Goal: Task Accomplishment & Management: Complete application form

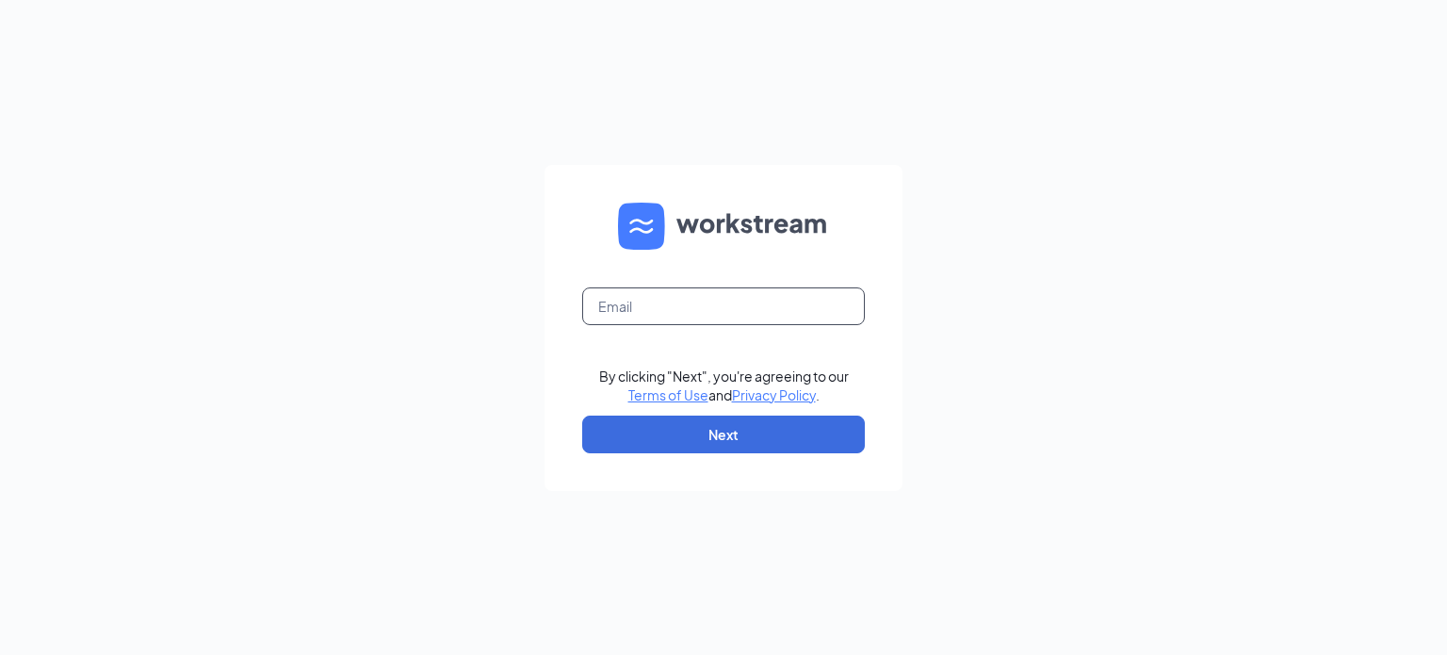
click at [739, 314] on input "text" at bounding box center [723, 306] width 283 height 38
type input "tgjohnson@calhounmc.com"
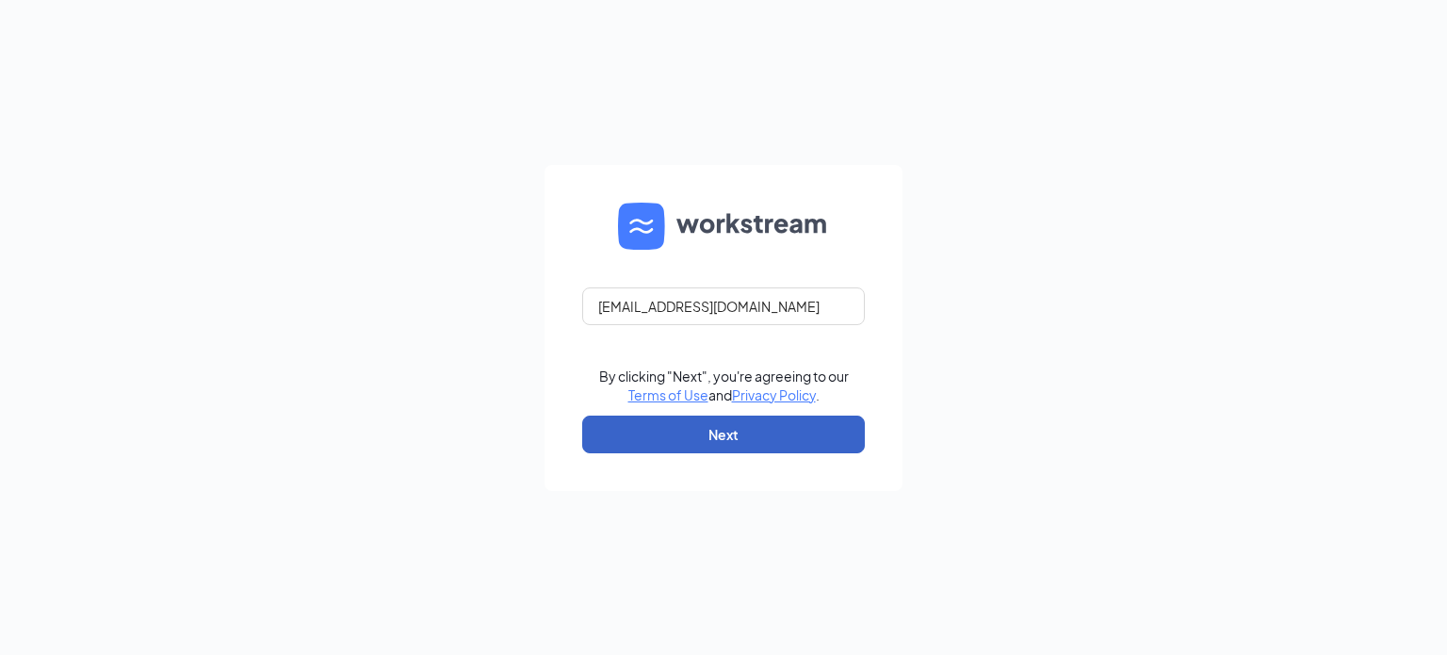
click at [735, 441] on button "Next" at bounding box center [723, 435] width 283 height 38
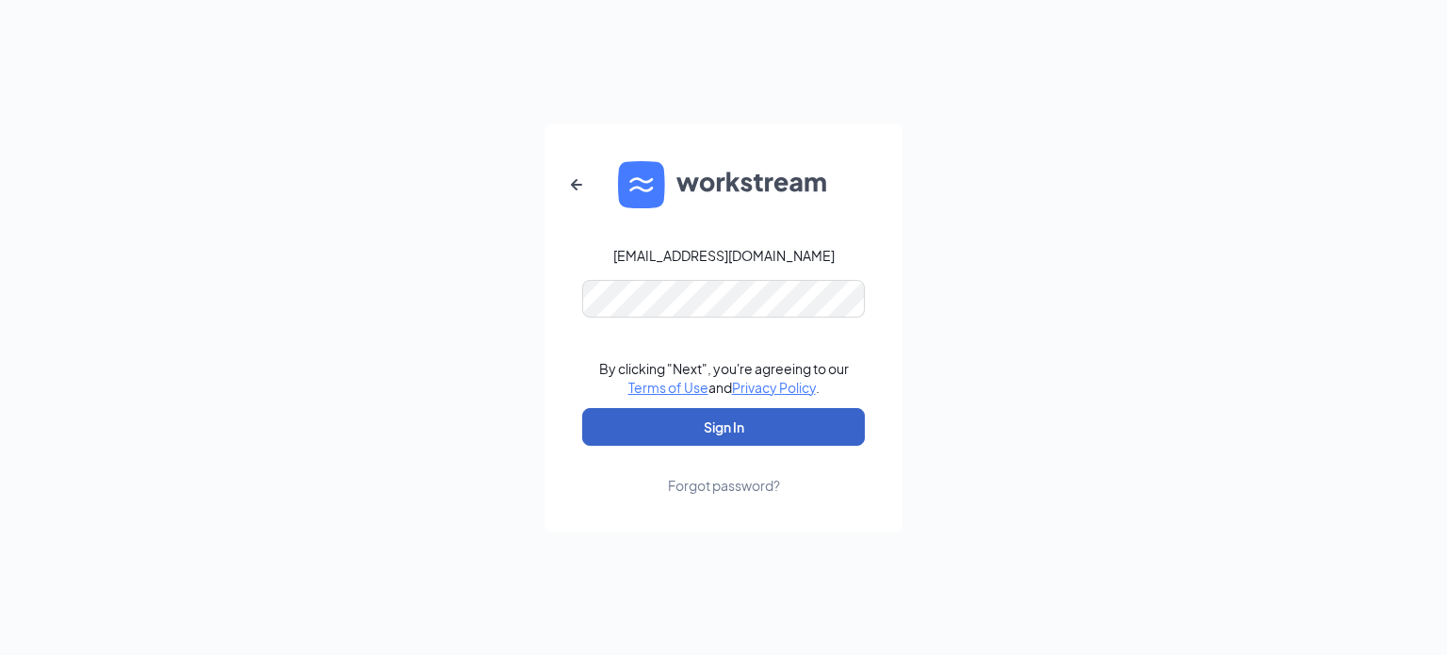
click at [733, 414] on button "Sign In" at bounding box center [723, 427] width 283 height 38
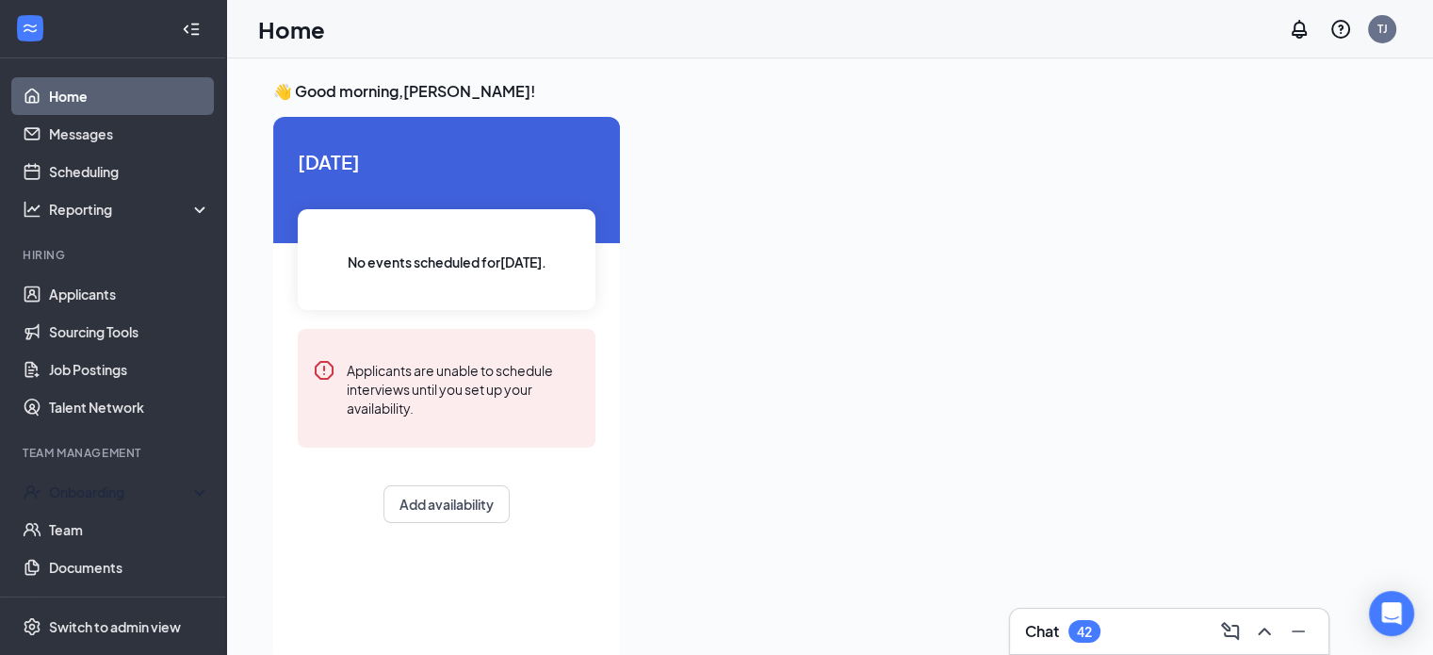
drag, startPoint x: 106, startPoint y: 490, endPoint x: 309, endPoint y: 527, distance: 205.9
click at [309, 527] on div "[DATE] No events scheduled for [DATE] . Applicants are unable to schedule inter…" at bounding box center [446, 335] width 347 height 436
click at [167, 488] on div "Onboarding" at bounding box center [121, 491] width 145 height 19
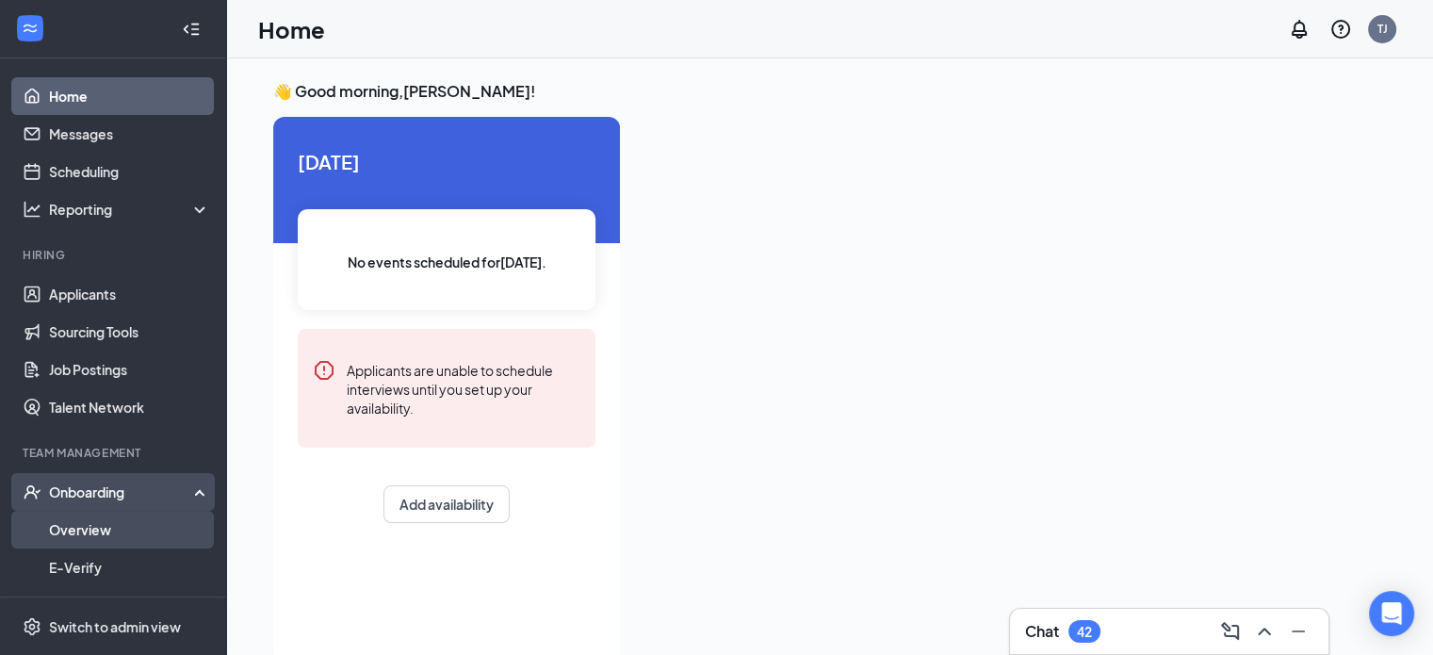
click at [64, 523] on link "Overview" at bounding box center [129, 530] width 161 height 38
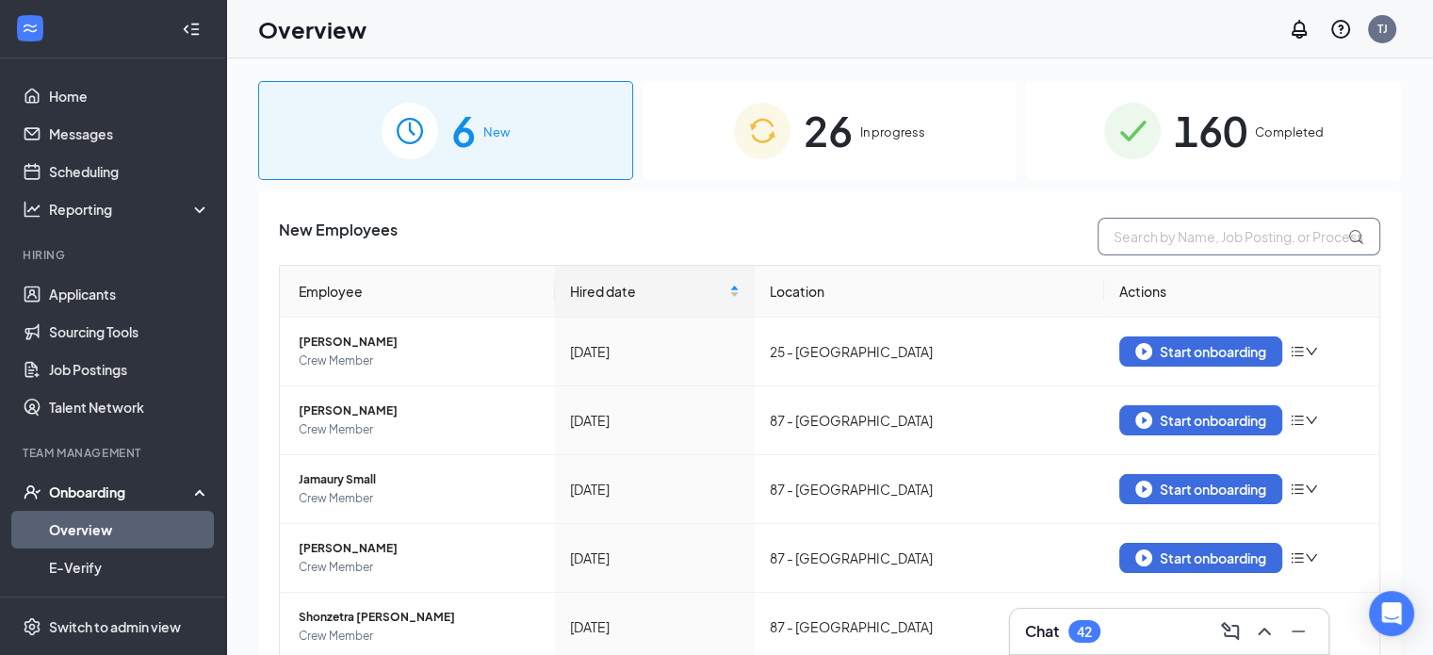
click at [1127, 229] on input "text" at bounding box center [1239, 237] width 283 height 38
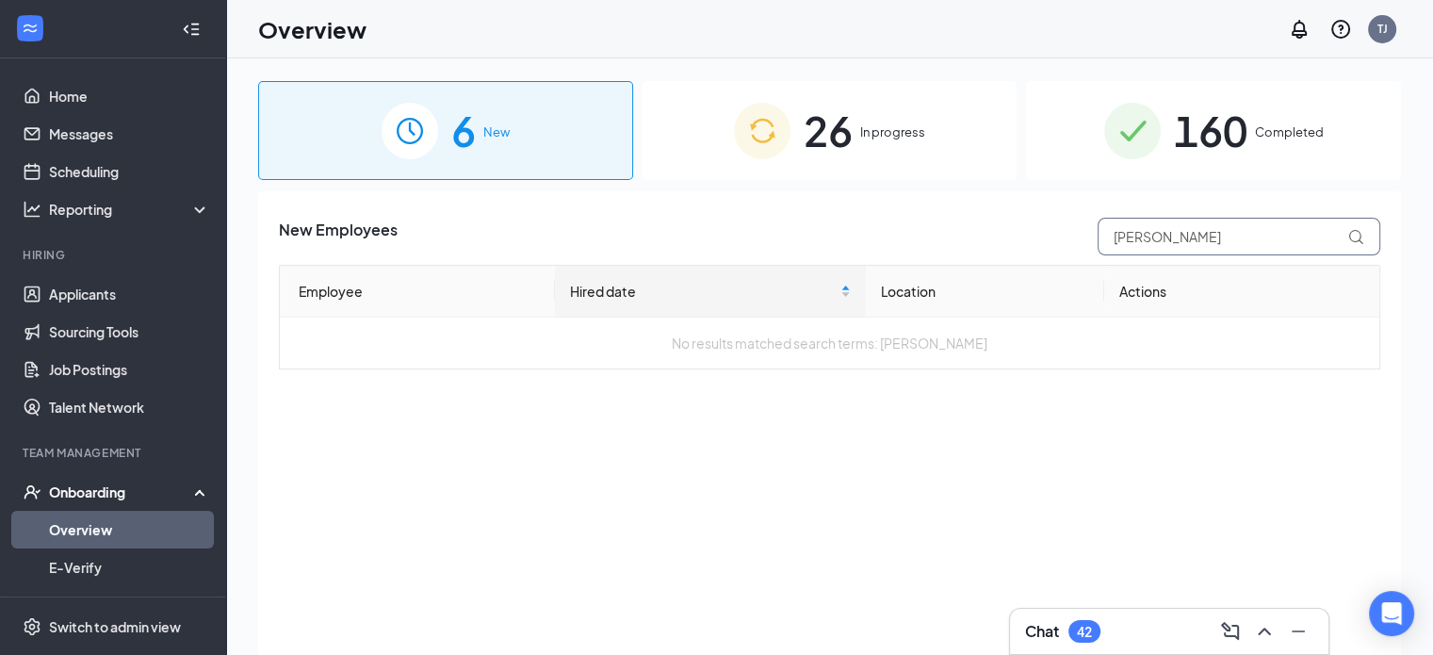
click at [1127, 229] on input "[PERSON_NAME]" at bounding box center [1239, 237] width 283 height 38
click at [1214, 239] on input "[PERSON_NAME]" at bounding box center [1239, 237] width 283 height 38
click at [1197, 238] on input "[PERSON_NAME]" at bounding box center [1239, 237] width 283 height 38
click at [1244, 232] on input "[PERSON_NAME]" at bounding box center [1239, 237] width 283 height 38
type input "[PERSON_NAME]"
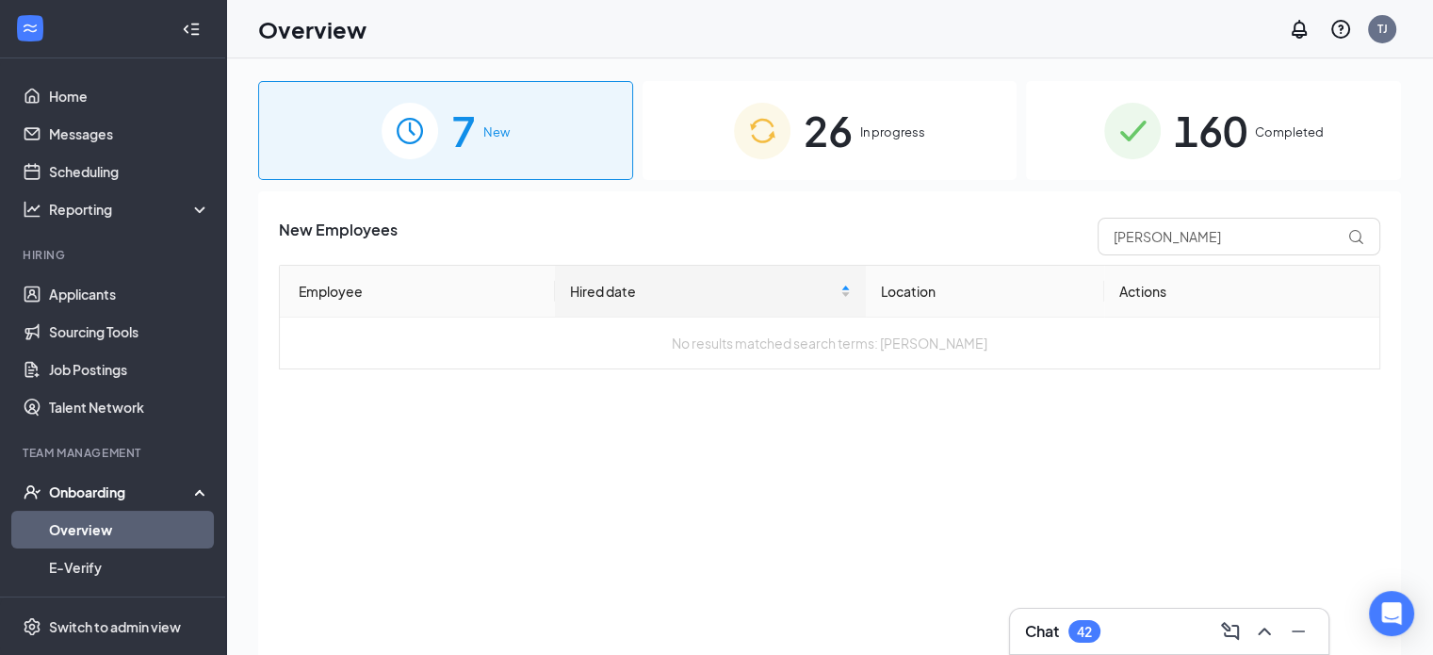
click at [757, 108] on img at bounding box center [762, 131] width 57 height 57
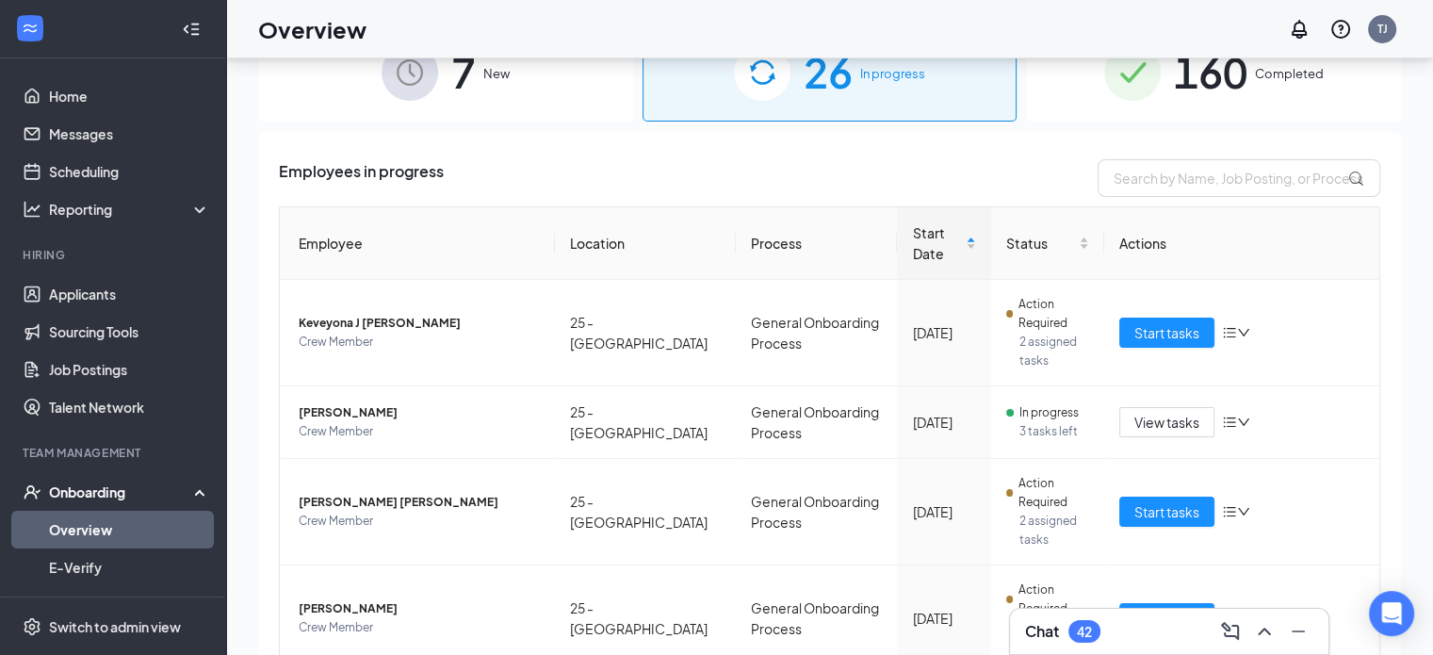
scroll to position [85, 0]
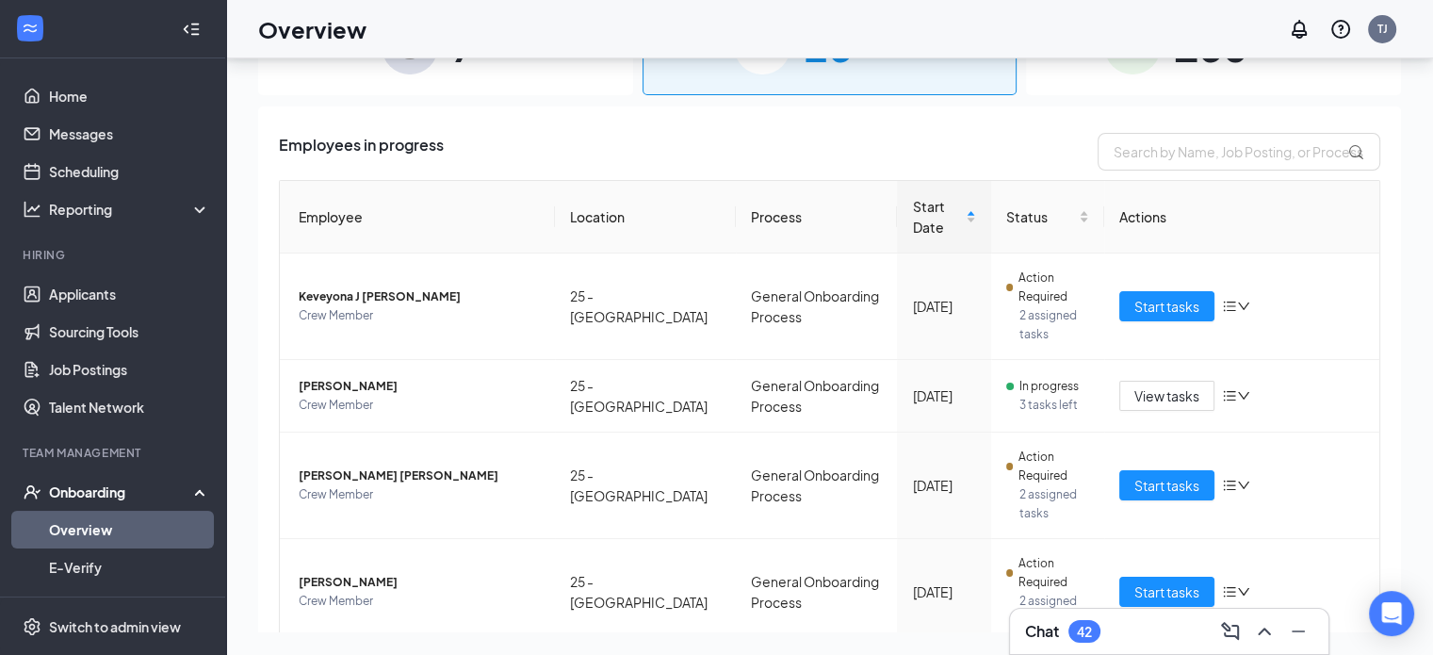
drag, startPoint x: 1385, startPoint y: 275, endPoint x: 1383, endPoint y: 297, distance: 21.8
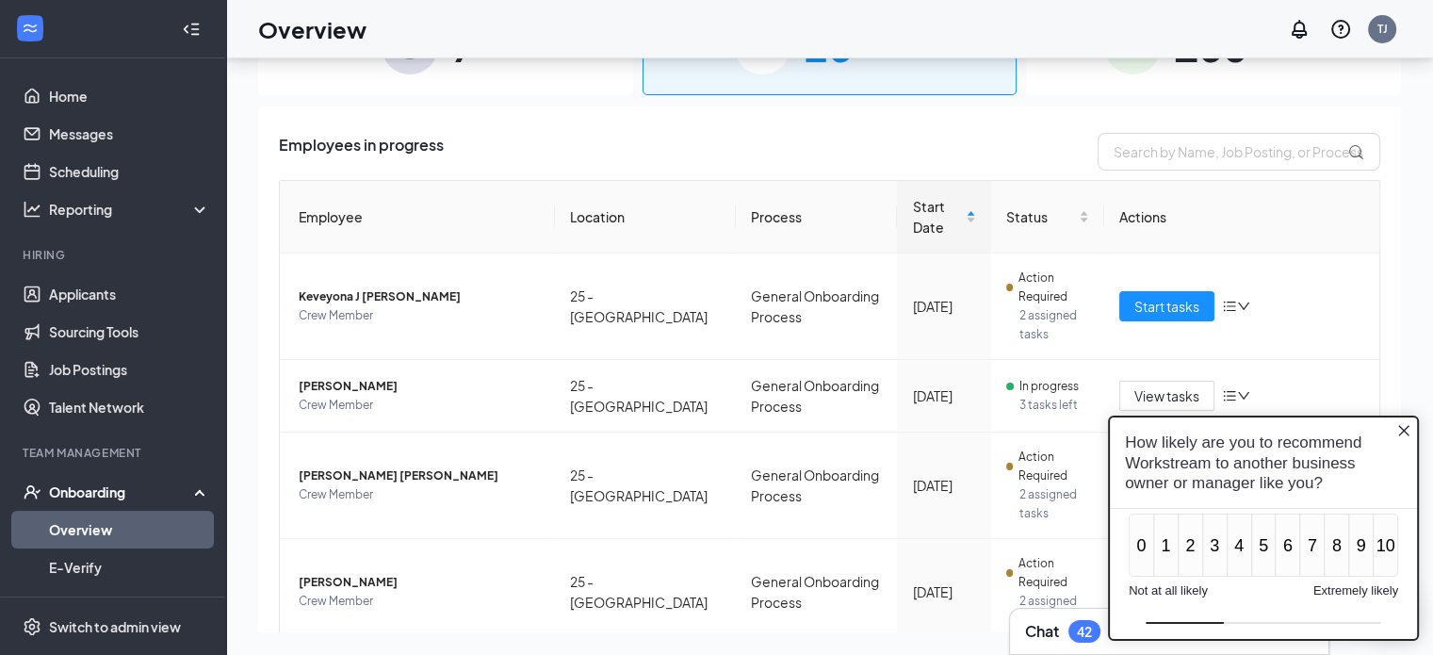
scroll to position [0, 0]
click at [1404, 424] on icon "Close button" at bounding box center [1403, 430] width 15 height 15
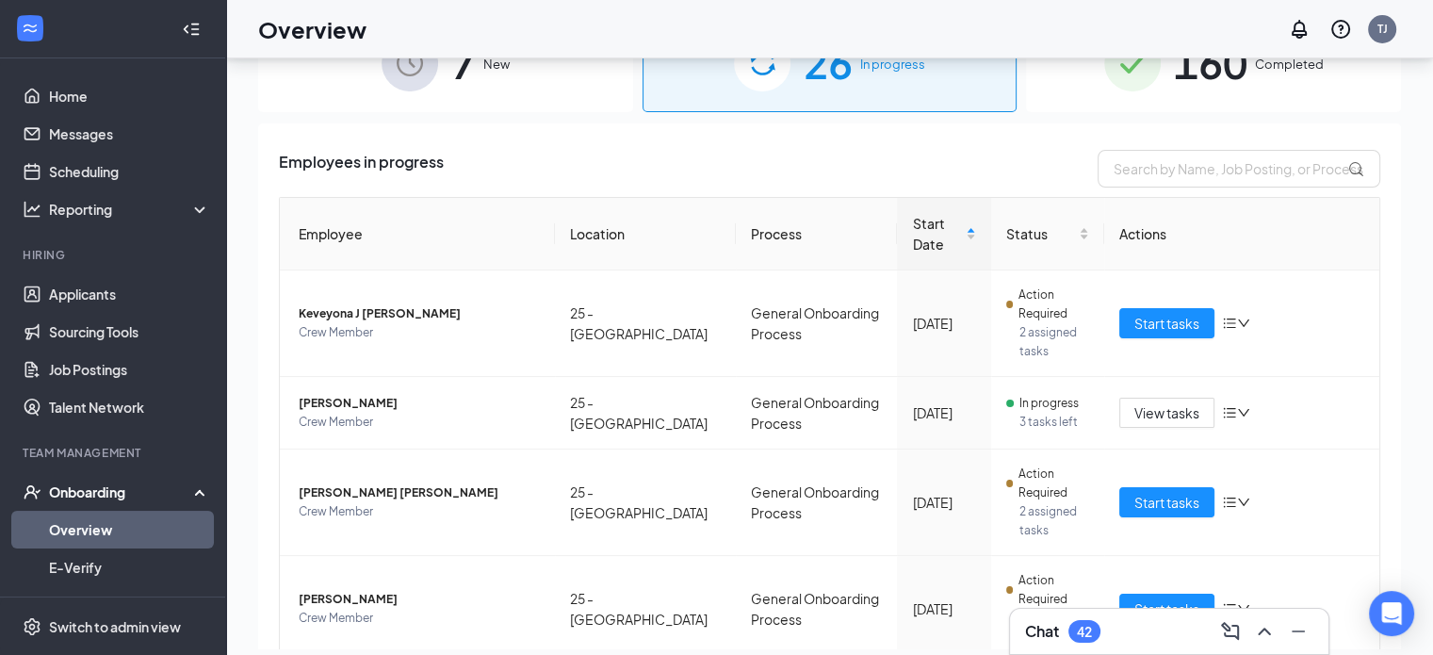
scroll to position [55, 0]
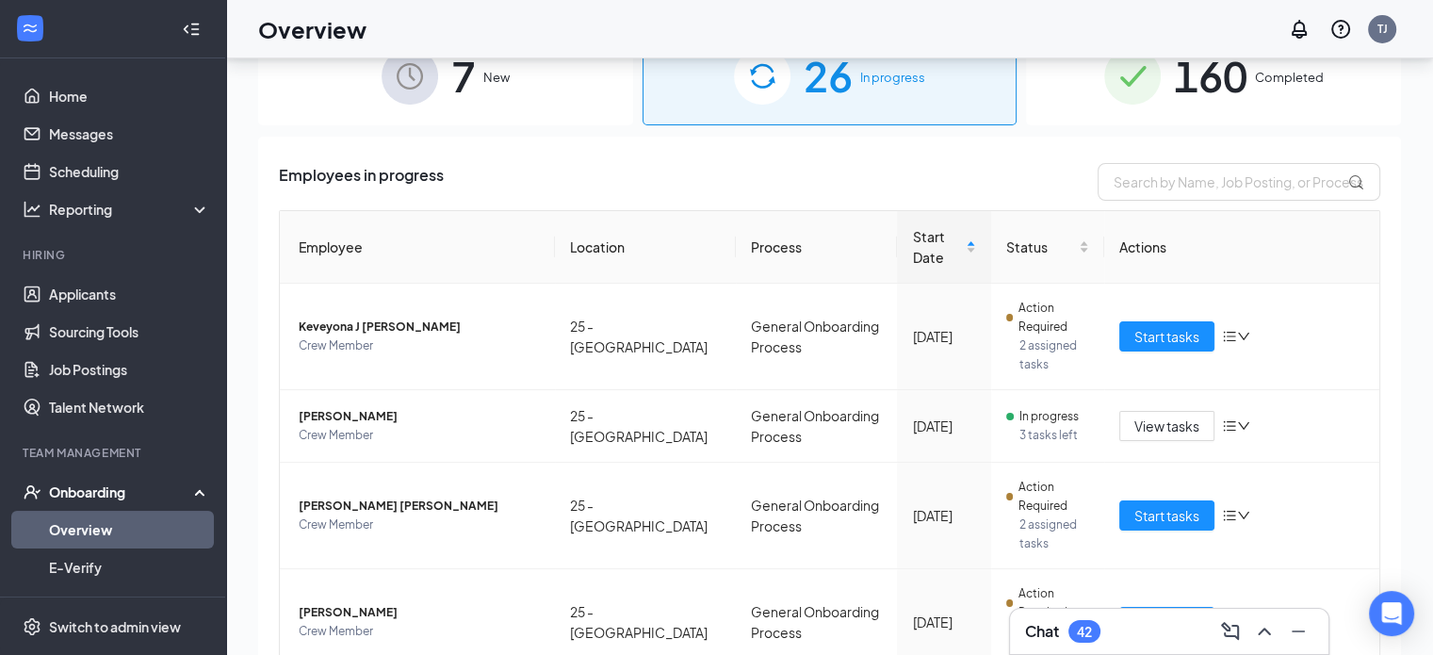
click at [400, 73] on img at bounding box center [410, 76] width 57 height 57
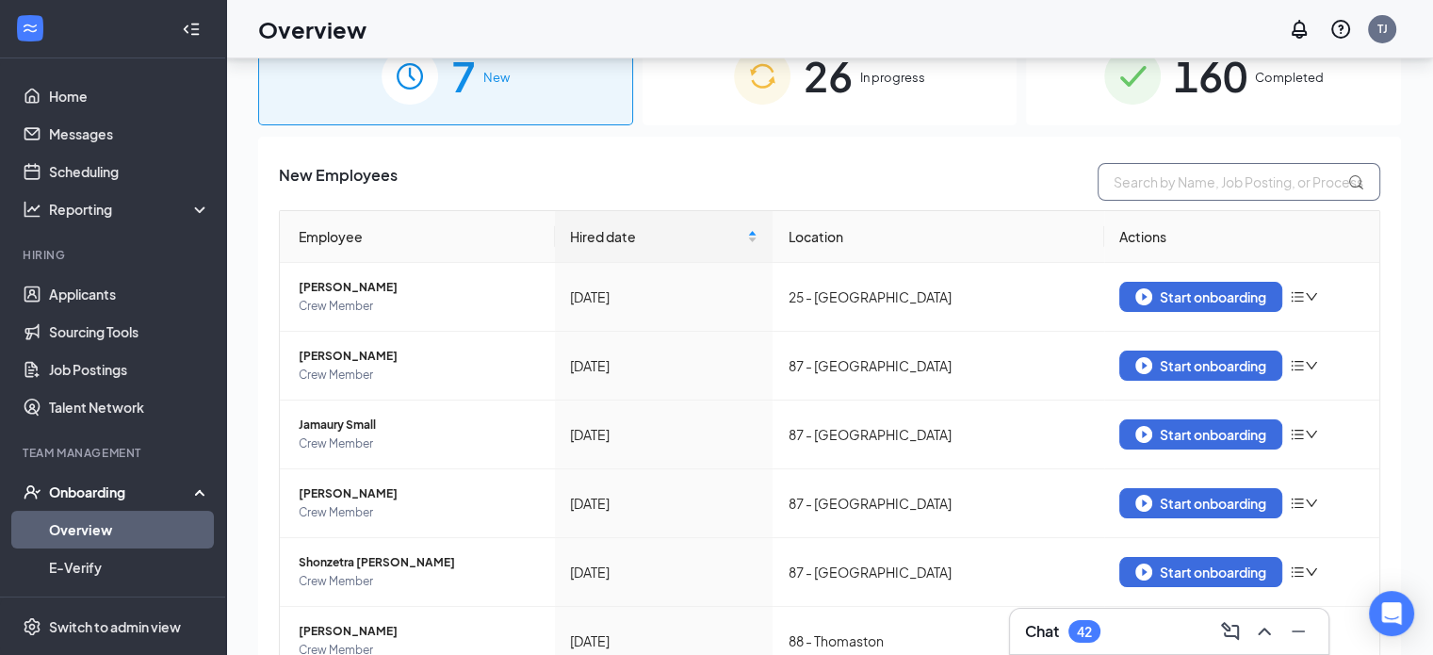
click at [1239, 191] on input "text" at bounding box center [1239, 182] width 283 height 38
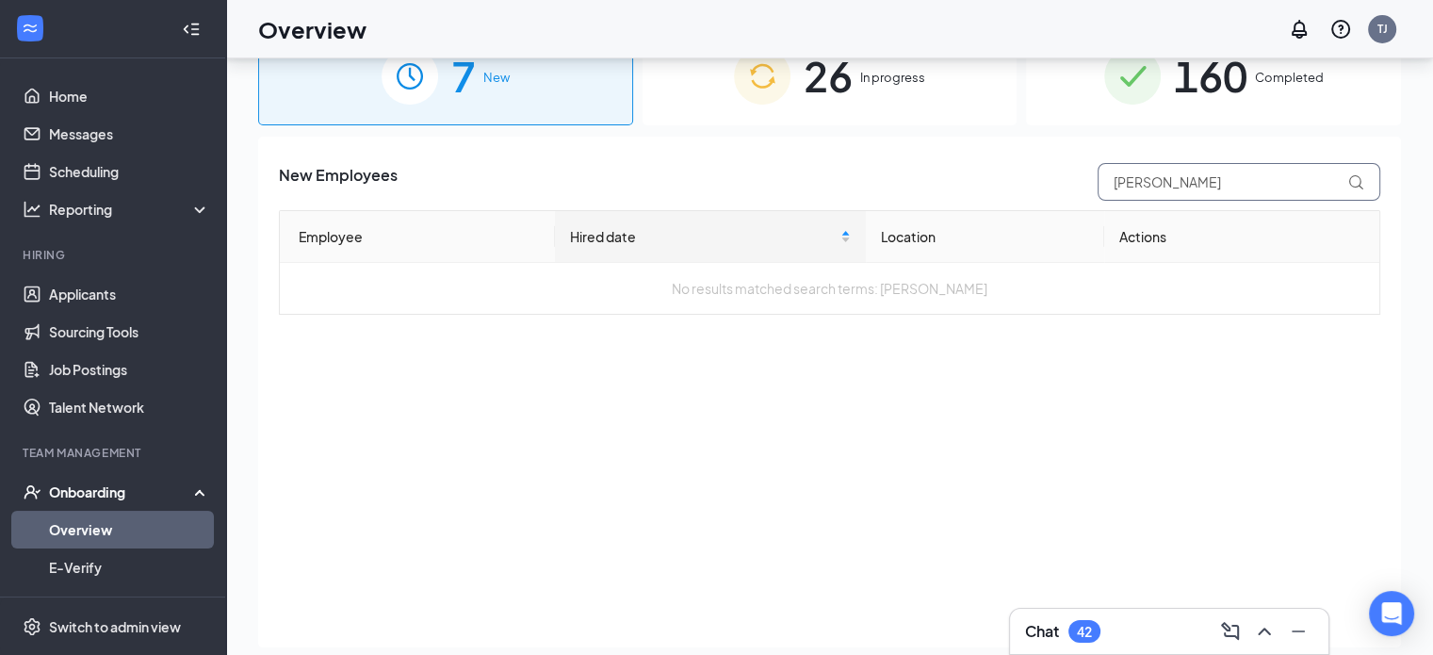
click at [1247, 197] on input "[PERSON_NAME]" at bounding box center [1239, 182] width 283 height 38
type input "[PERSON_NAME]"
click at [507, 94] on div "7 New" at bounding box center [445, 75] width 375 height 99
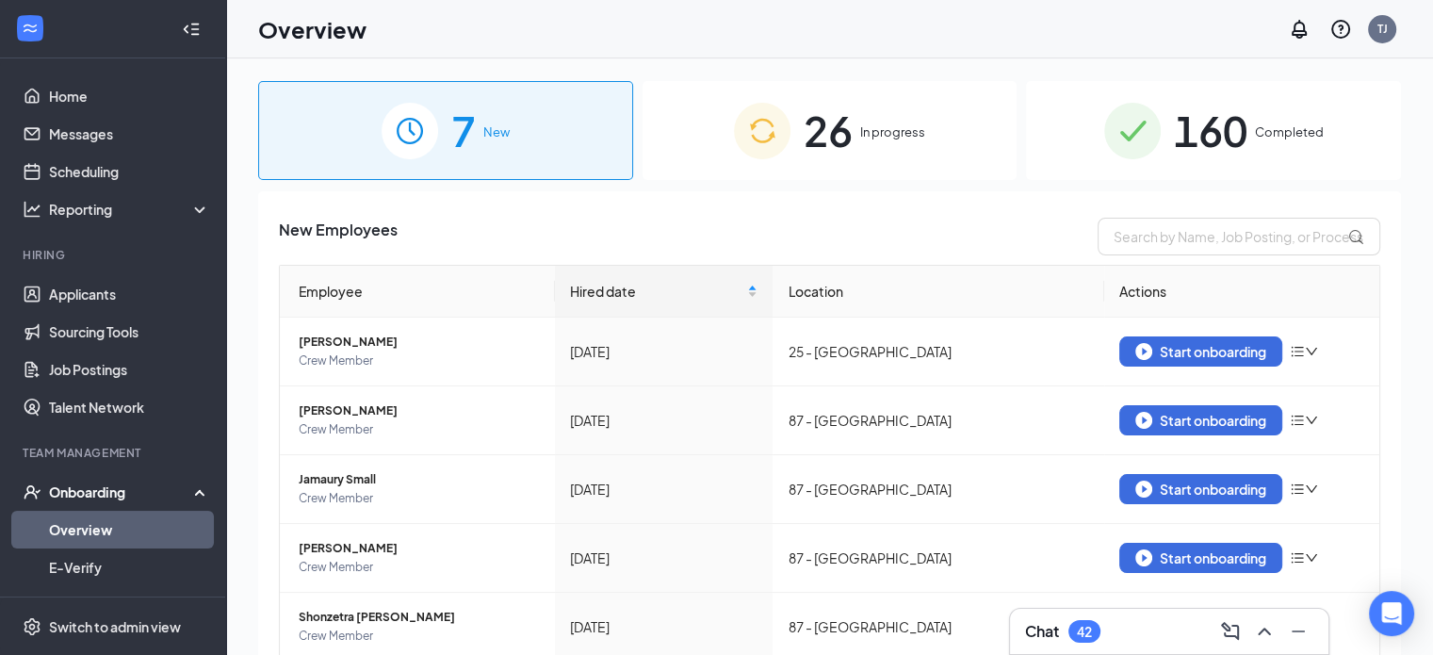
click at [864, 142] on div "26 In progress" at bounding box center [830, 130] width 375 height 99
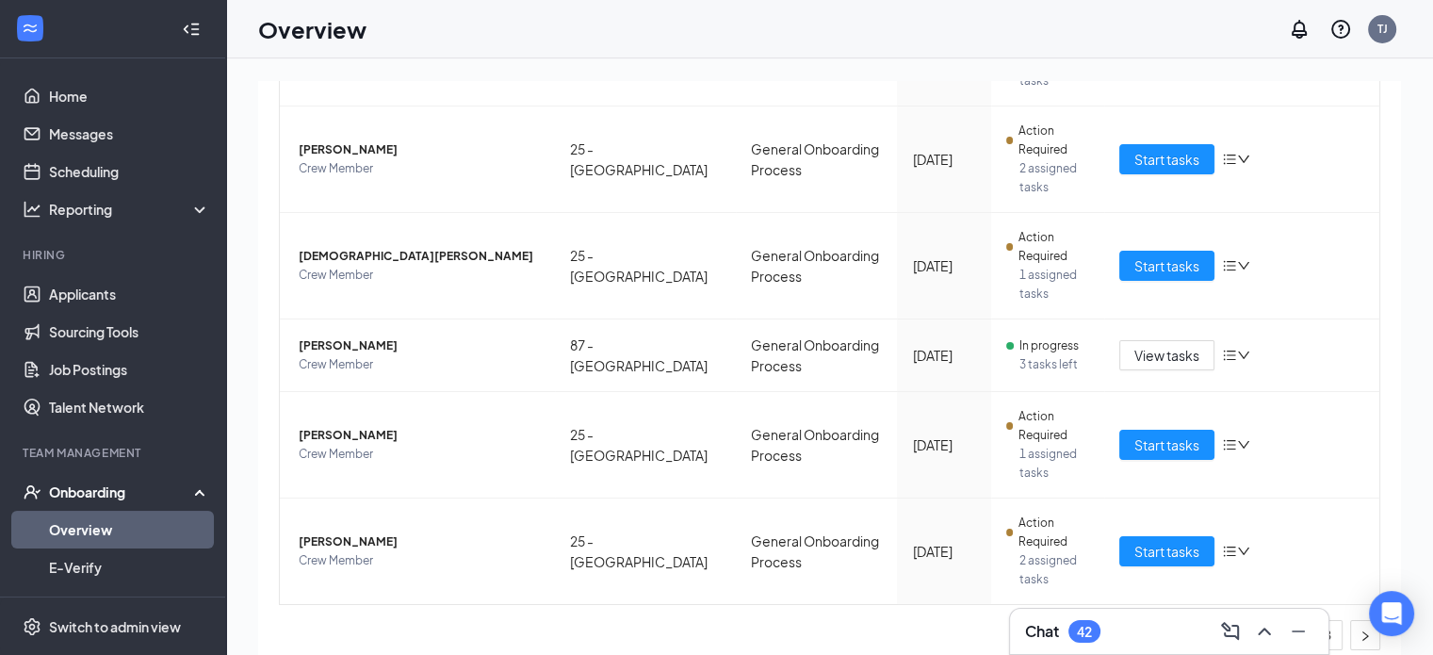
scroll to position [742, 0]
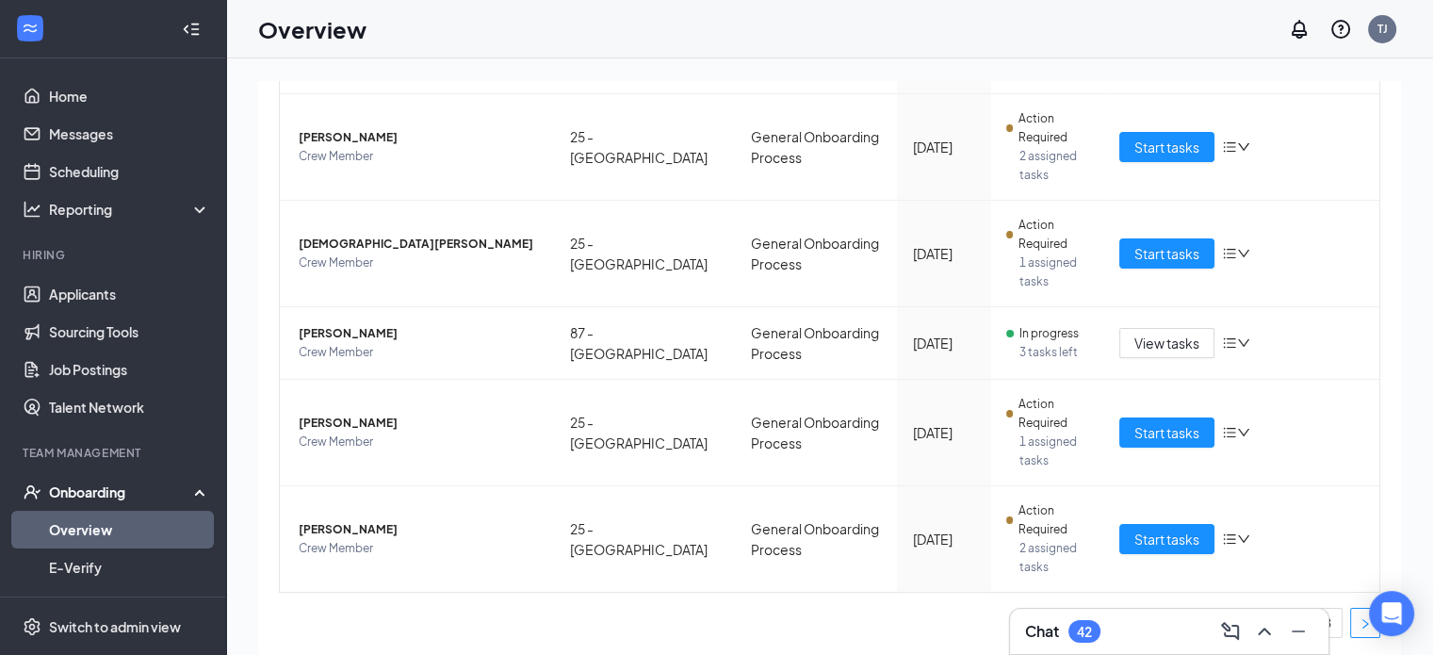
click at [1360, 618] on icon "right" at bounding box center [1365, 623] width 11 height 11
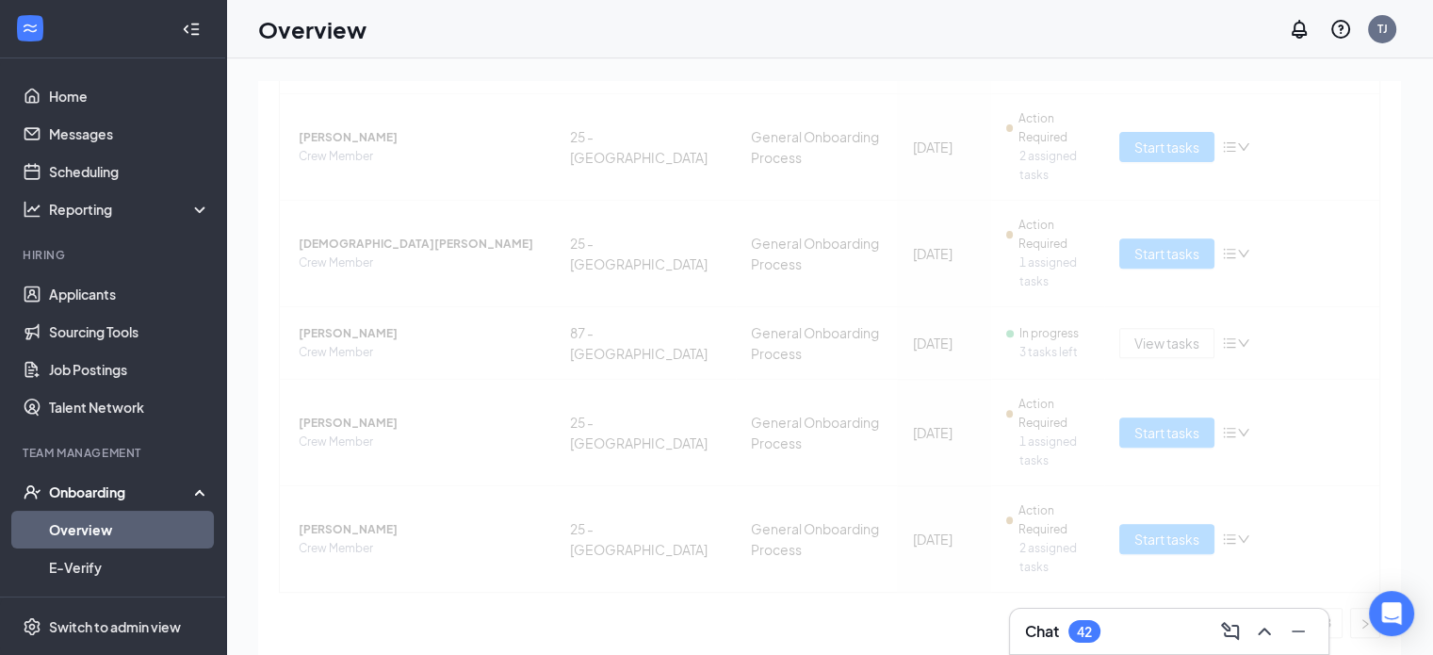
click at [1344, 632] on div "Employee Location Process Start Date Status Actions [PERSON_NAME] Crew Member 2…" at bounding box center [829, 80] width 1101 height 1116
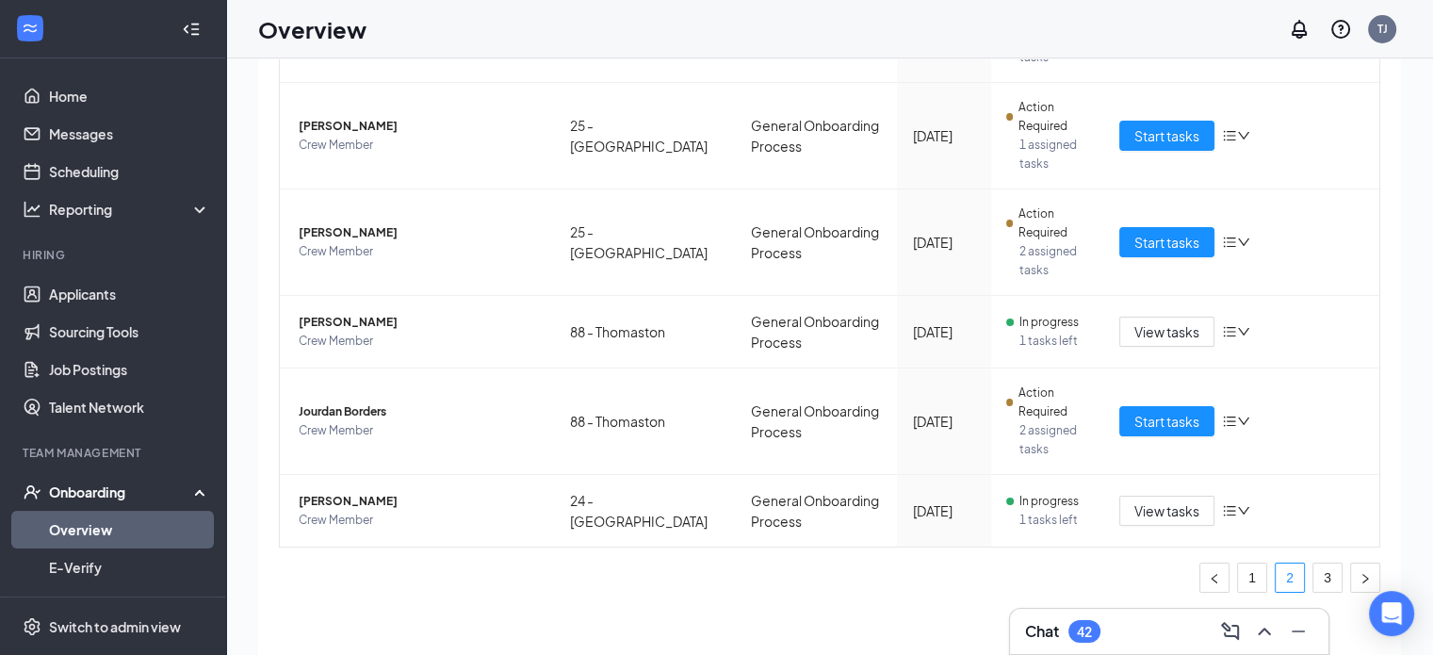
scroll to position [85, 0]
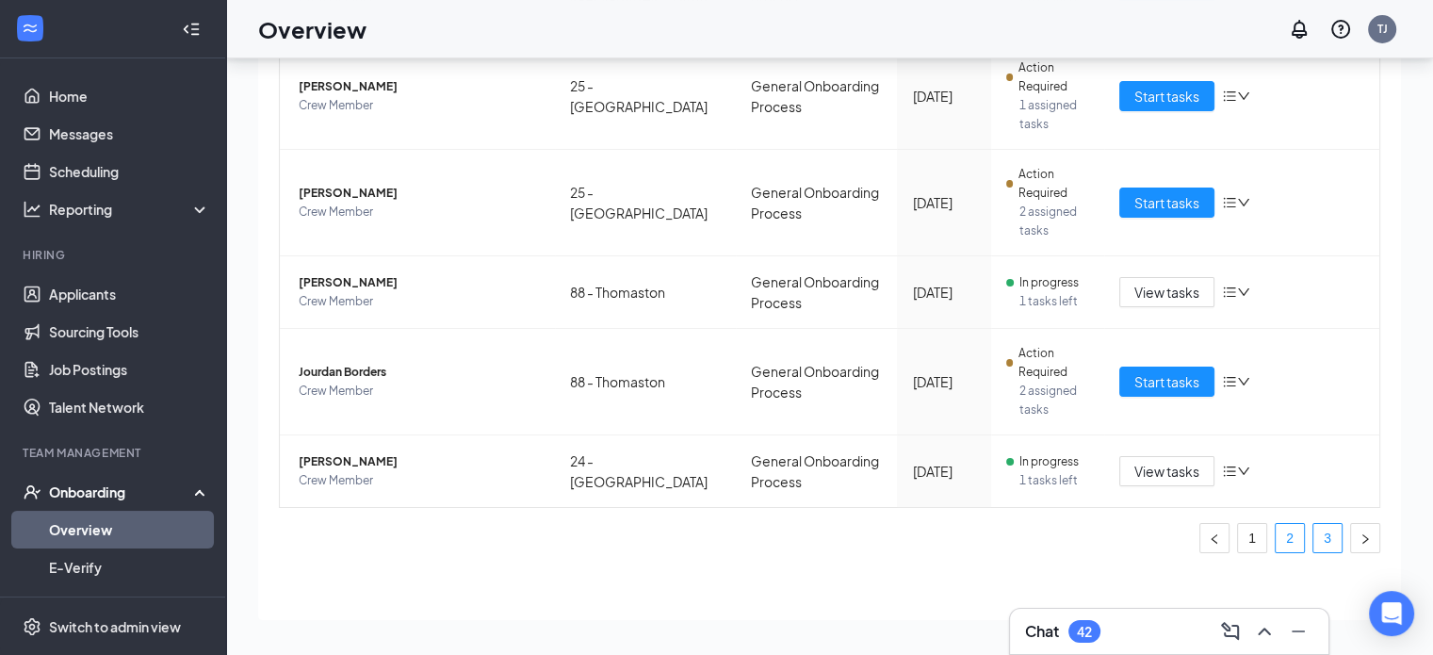
click at [1315, 536] on link "3" at bounding box center [1327, 538] width 28 height 28
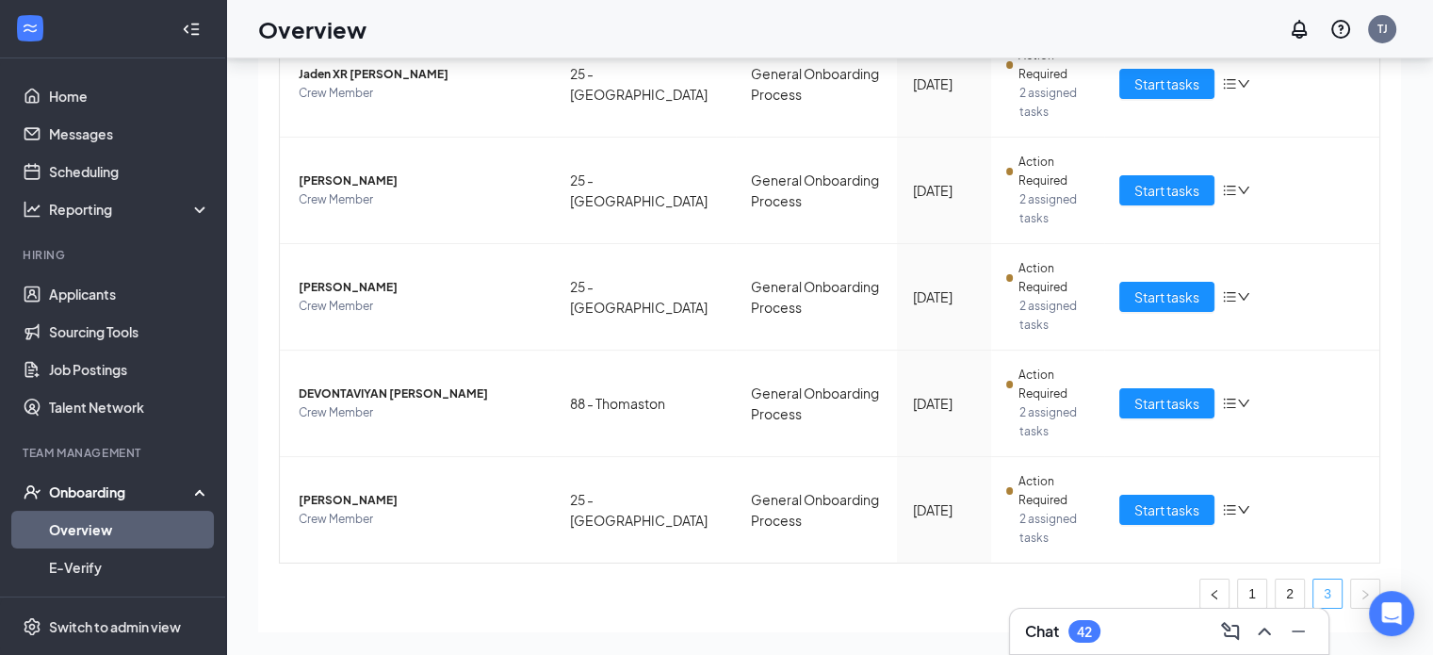
scroll to position [384, 0]
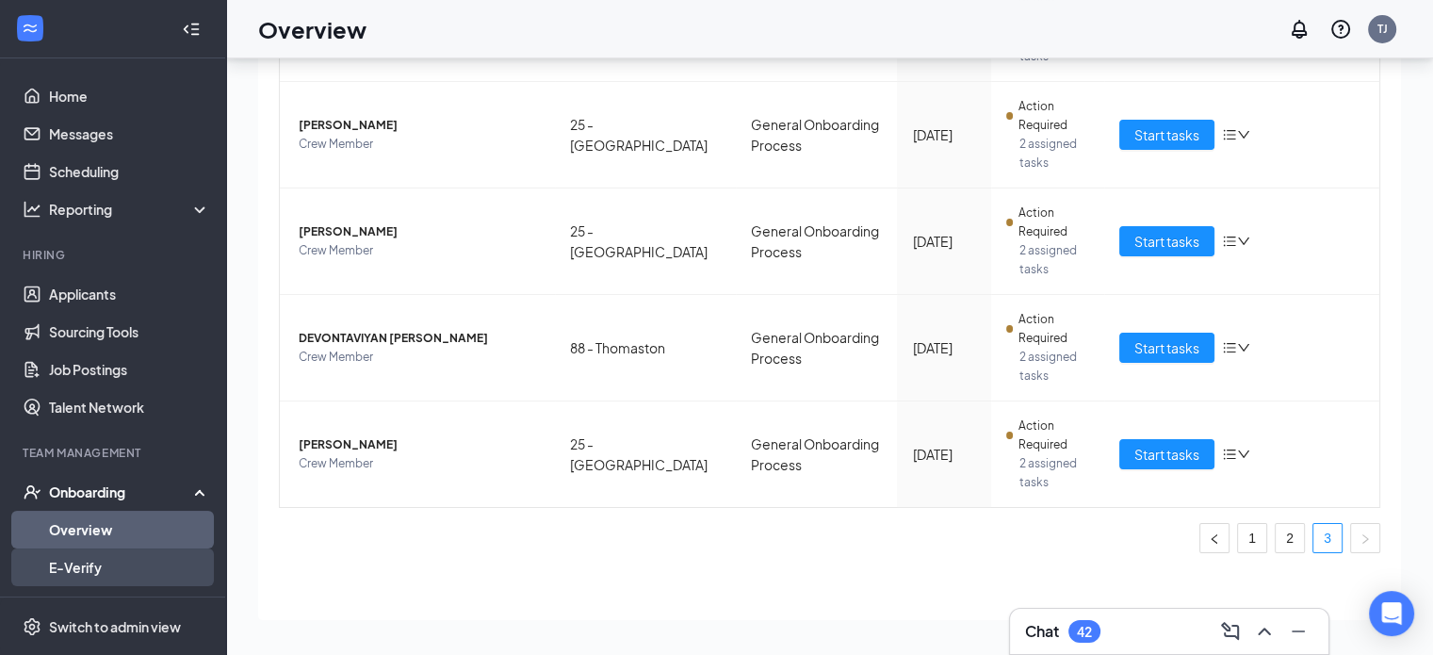
click at [64, 568] on link "E-Verify" at bounding box center [129, 567] width 161 height 38
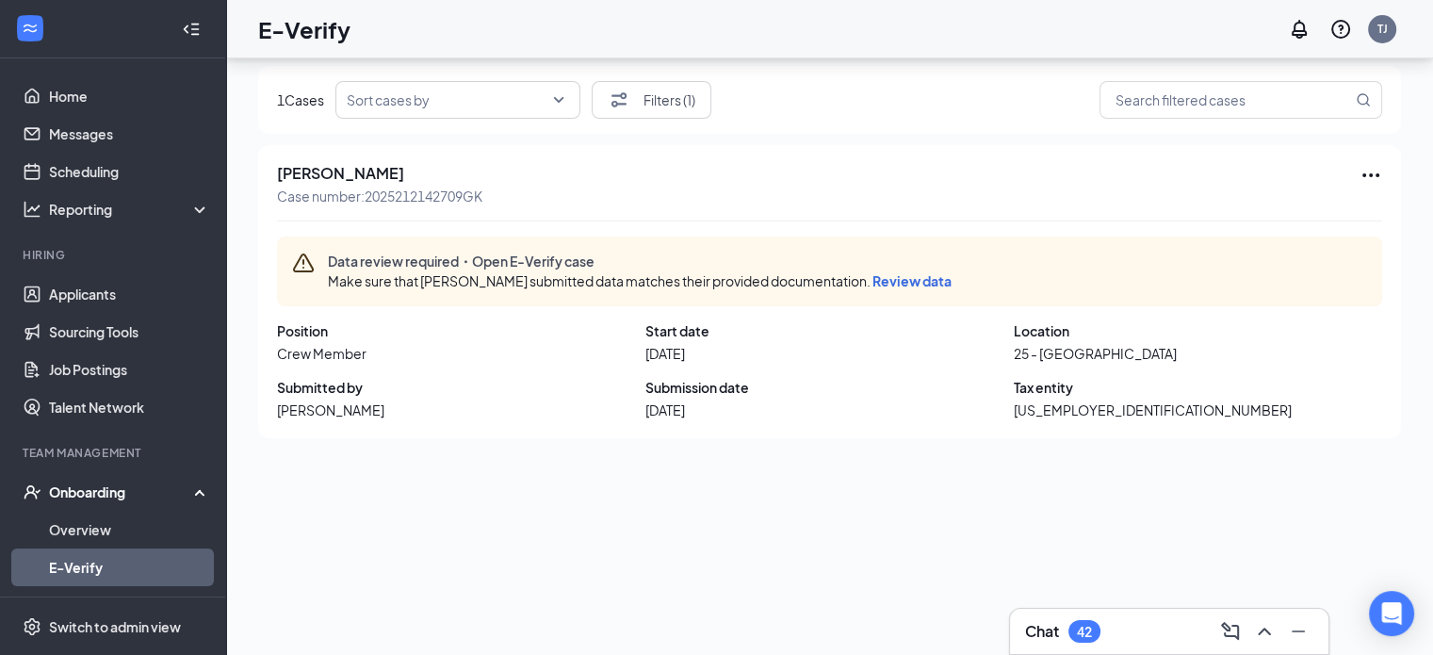
click at [107, 489] on div "Onboarding" at bounding box center [121, 491] width 145 height 19
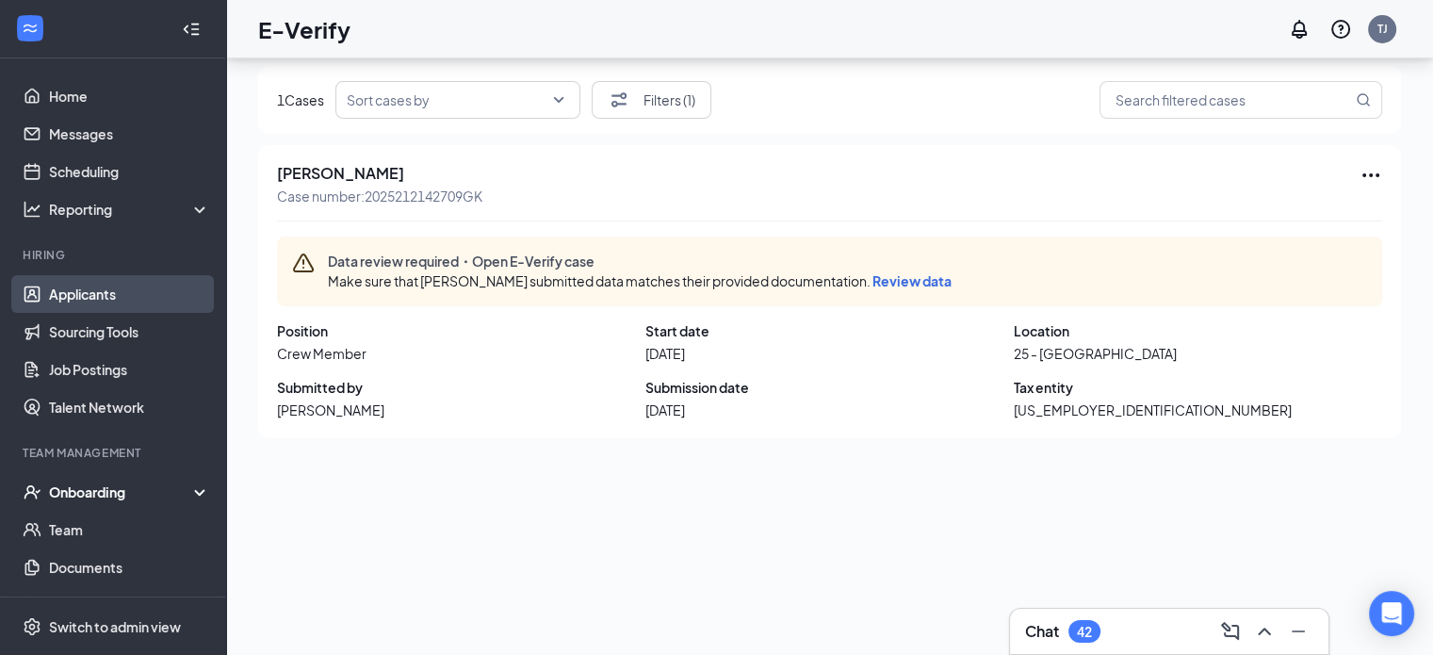
click at [60, 286] on link "Applicants" at bounding box center [129, 294] width 161 height 38
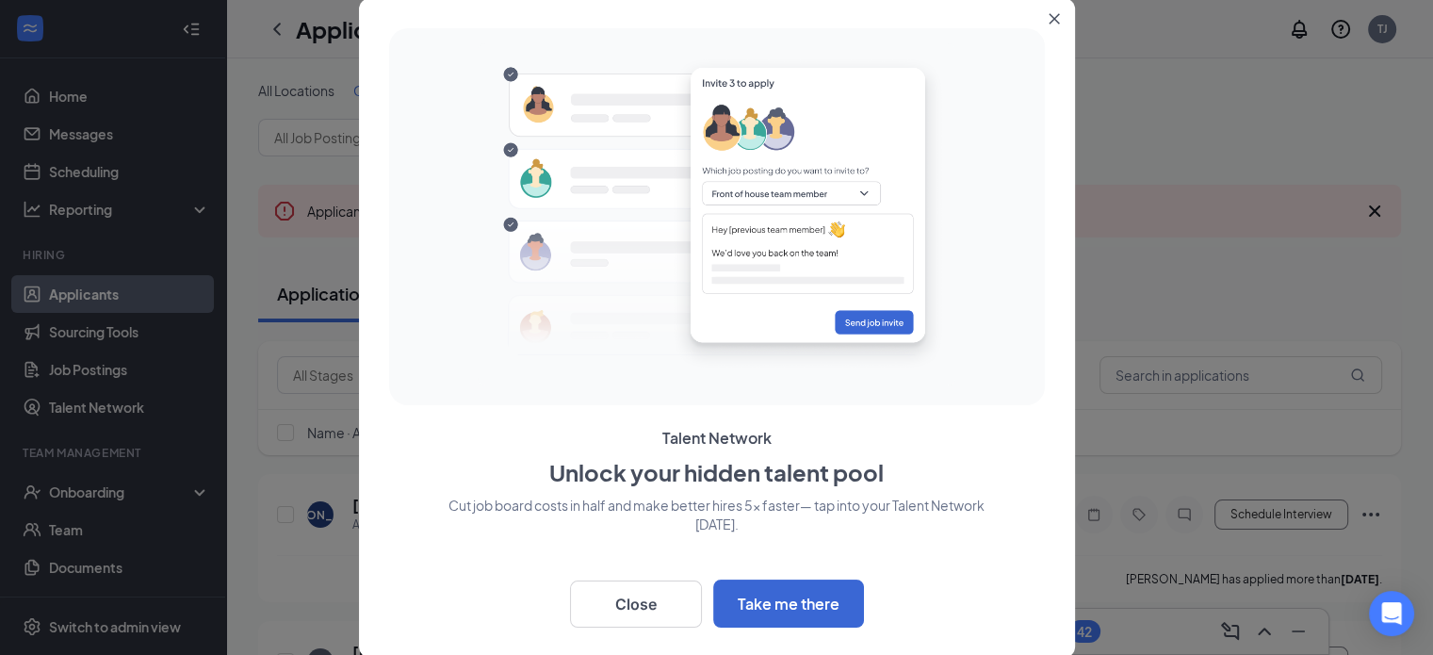
click at [1058, 18] on icon "Close" at bounding box center [1054, 18] width 11 height 11
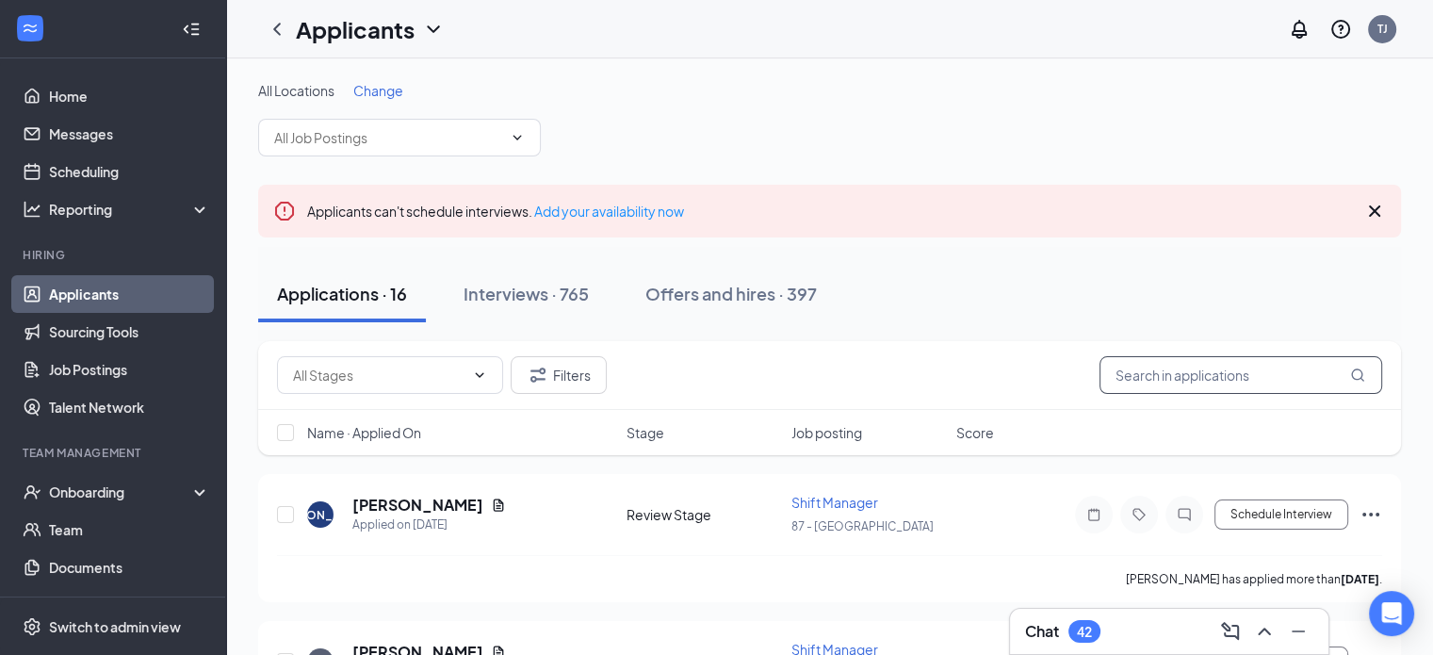
click at [1133, 365] on input "text" at bounding box center [1241, 375] width 283 height 38
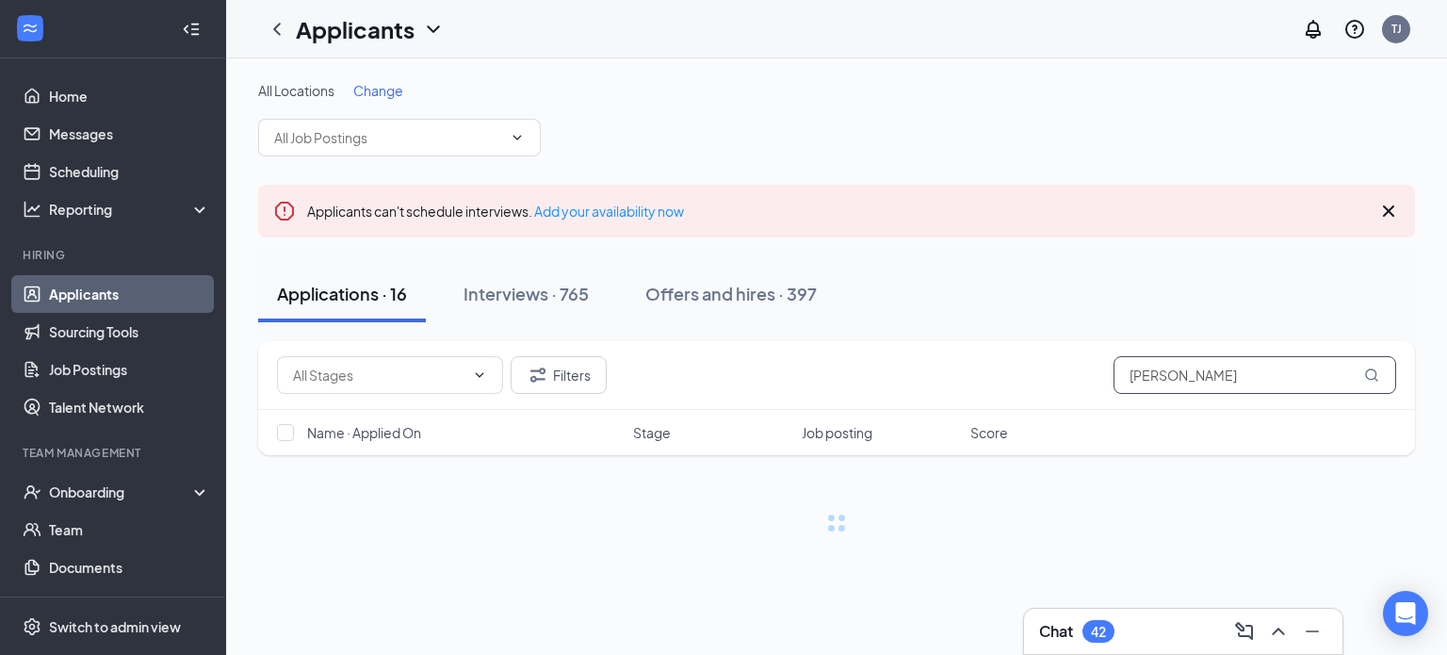
type input "[PERSON_NAME]"
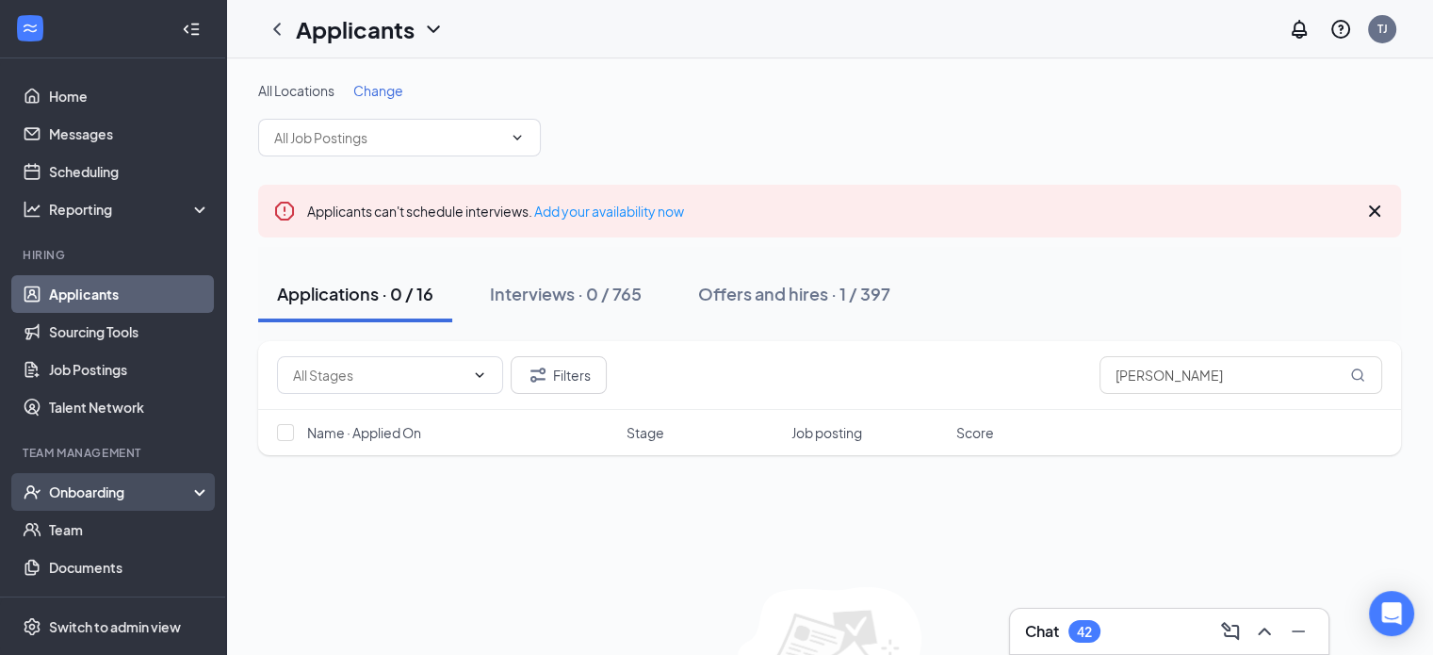
click at [87, 492] on div "Onboarding" at bounding box center [121, 491] width 145 height 19
click at [83, 527] on link "Overview" at bounding box center [129, 530] width 161 height 38
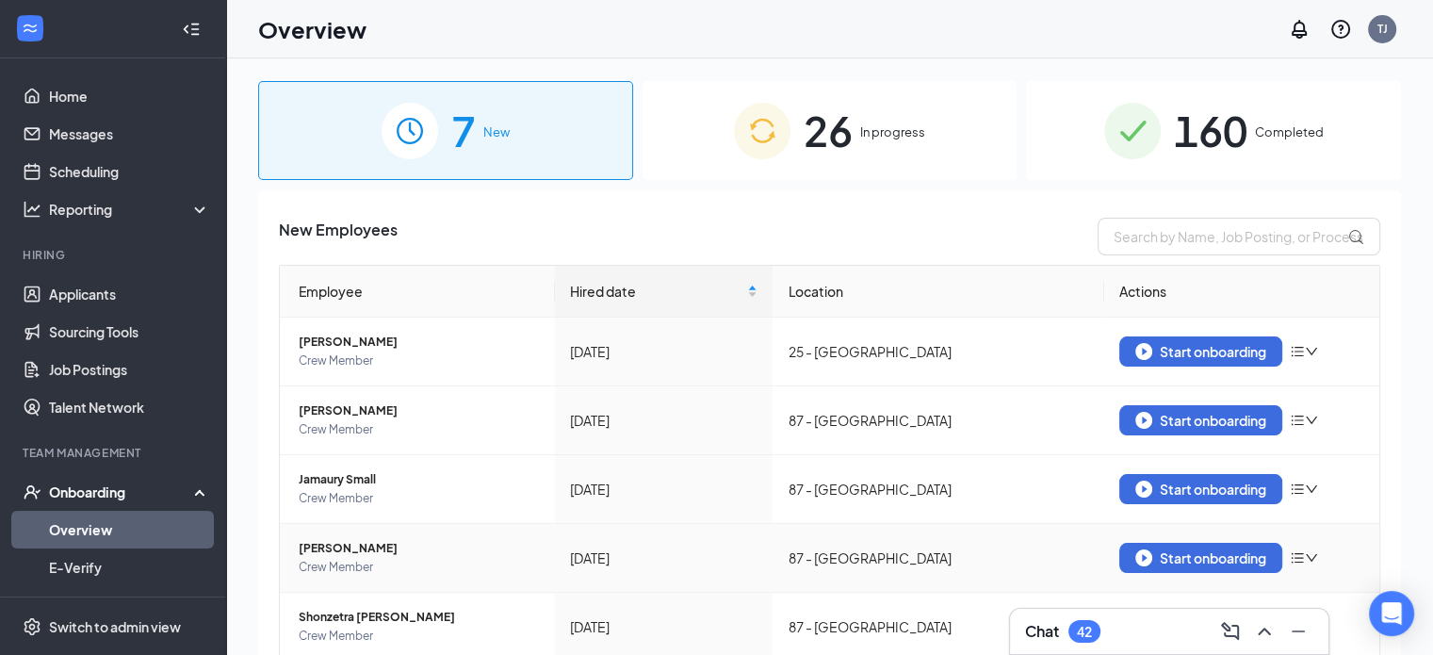
click at [867, 130] on span "In progress" at bounding box center [892, 131] width 65 height 19
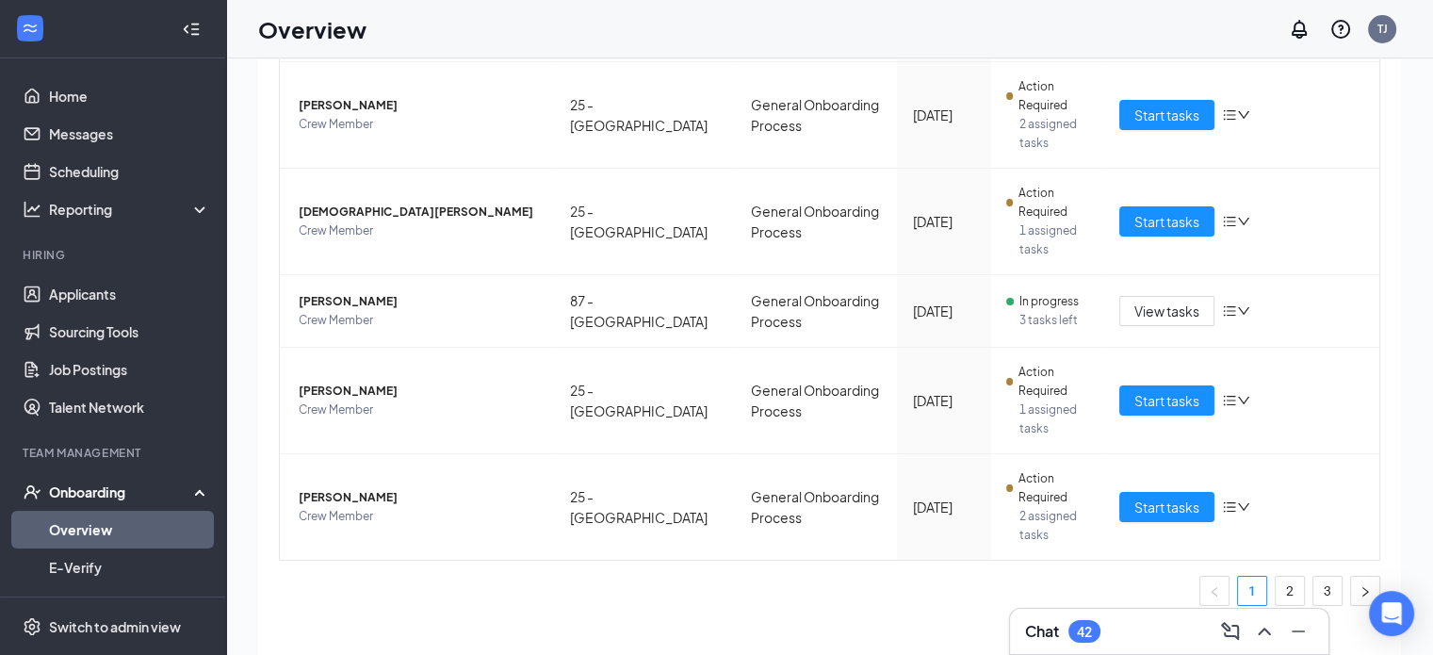
scroll to position [40, 0]
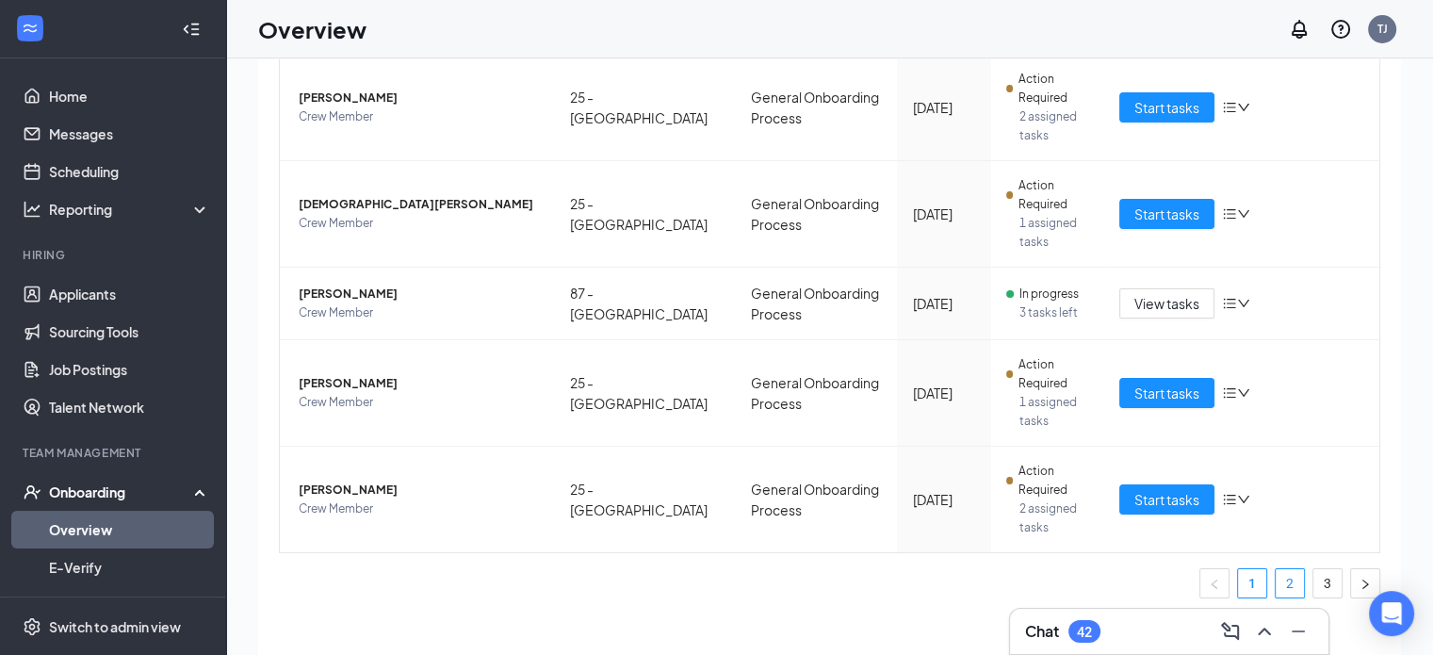
click at [1276, 582] on link "2" at bounding box center [1290, 583] width 28 height 28
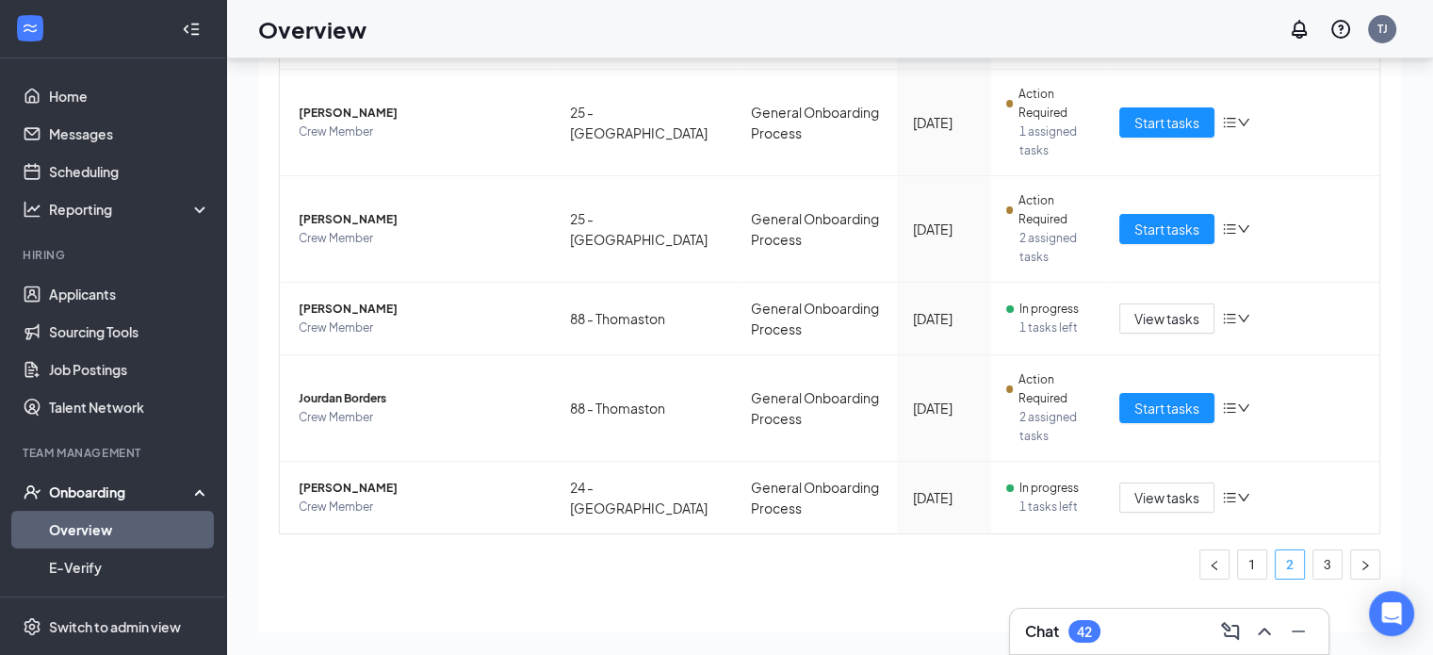
scroll to position [675, 0]
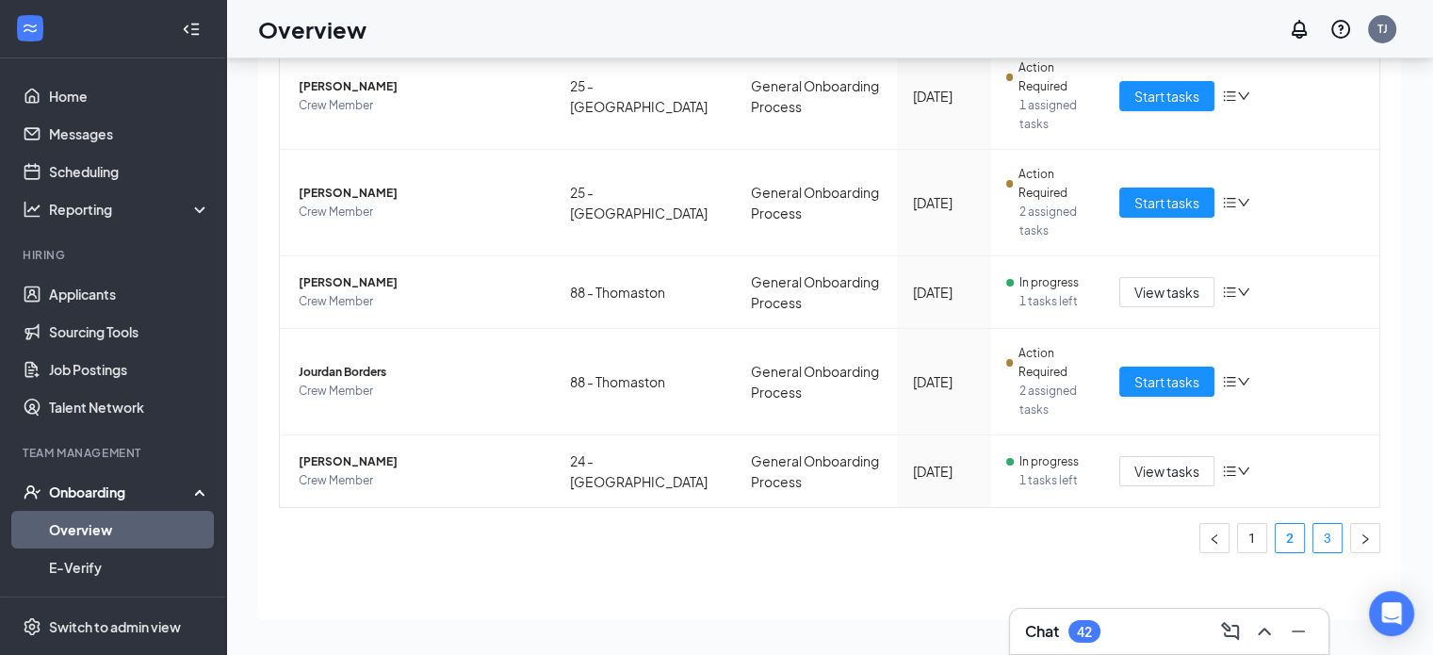
click at [1313, 535] on link "3" at bounding box center [1327, 538] width 28 height 28
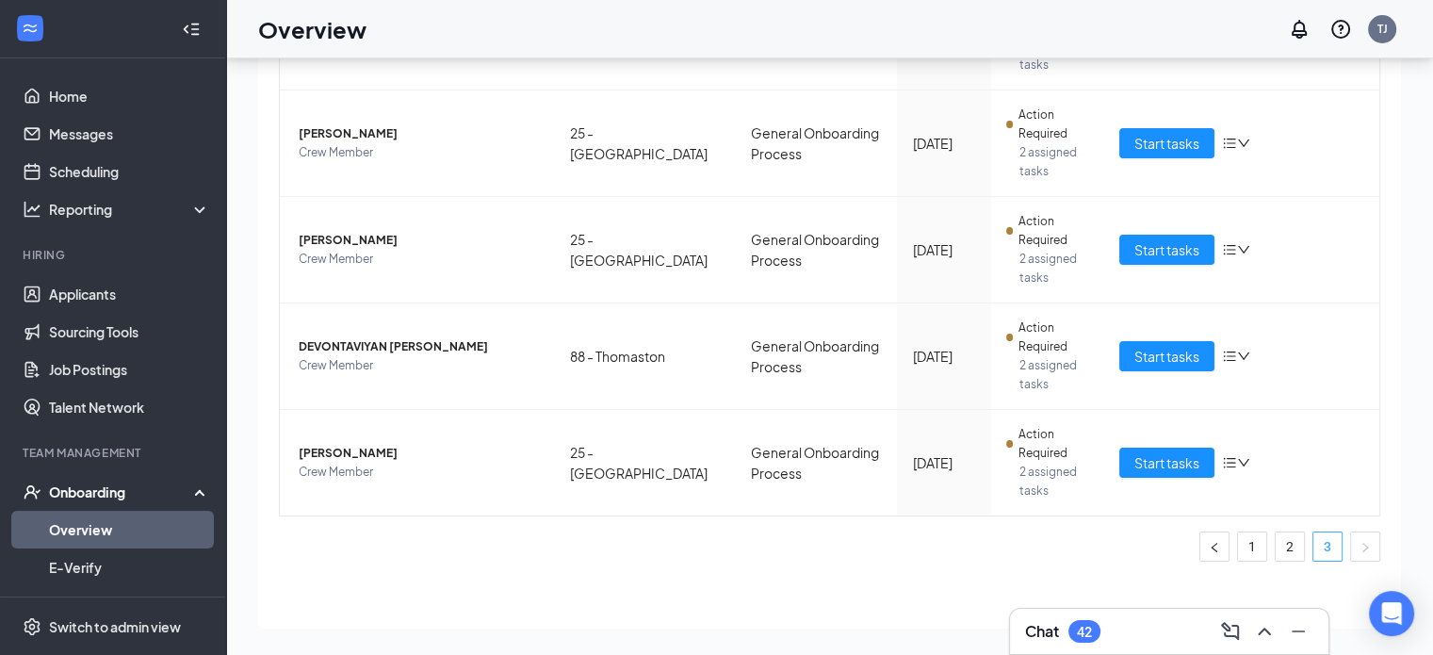
scroll to position [85, 0]
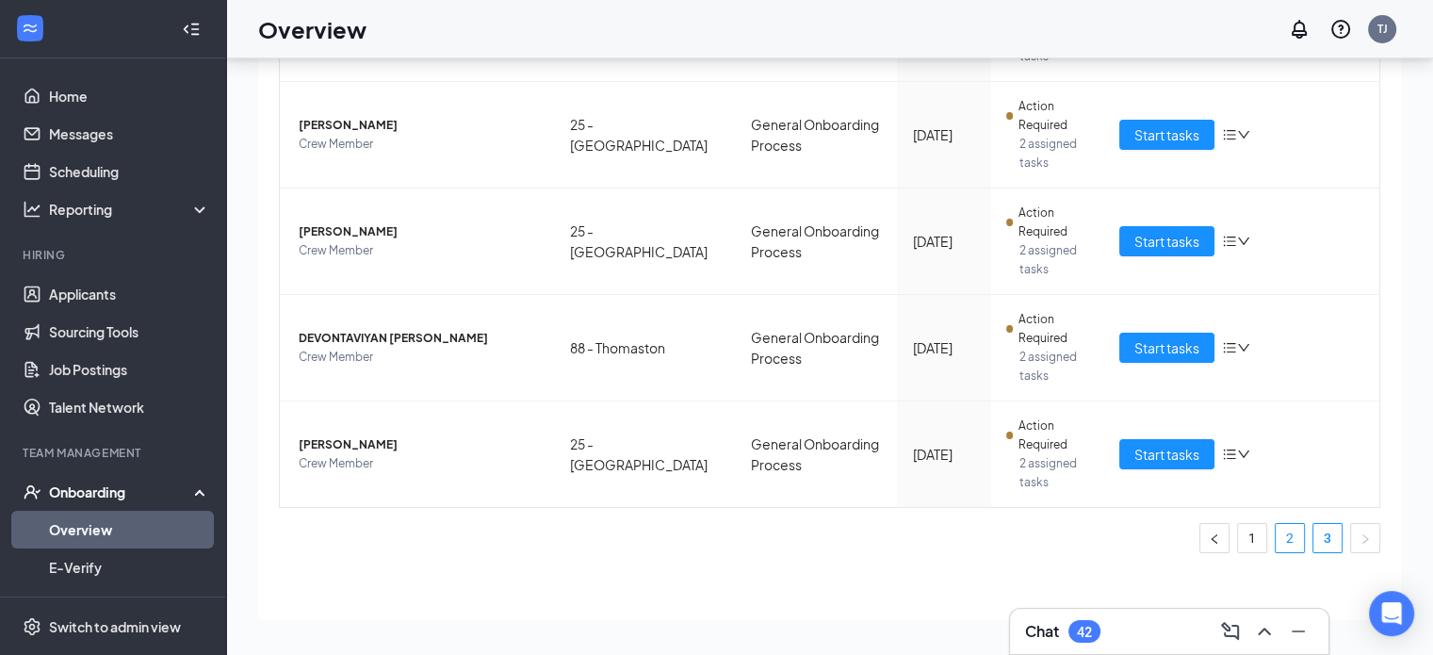
click at [1276, 537] on link "2" at bounding box center [1290, 538] width 28 height 28
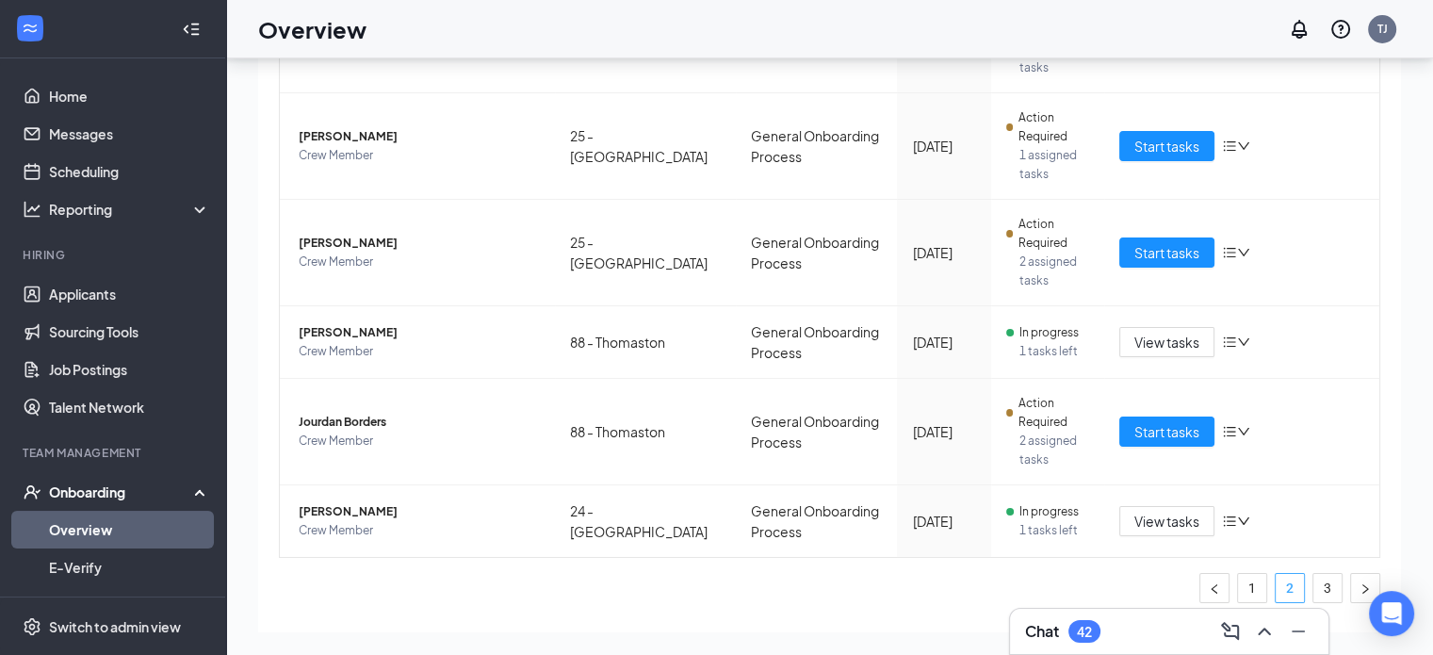
scroll to position [675, 0]
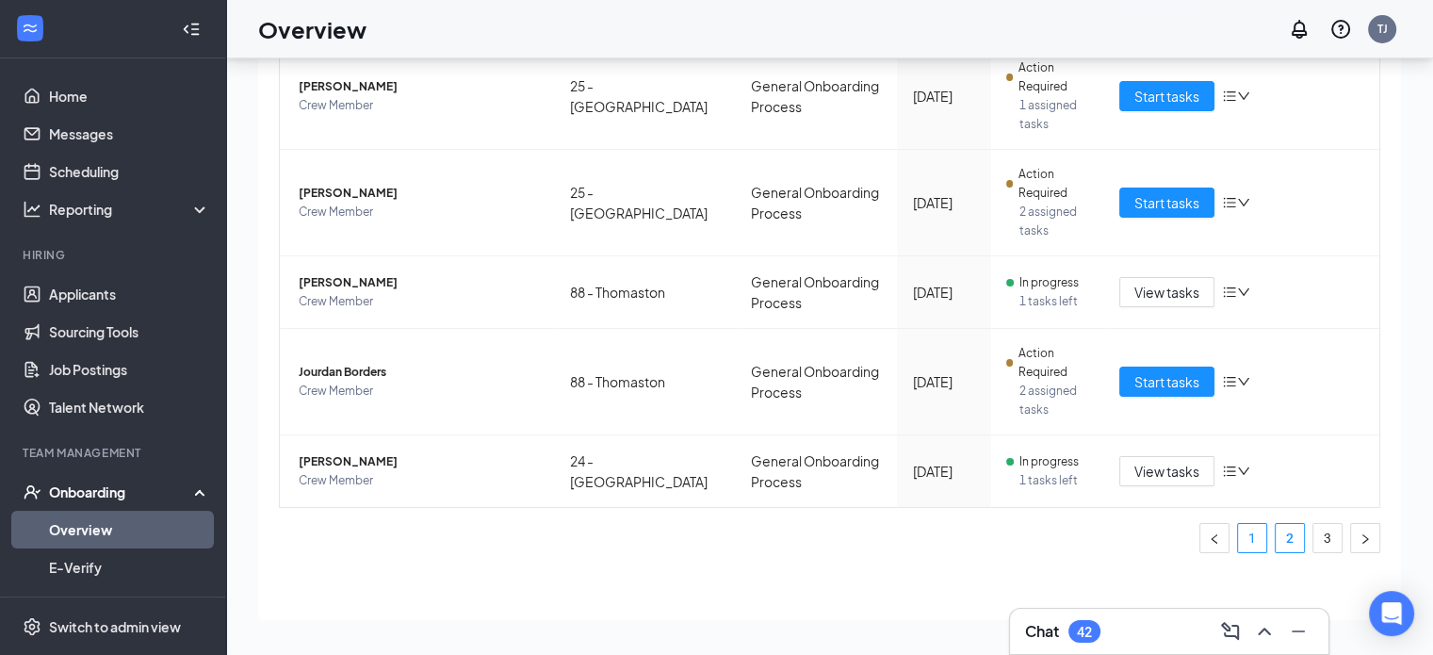
click at [1238, 542] on link "1" at bounding box center [1252, 538] width 28 height 28
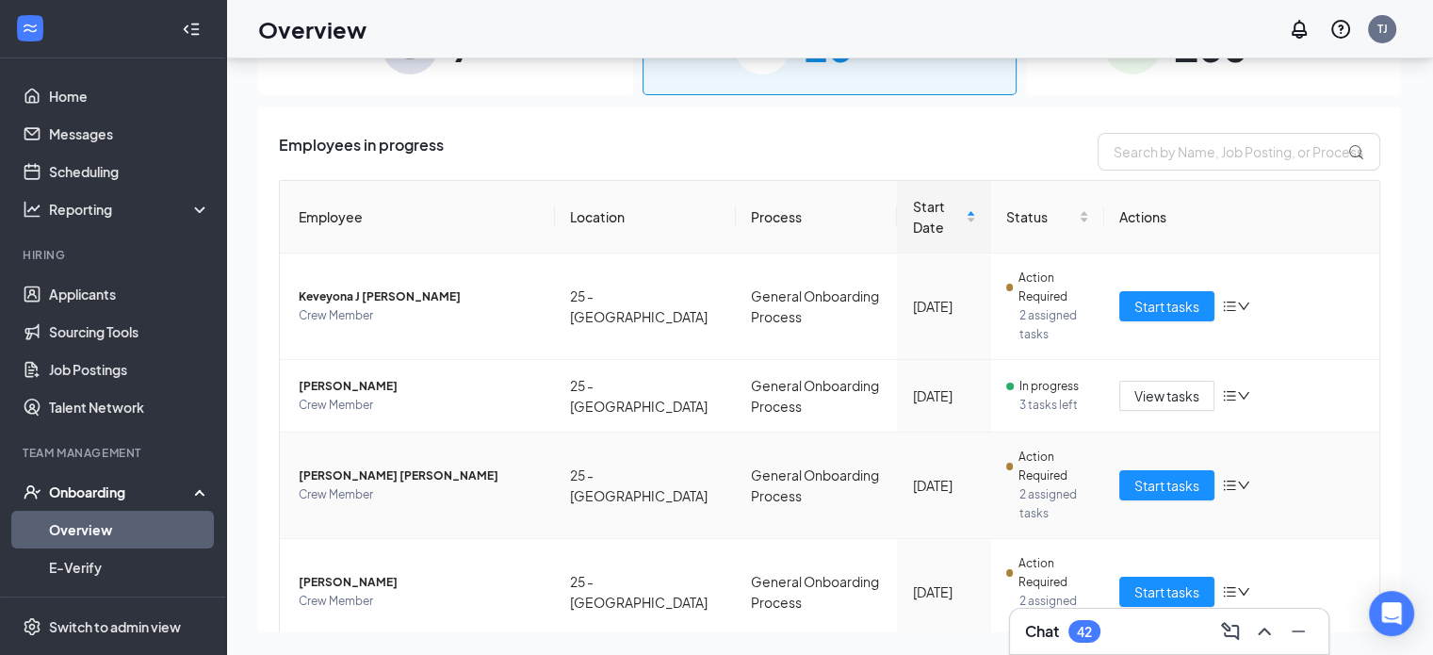
click at [1310, 486] on div "Start tasks" at bounding box center [1241, 485] width 245 height 30
click at [1203, 155] on input "text" at bounding box center [1239, 152] width 283 height 38
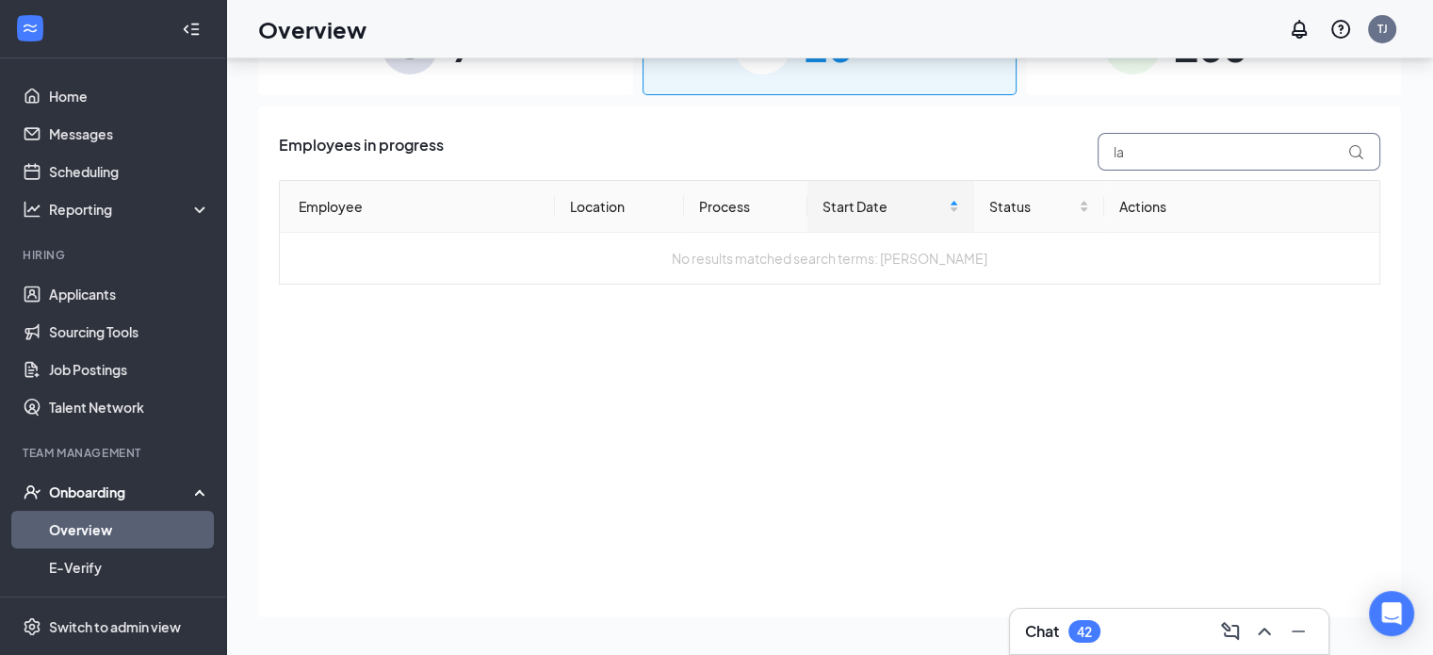
type input "l"
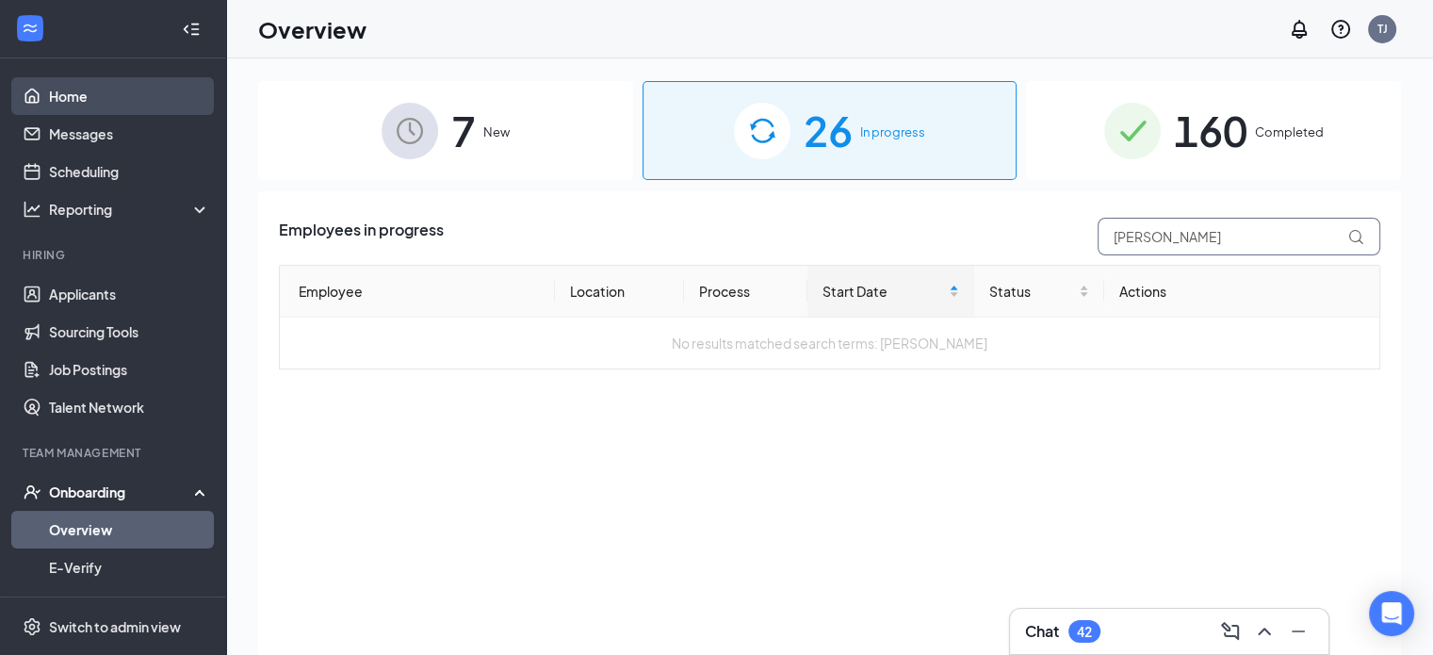
type input "[PERSON_NAME]"
click at [72, 99] on link "Home" at bounding box center [129, 96] width 161 height 38
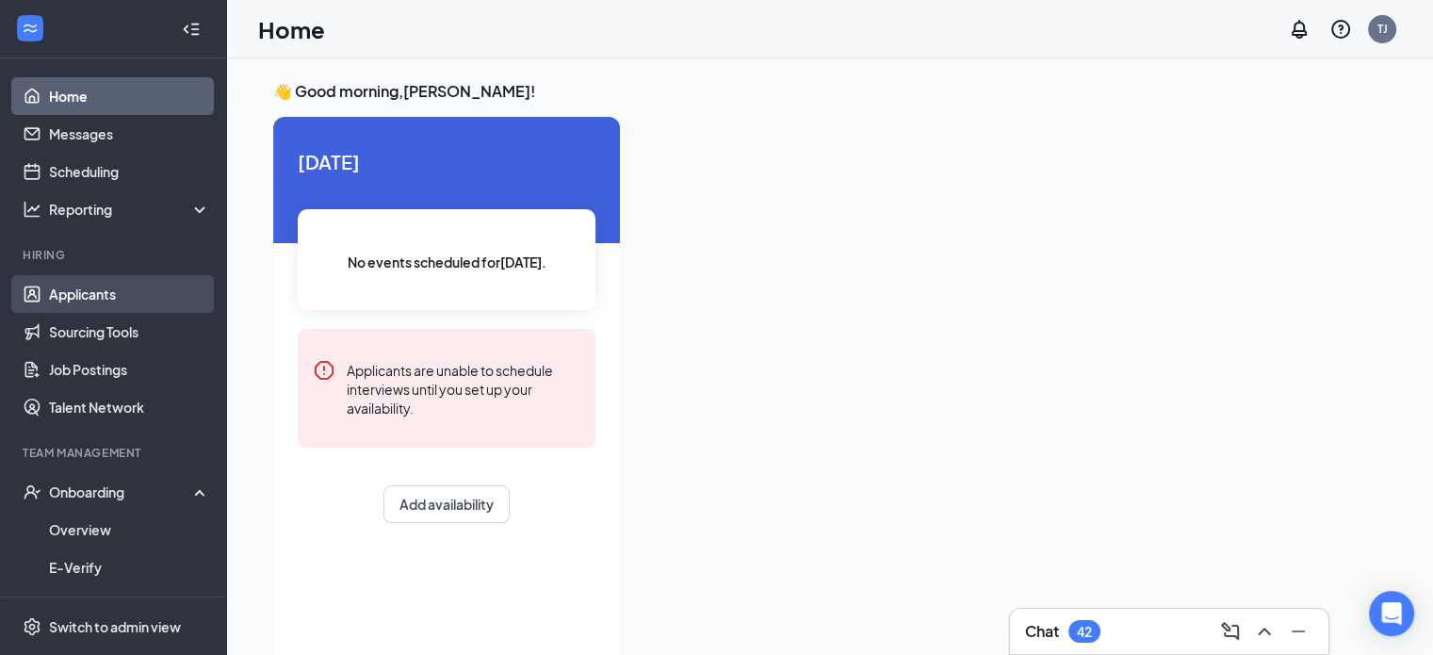
click at [120, 283] on link "Applicants" at bounding box center [129, 294] width 161 height 38
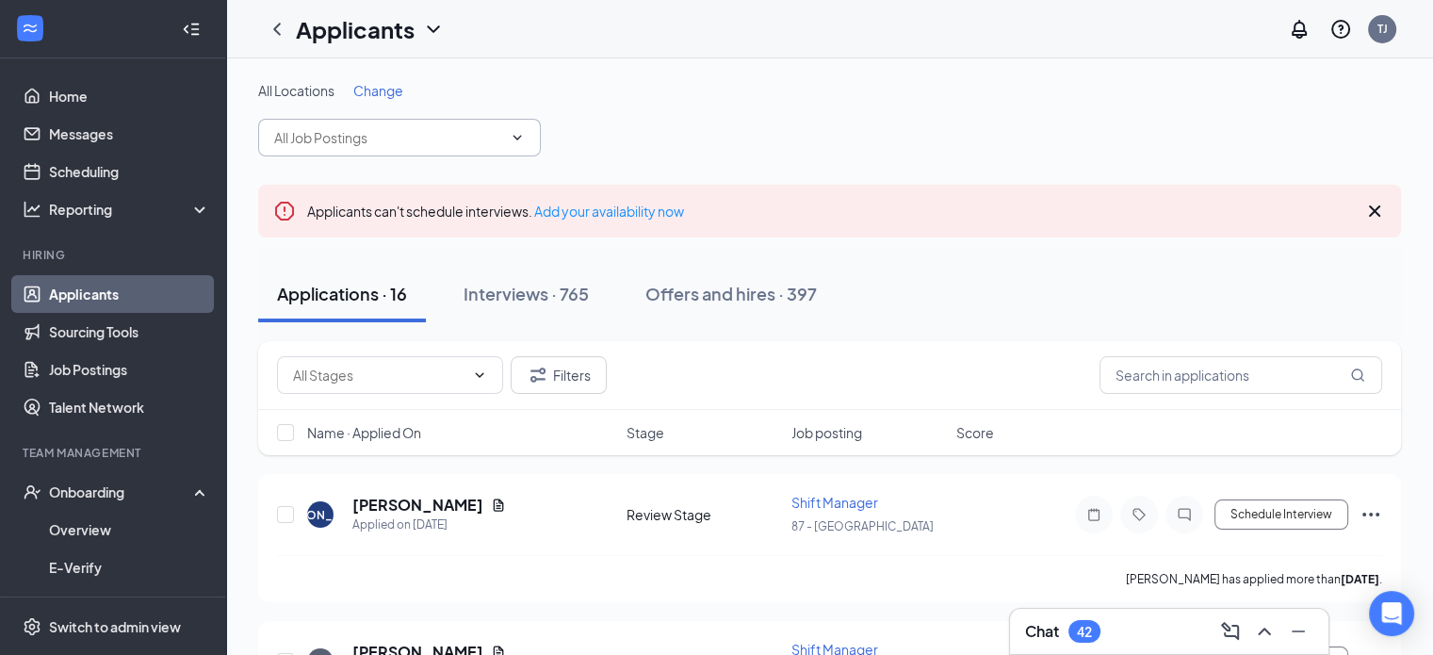
click at [516, 135] on icon "ChevronDown" at bounding box center [517, 137] width 15 height 15
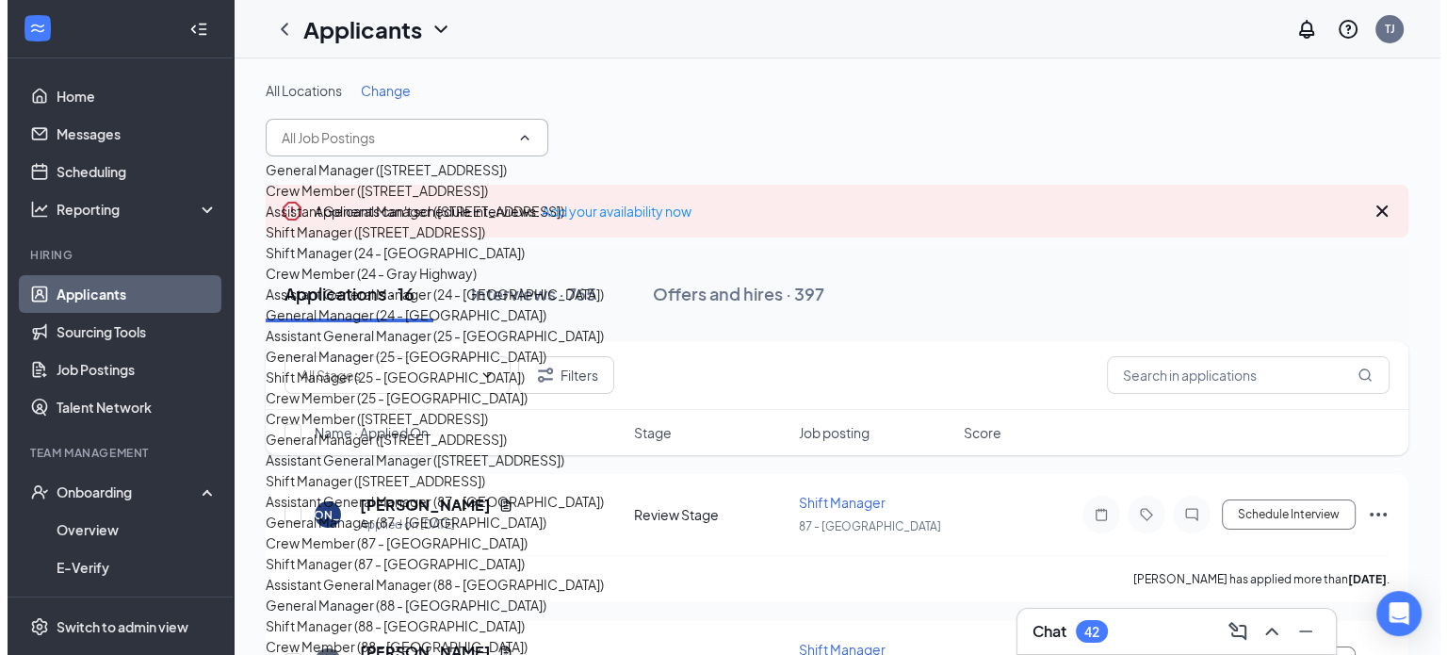
scroll to position [452, 0]
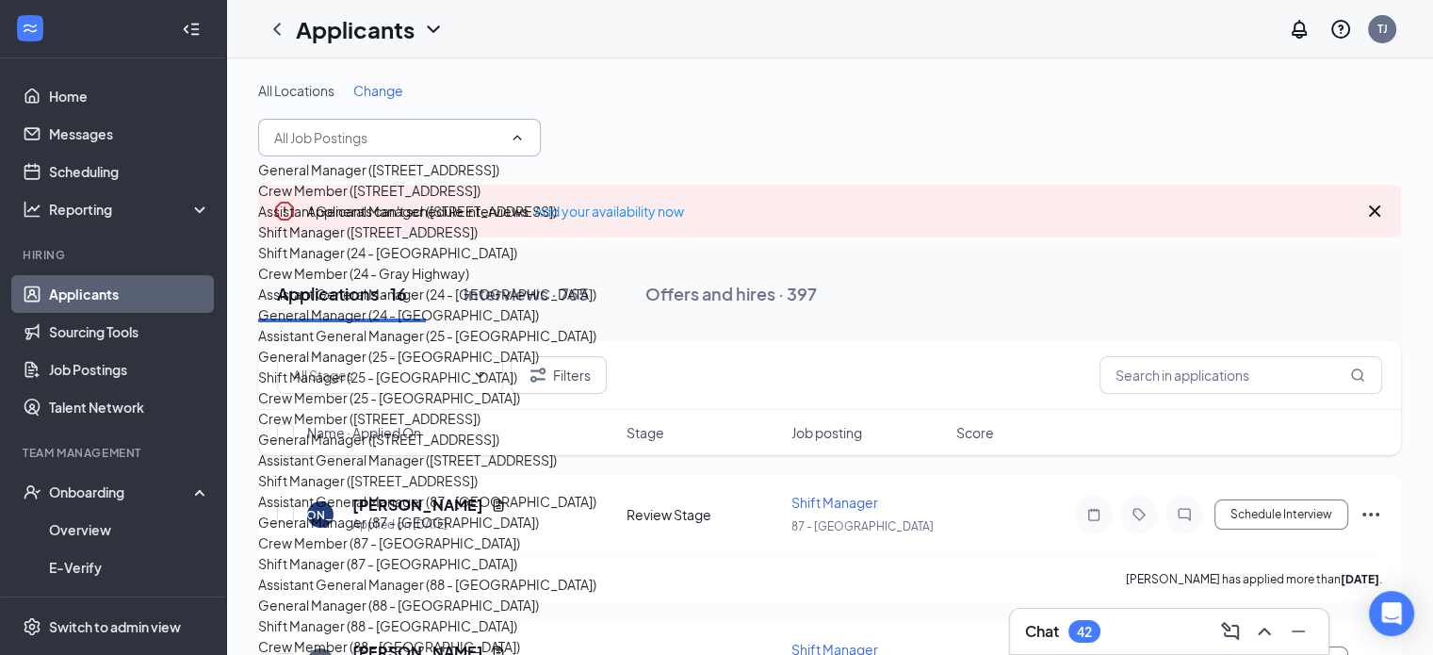
click at [467, 429] on div "General Manager ([STREET_ADDRESS])" at bounding box center [378, 439] width 241 height 21
type input "General Manager ([STREET_ADDRESS])"
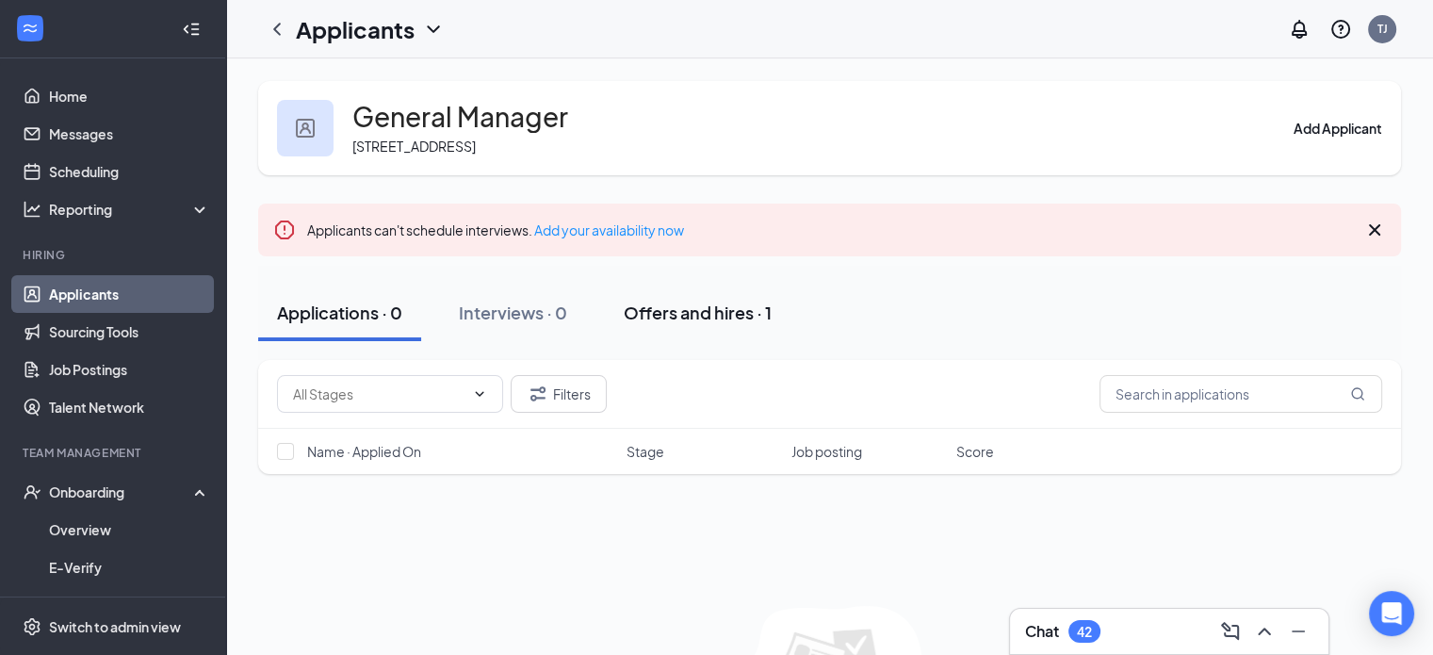
click at [675, 304] on div "Offers and hires · 1" at bounding box center [698, 313] width 148 height 24
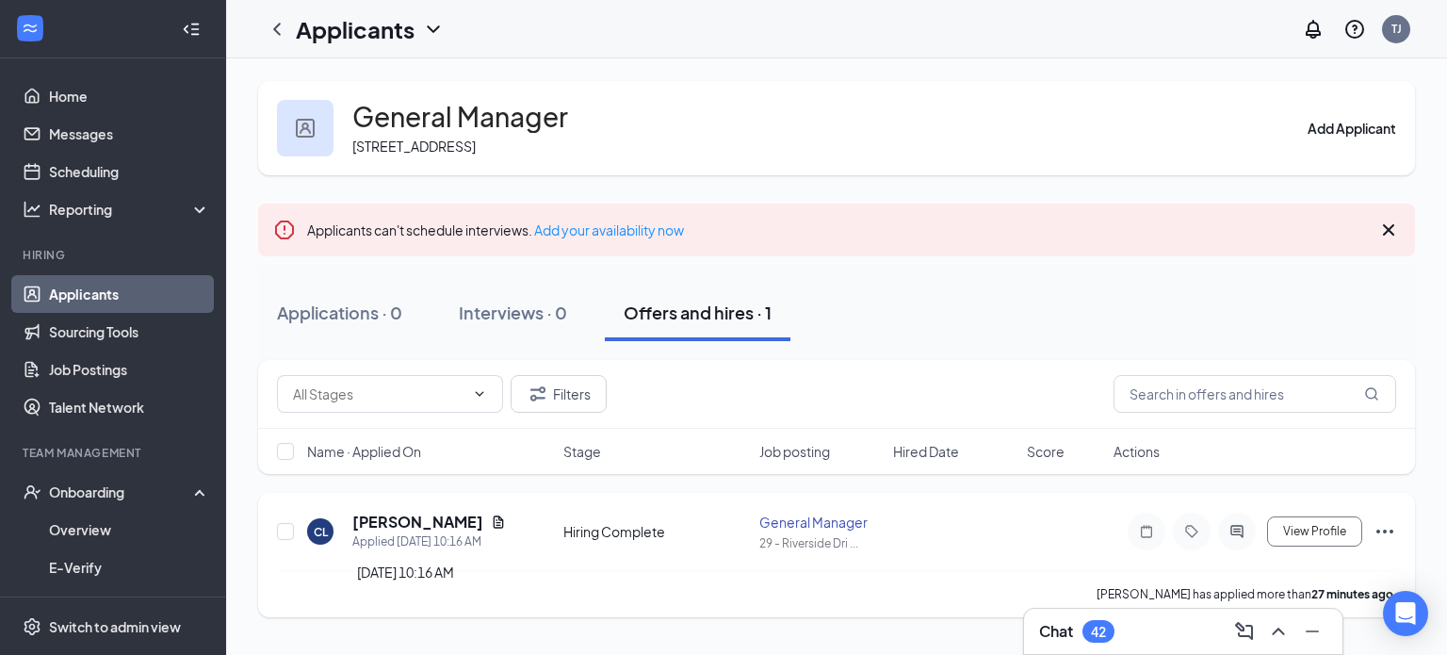
click at [384, 532] on div "Applied [DATE] 10:16 AM" at bounding box center [429, 541] width 154 height 19
click at [407, 512] on h5 "[PERSON_NAME]" at bounding box center [417, 522] width 131 height 21
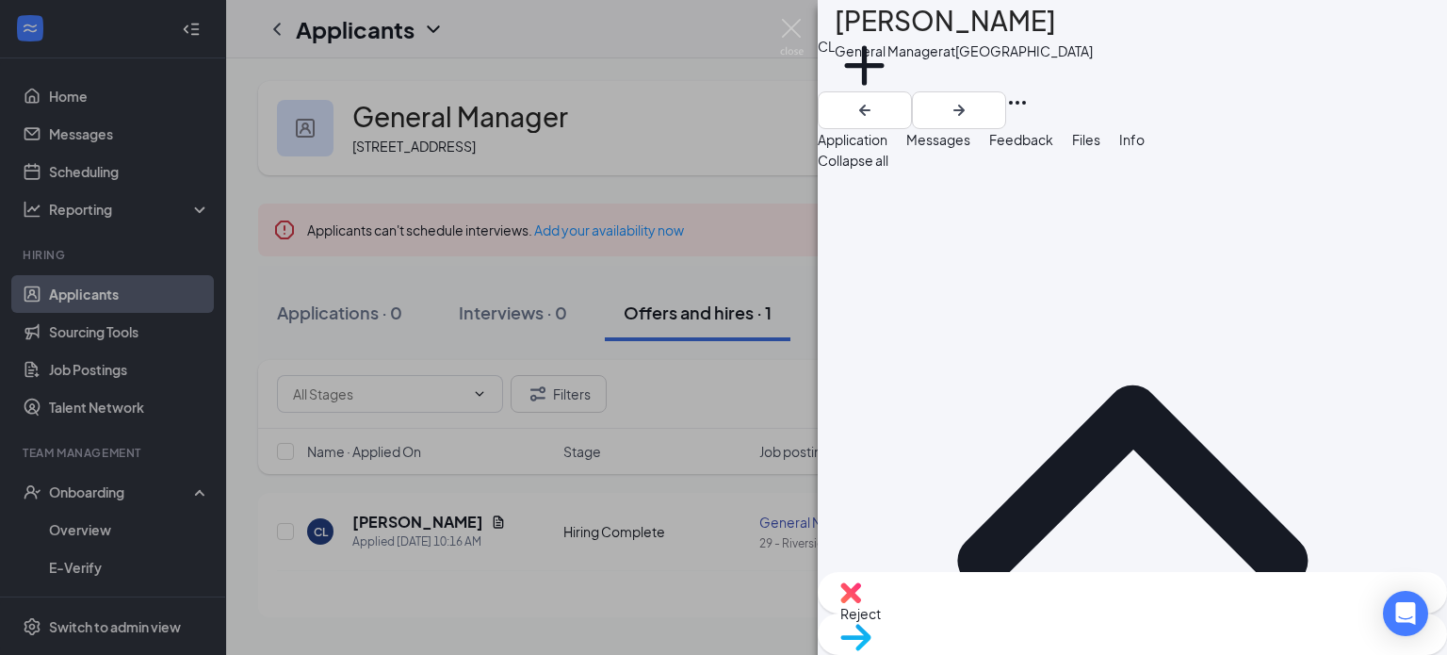
click at [1194, 633] on div "Move to stage" at bounding box center [1132, 633] width 629 height 41
click at [1229, 651] on span "Move to stage" at bounding box center [1132, 661] width 584 height 21
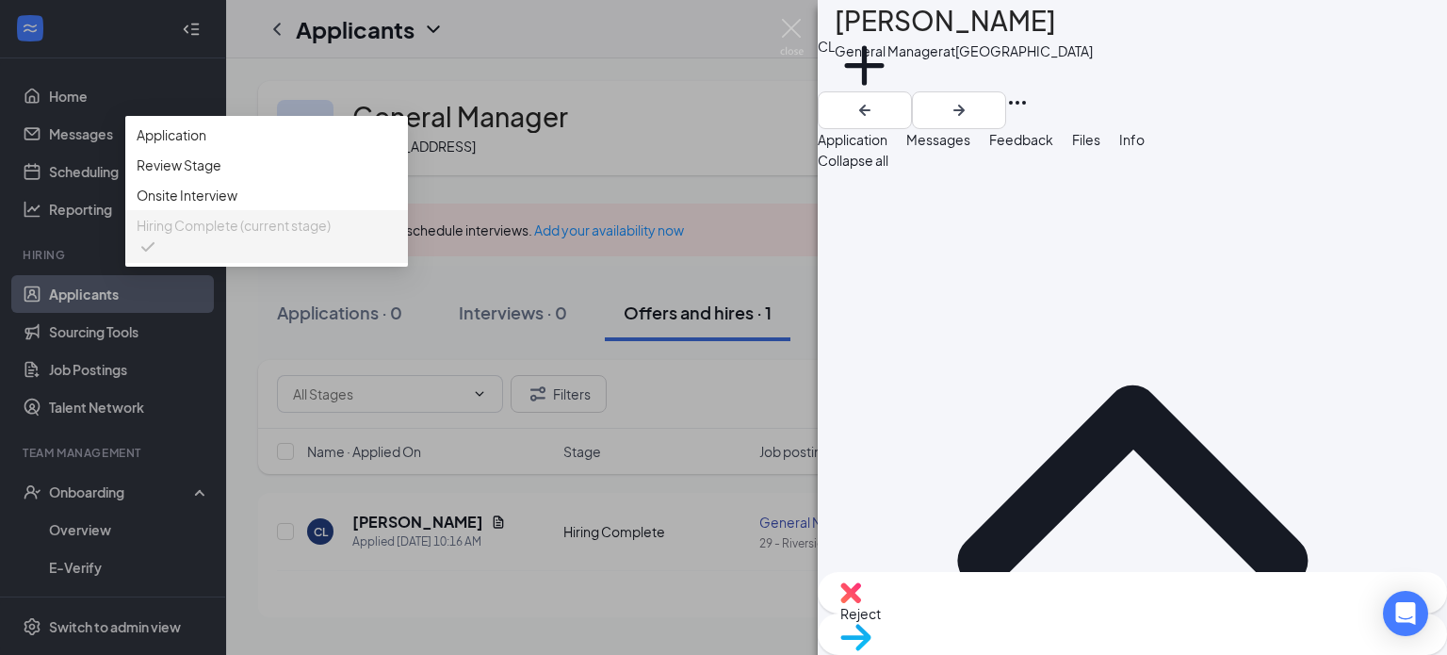
click at [408, 263] on div "Hiring Complete (current stage)" at bounding box center [266, 236] width 283 height 53
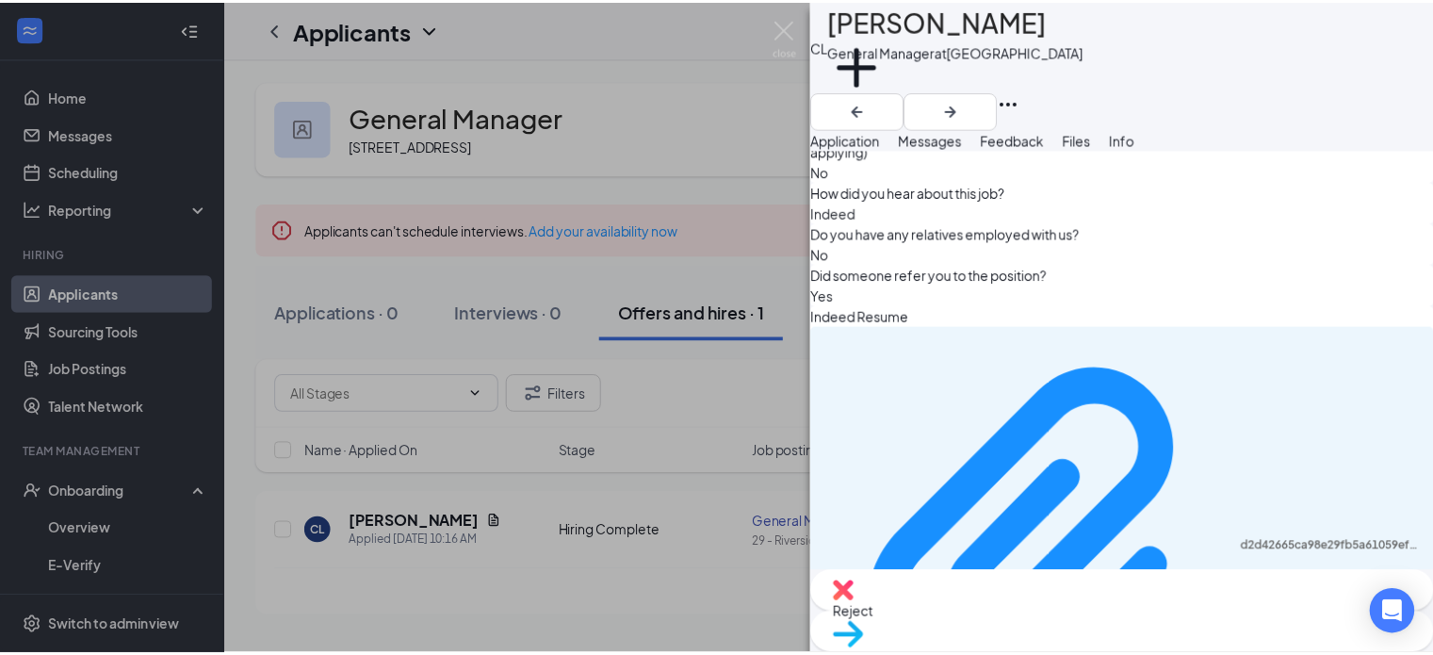
scroll to position [1603, 0]
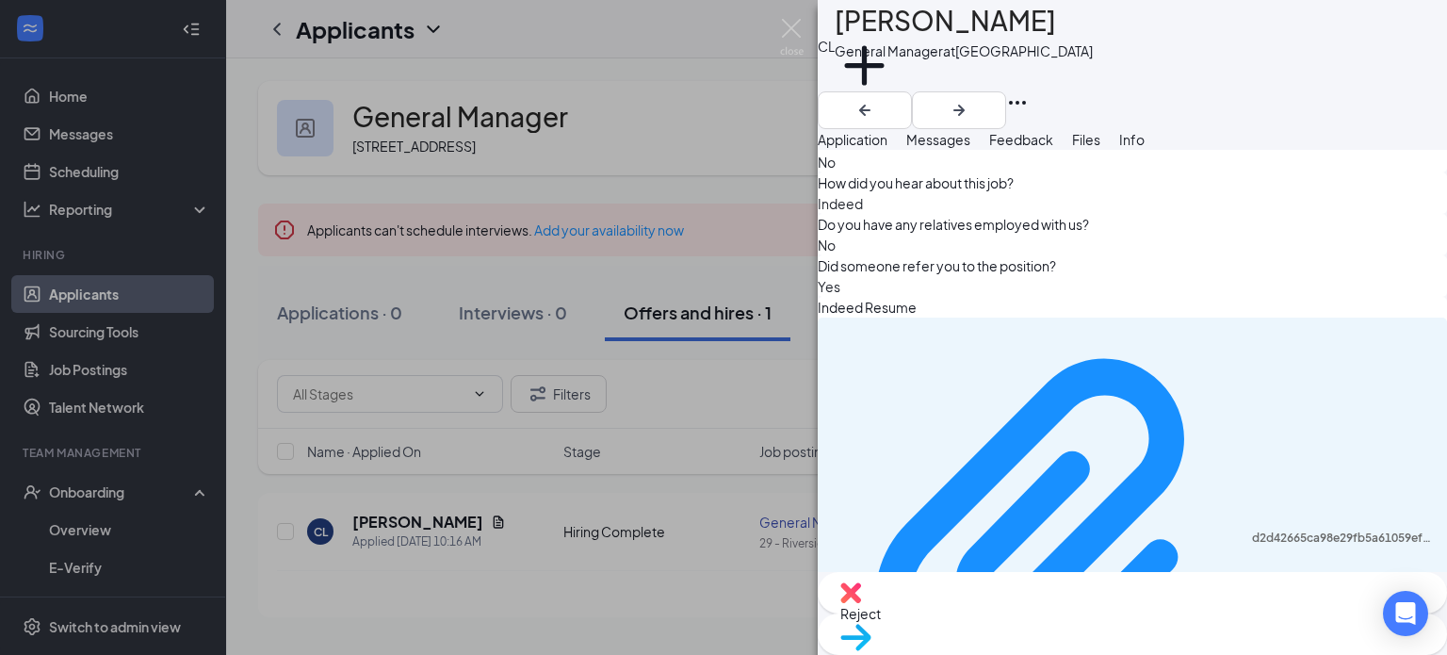
click at [81, 495] on div "CL [PERSON_NAME] General Manager at [STREET_ADDRESS] Add a tag Application Mess…" at bounding box center [723, 327] width 1447 height 655
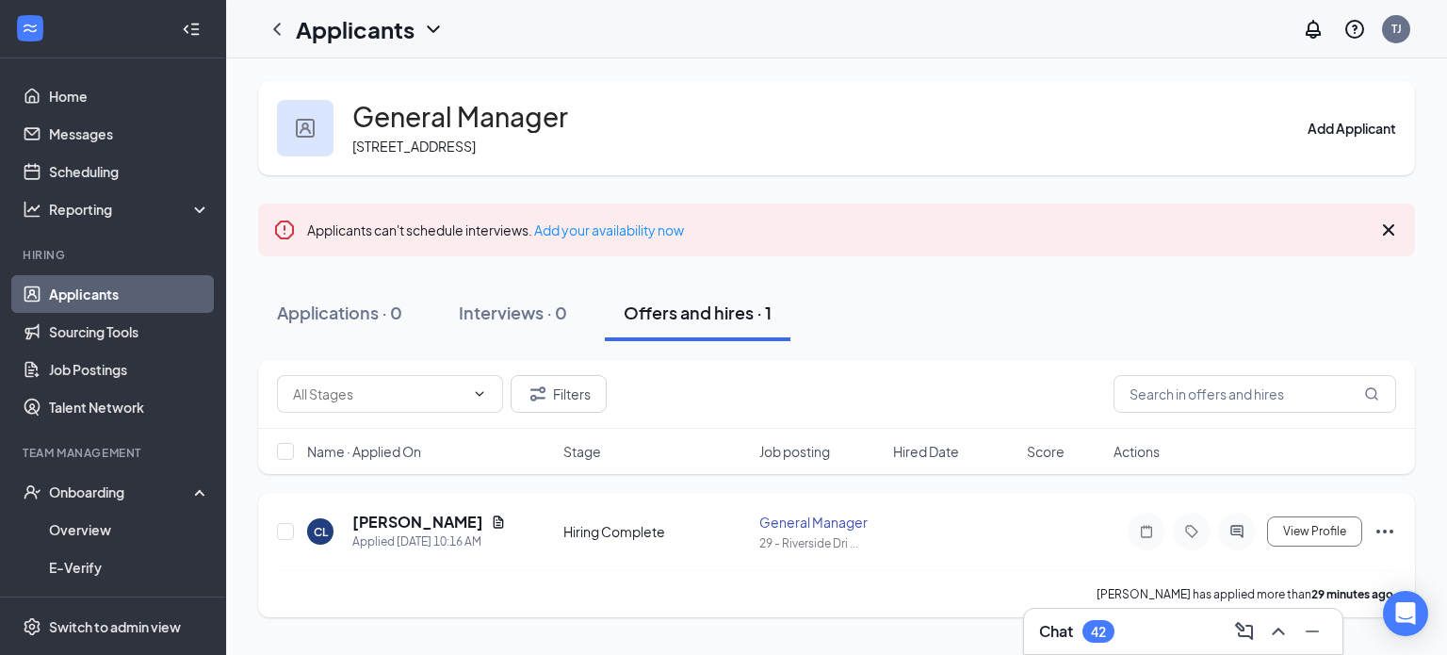
click at [1384, 531] on icon "Ellipses" at bounding box center [1385, 532] width 17 height 4
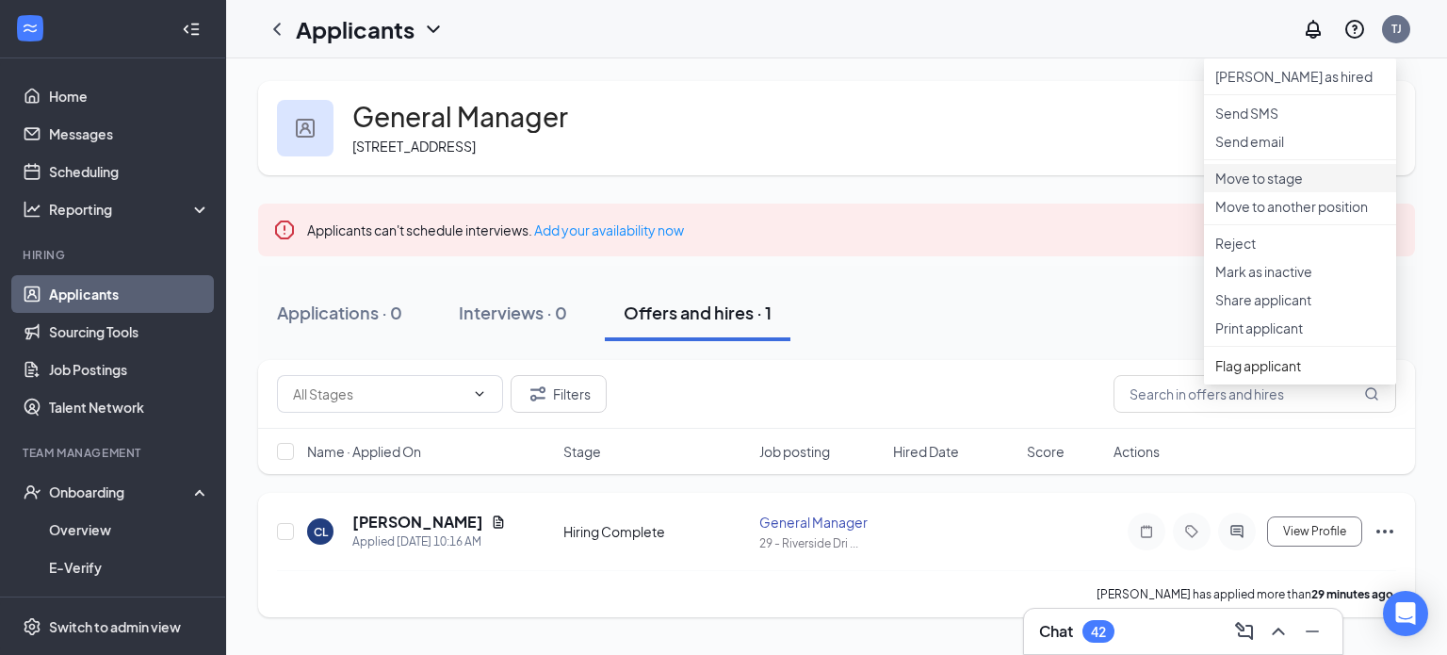
click at [1264, 187] on p "Move to stage" at bounding box center [1300, 178] width 170 height 19
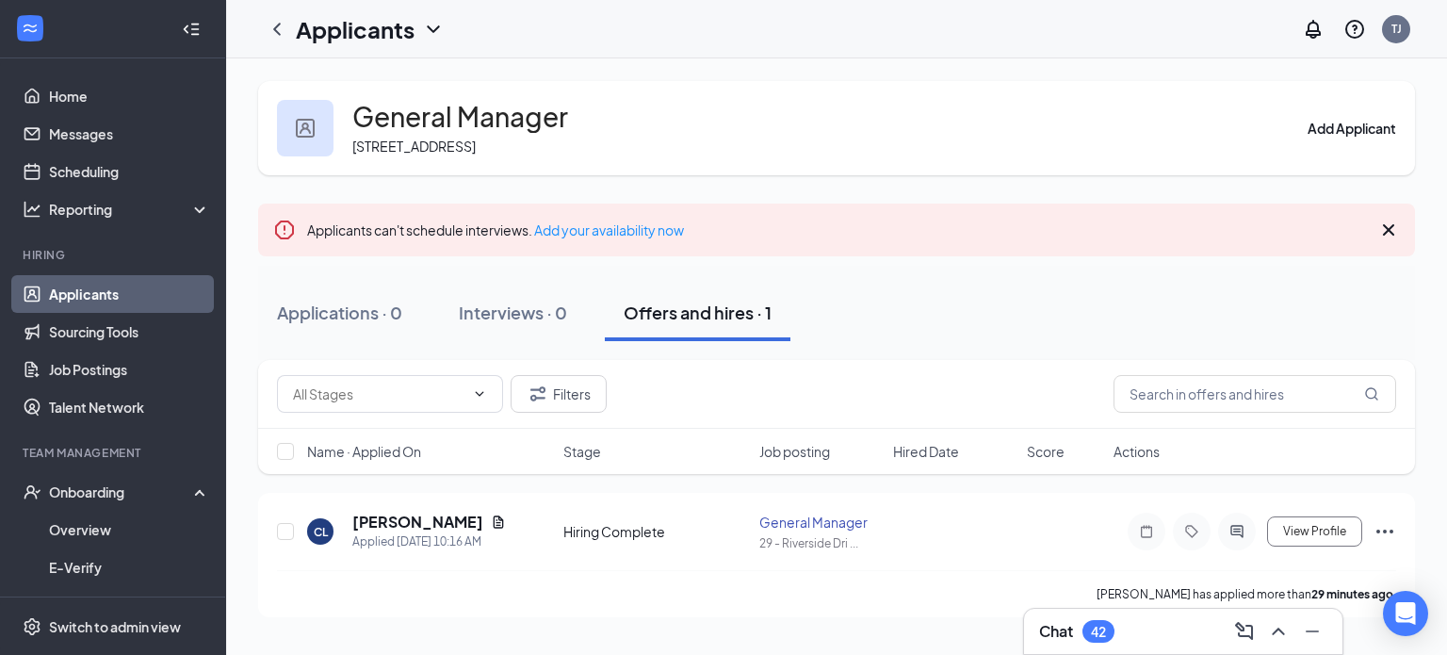
click at [90, 490] on div "Onboarding" at bounding box center [121, 491] width 145 height 19
click at [152, 497] on div "Onboarding" at bounding box center [121, 491] width 145 height 19
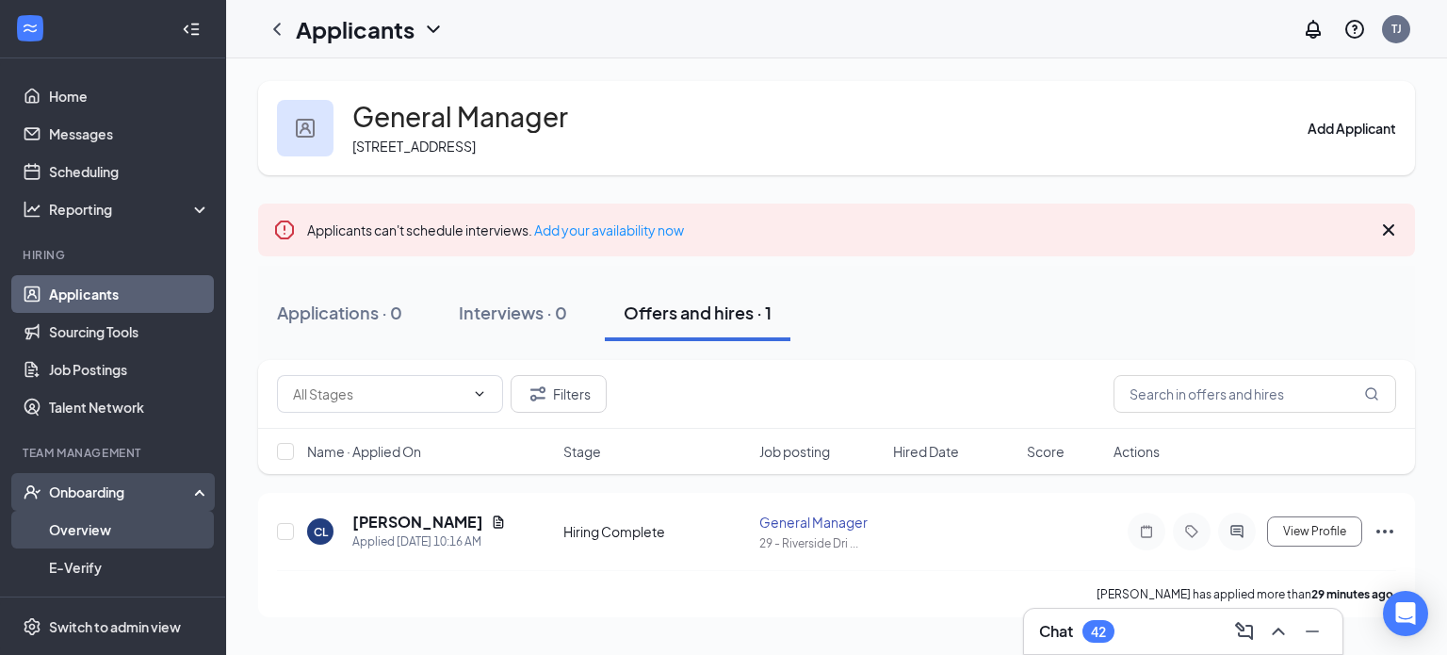
click at [91, 531] on link "Overview" at bounding box center [129, 530] width 161 height 38
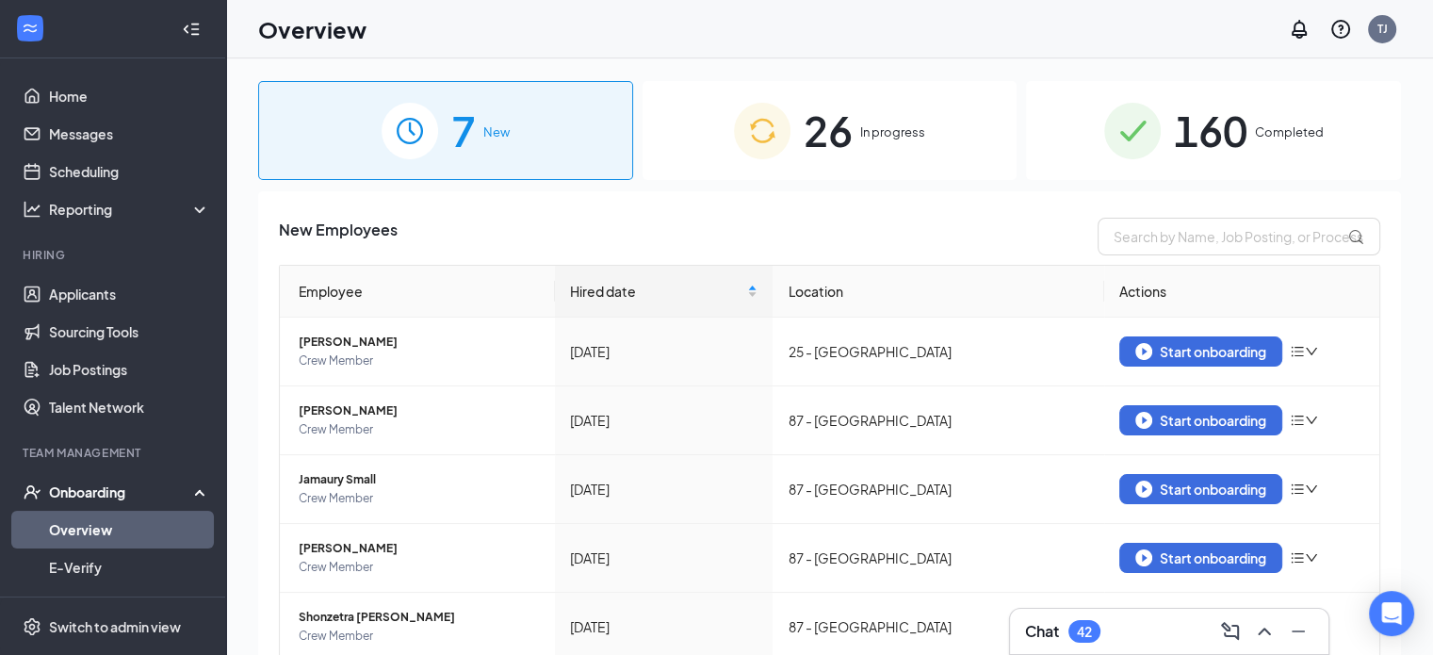
click at [845, 145] on span "26" at bounding box center [828, 130] width 49 height 65
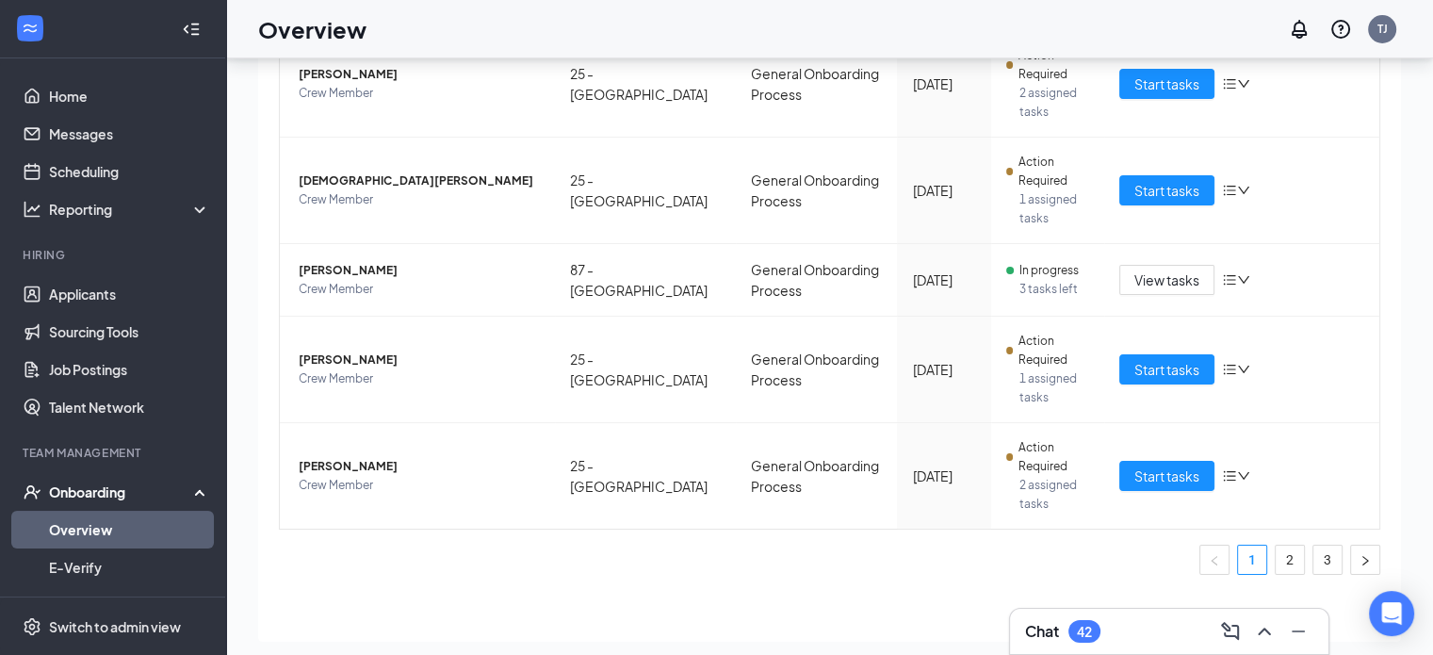
scroll to position [85, 0]
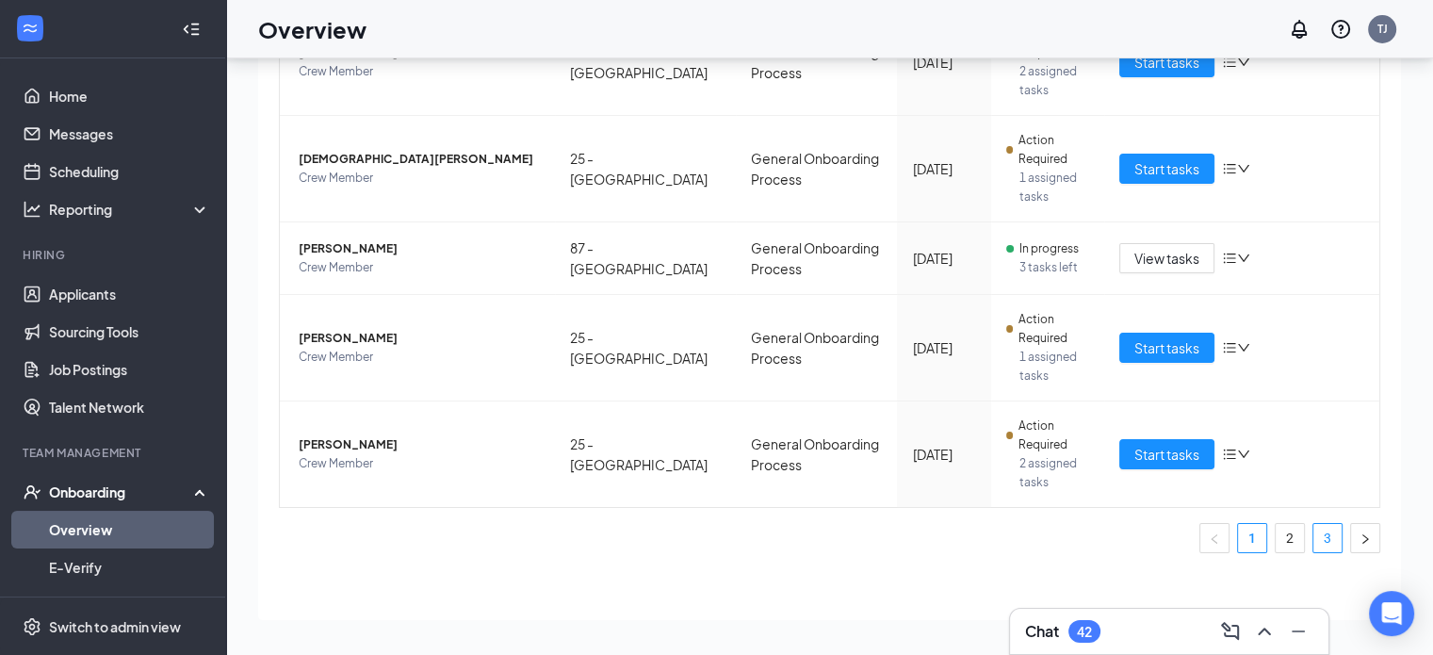
click at [1313, 543] on link "3" at bounding box center [1327, 538] width 28 height 28
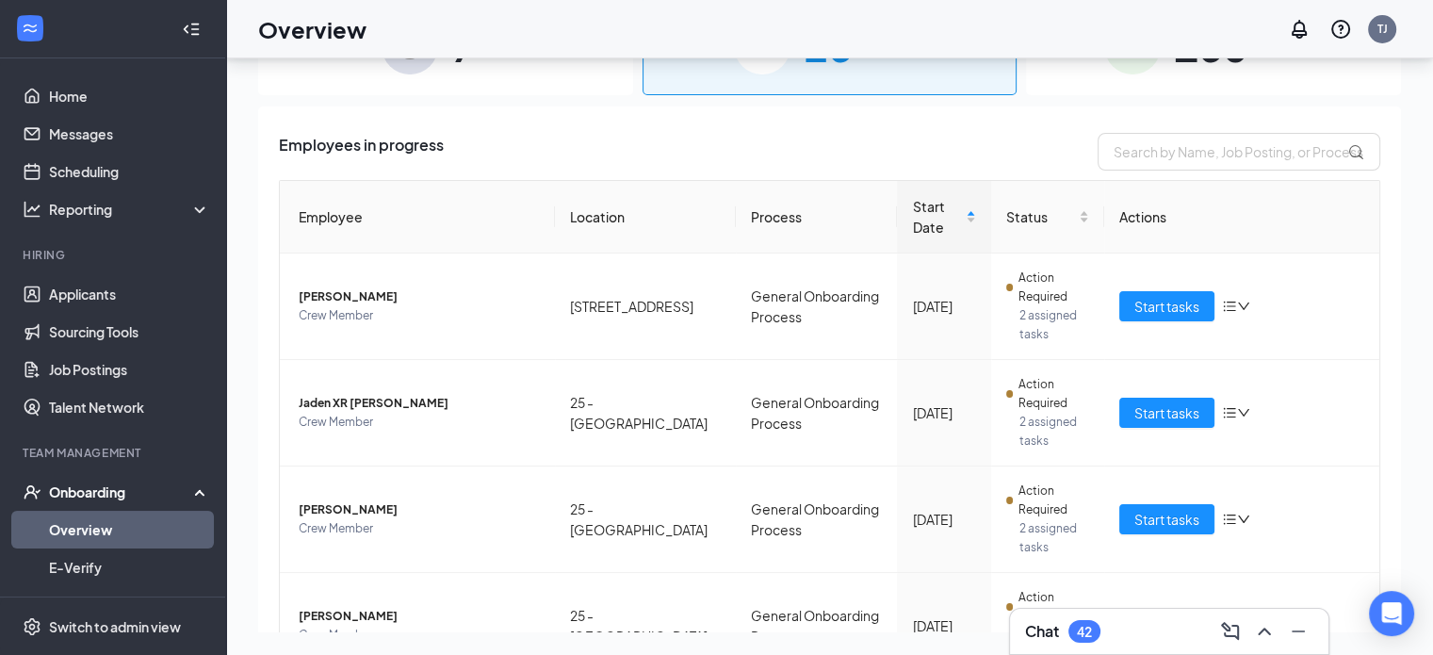
scroll to position [3, 0]
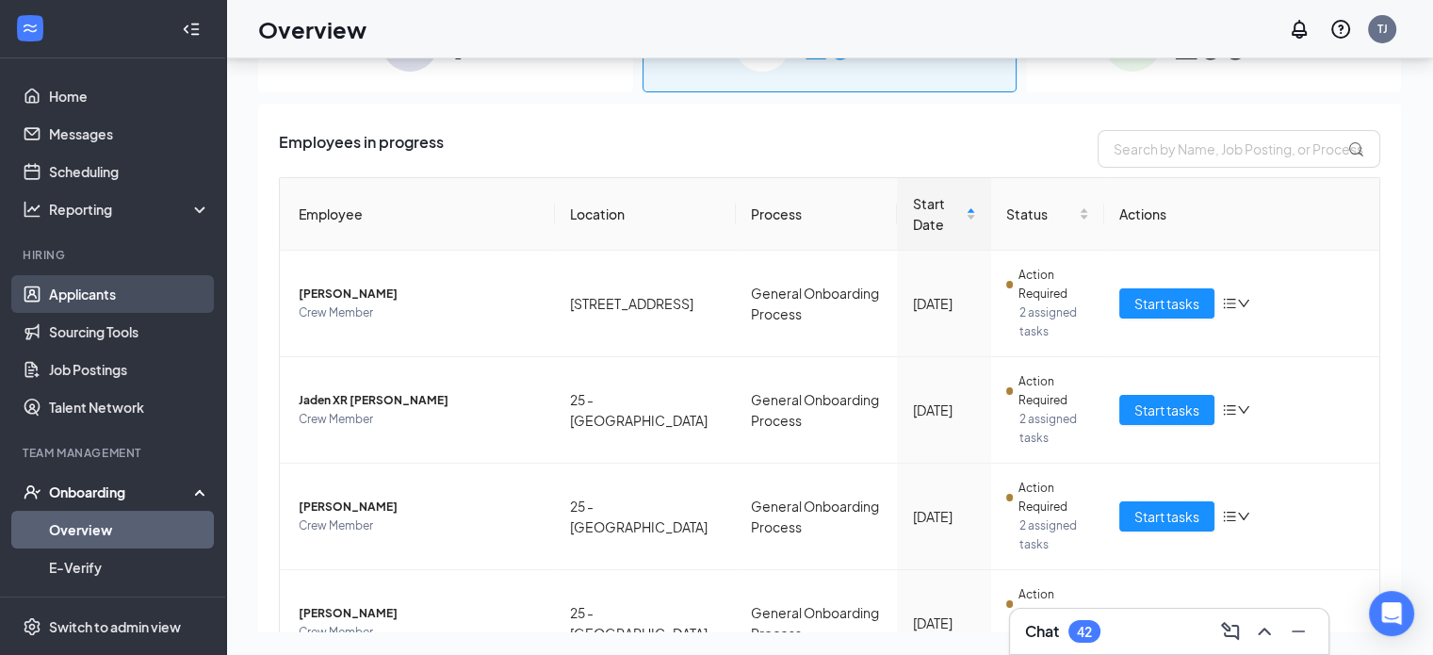
click at [82, 287] on link "Applicants" at bounding box center [129, 294] width 161 height 38
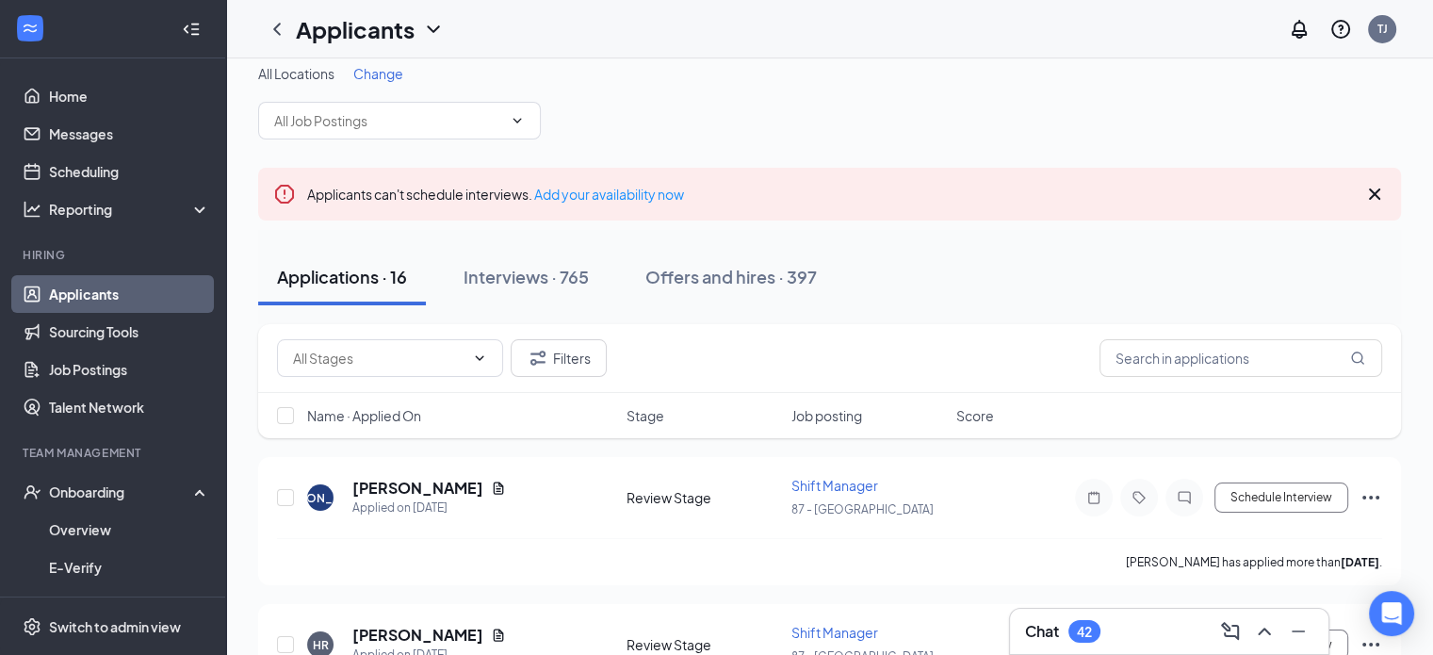
scroll to position [11, 0]
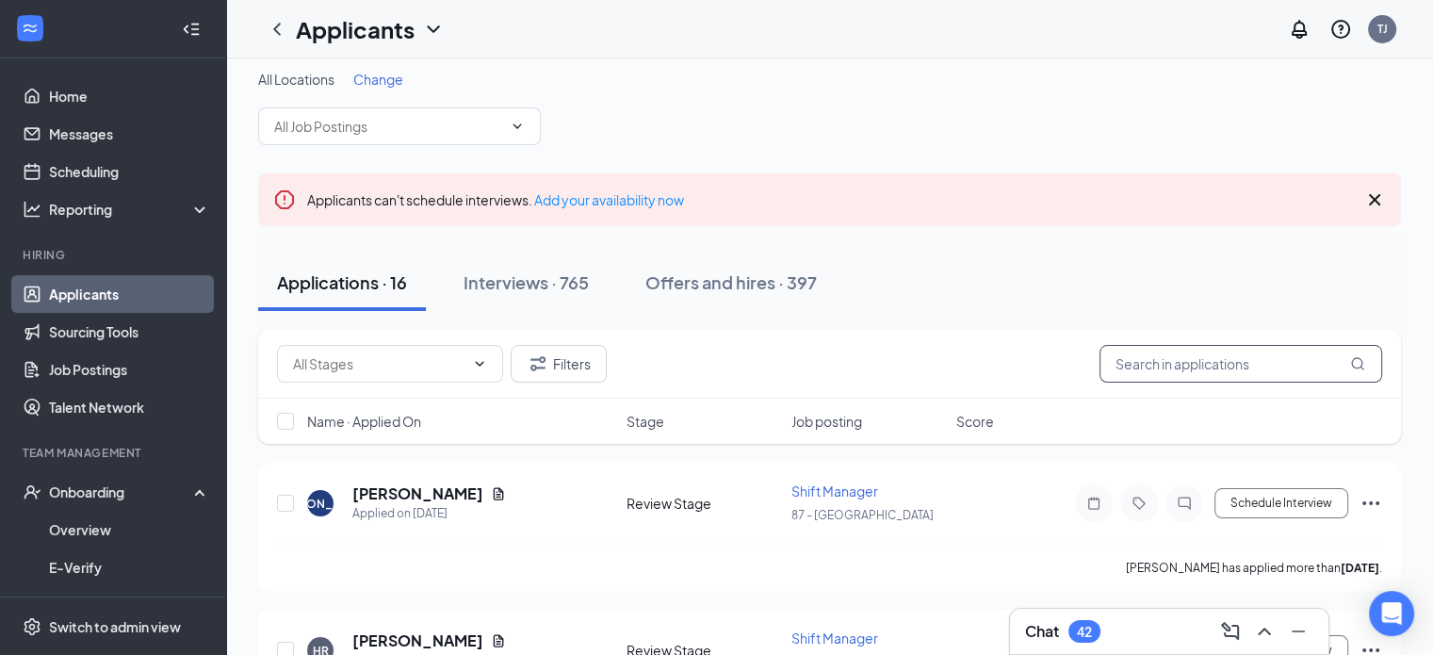
click at [1214, 365] on input "text" at bounding box center [1241, 364] width 283 height 38
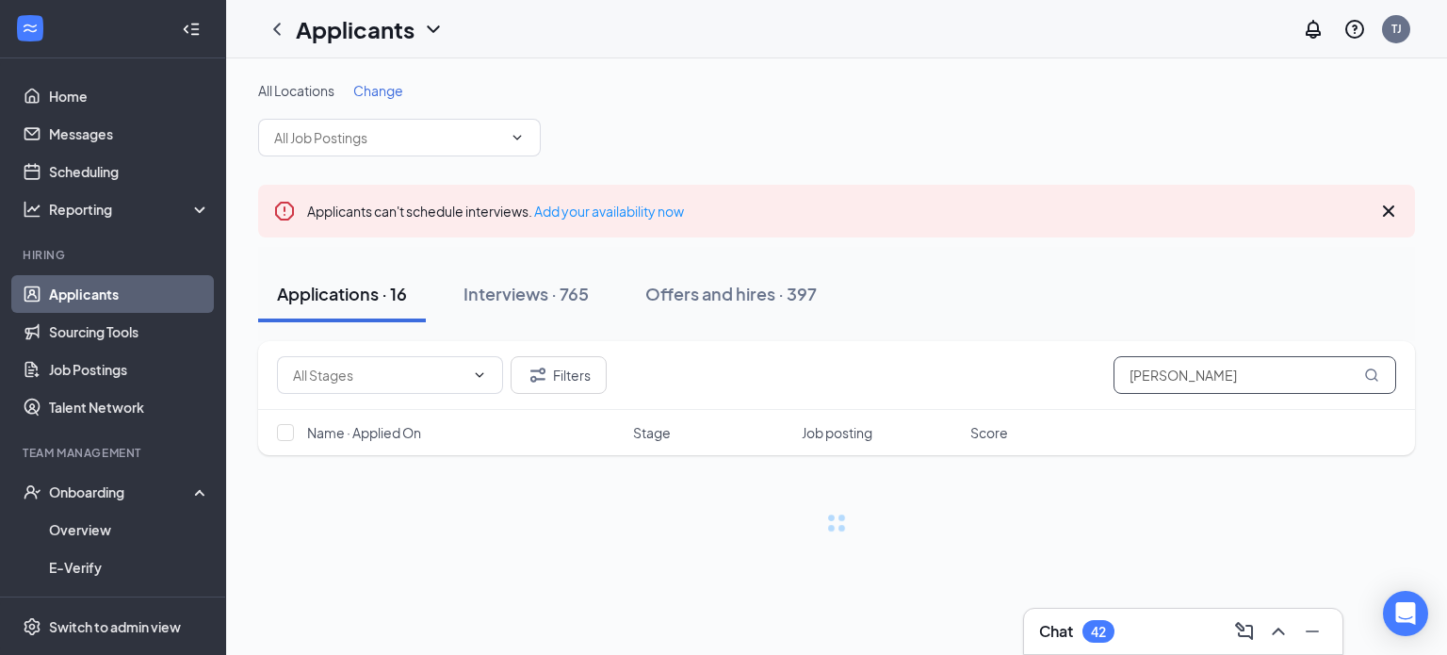
type input "[PERSON_NAME]"
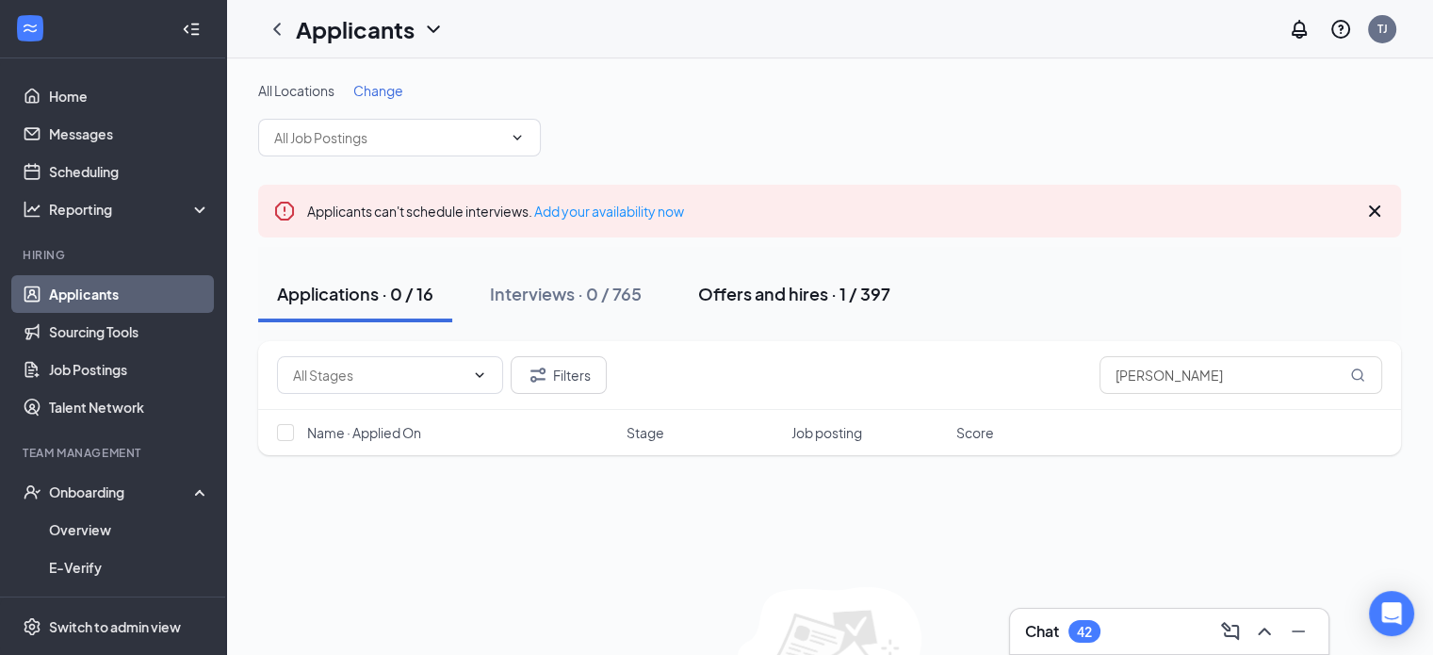
click at [782, 291] on div "Offers and hires · 1 / 397" at bounding box center [794, 294] width 192 height 24
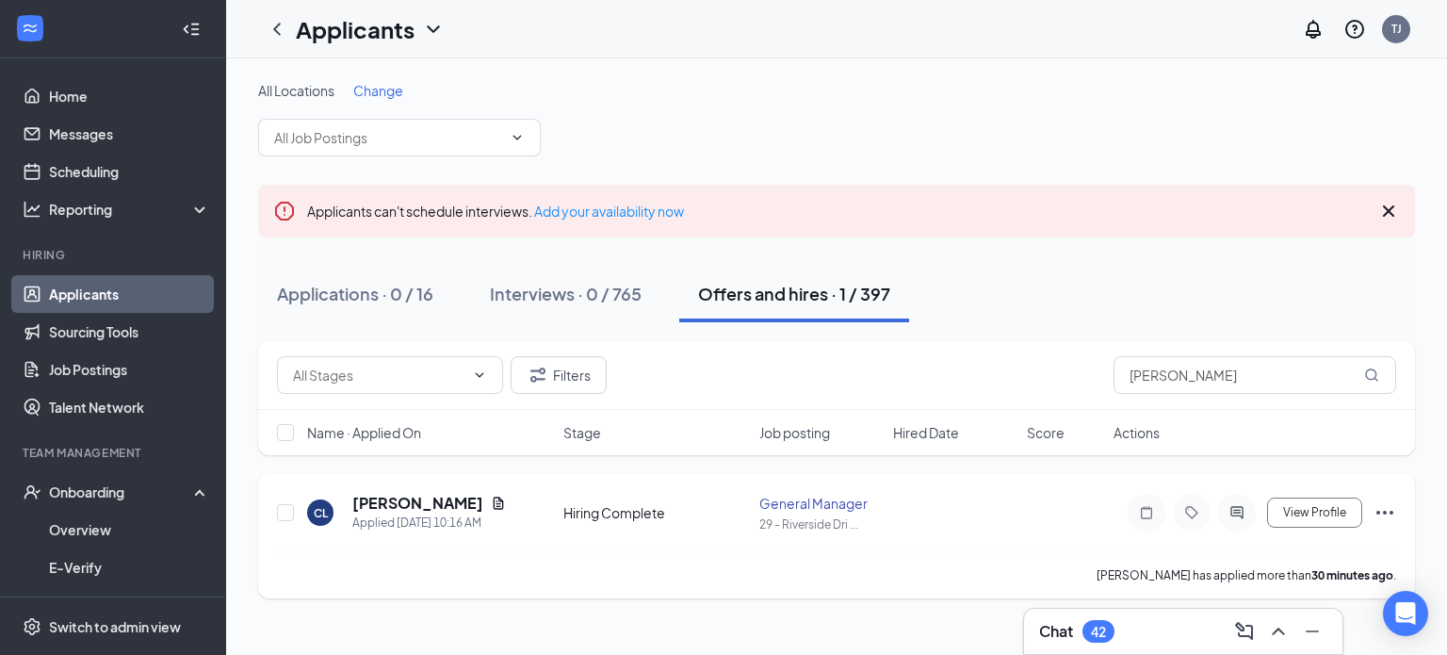
click at [506, 501] on icon "Document" at bounding box center [498, 503] width 15 height 15
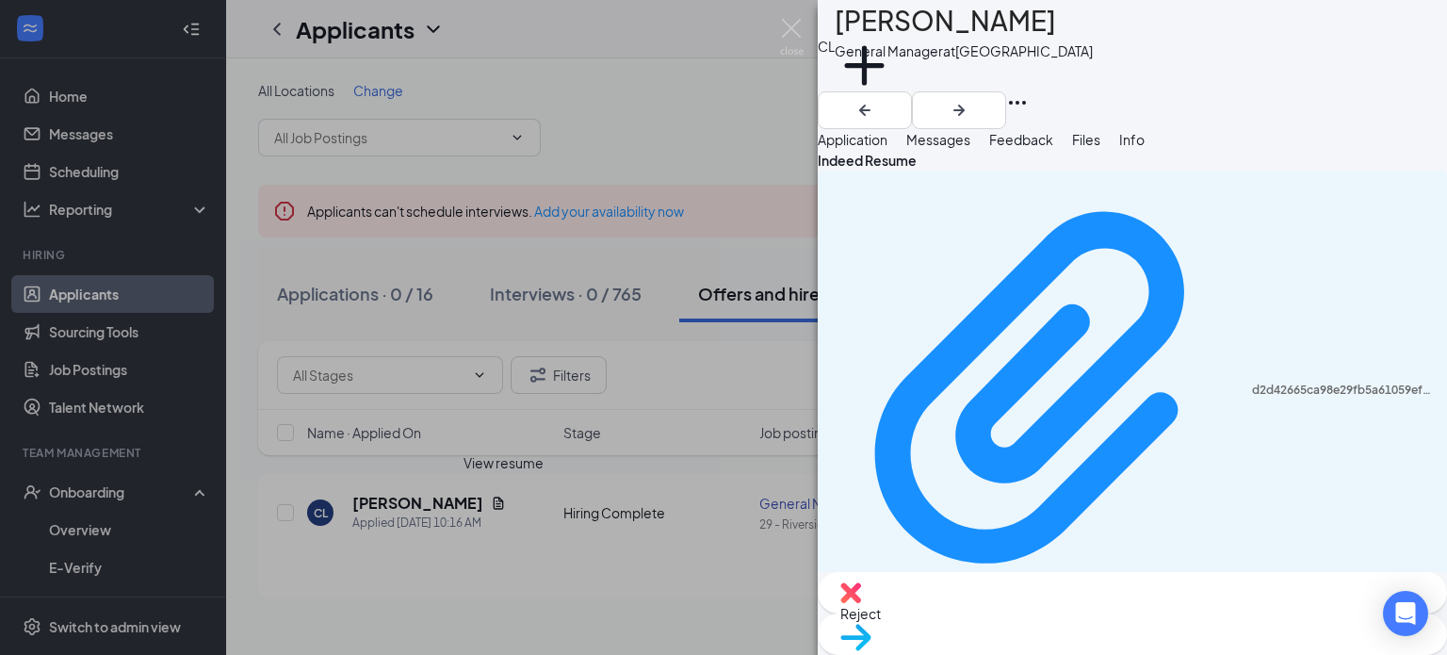
click at [1234, 651] on span "Move to stage" at bounding box center [1132, 661] width 584 height 21
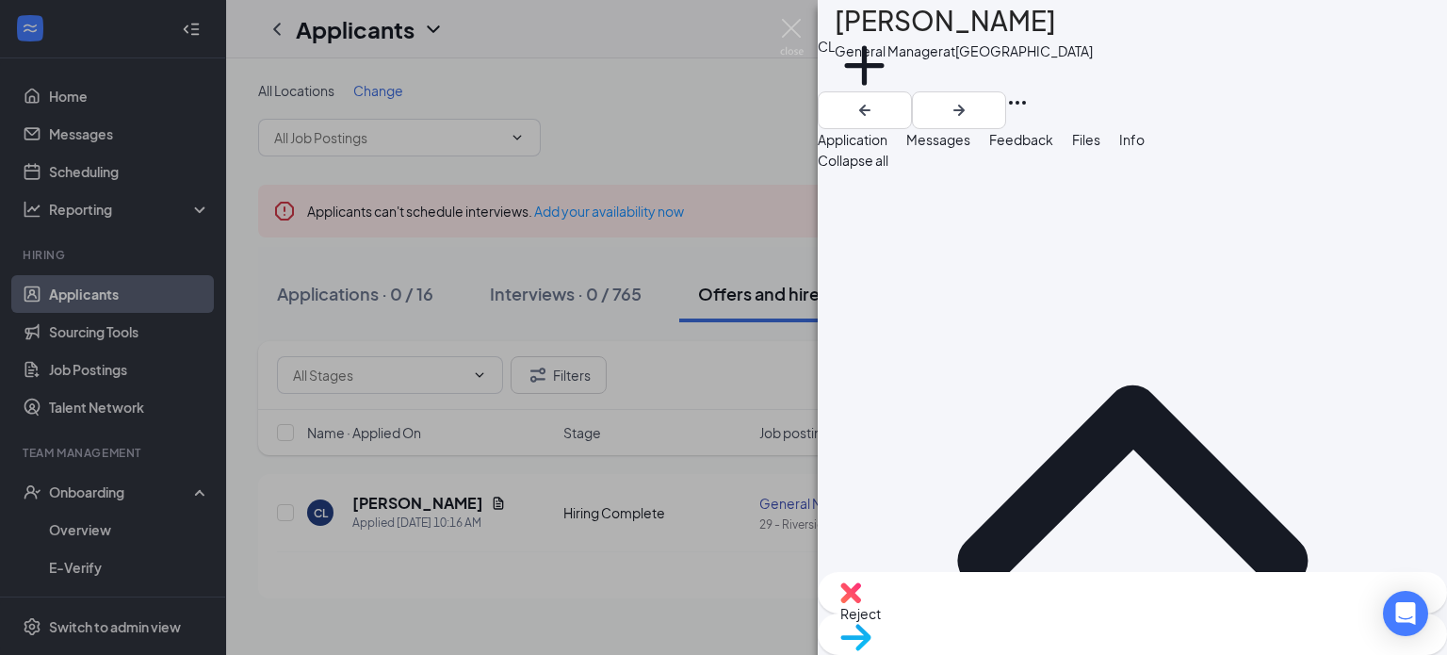
click at [1187, 651] on span "Move to stage" at bounding box center [1132, 661] width 584 height 21
click at [685, 444] on div "CL [PERSON_NAME] General Manager at [STREET_ADDRESS] Add a tag Application Mess…" at bounding box center [723, 327] width 1447 height 655
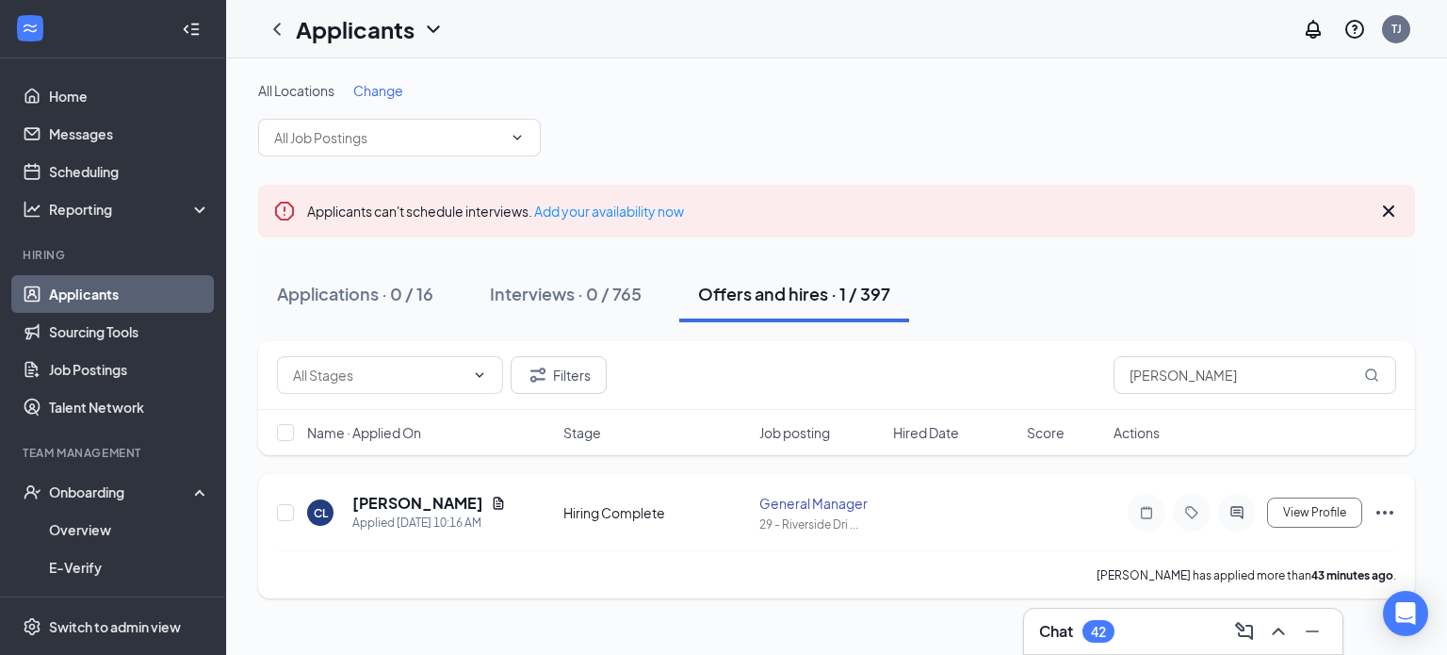
click at [1382, 506] on icon "Ellipses" at bounding box center [1385, 512] width 23 height 23
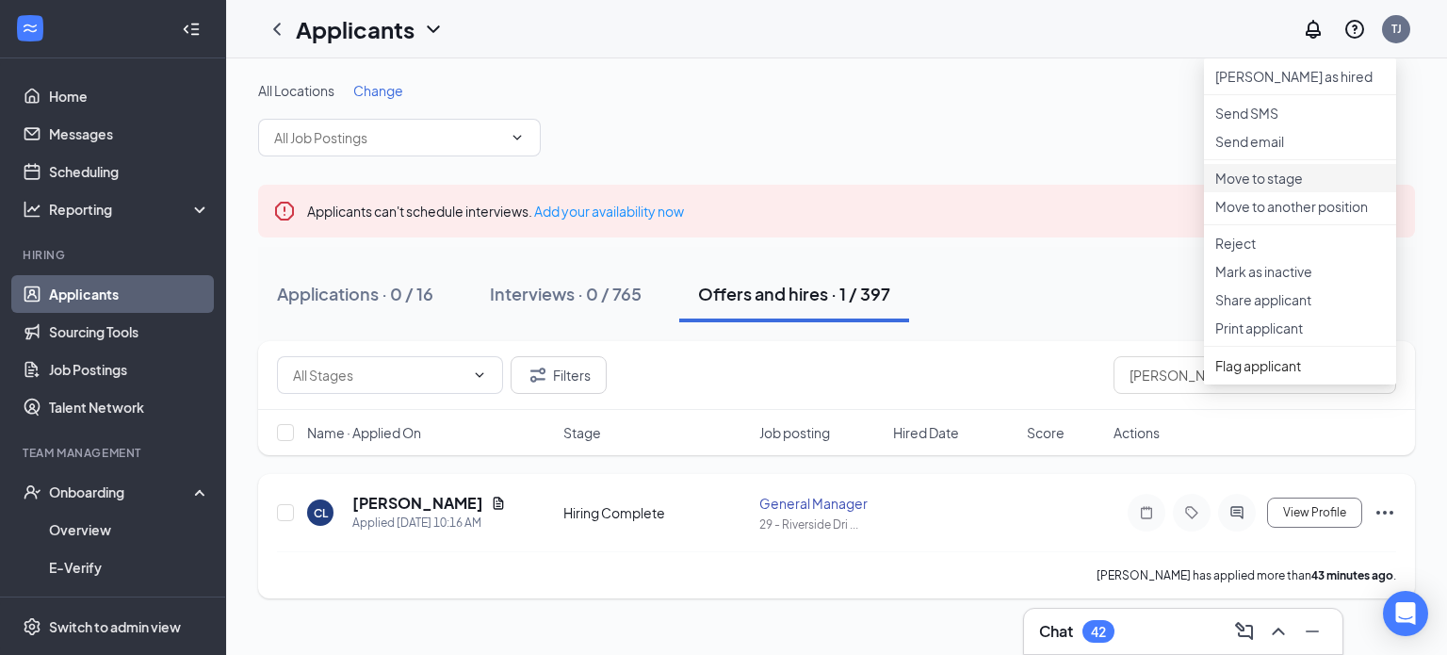
click at [1261, 187] on p "Move to stage" at bounding box center [1300, 178] width 170 height 19
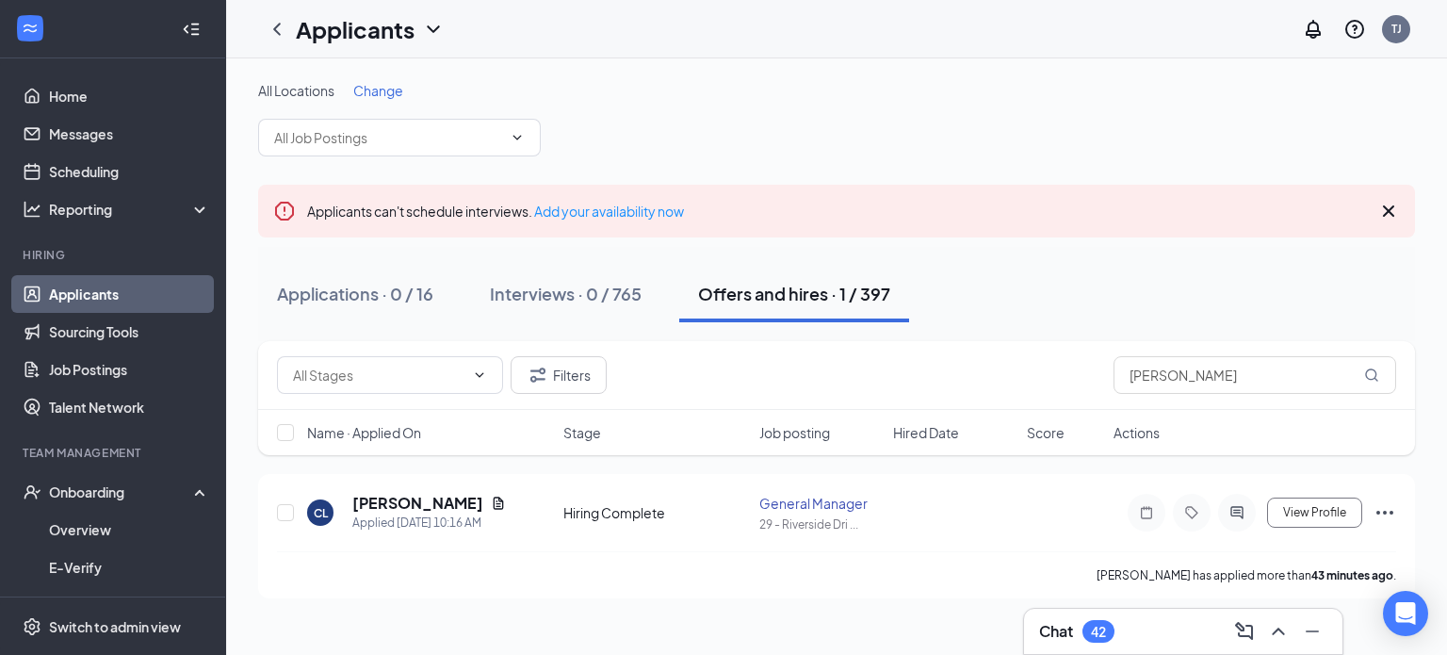
click at [1383, 504] on icon "Ellipses" at bounding box center [1385, 512] width 23 height 23
click at [909, 111] on div "All Locations Change" at bounding box center [836, 118] width 1157 height 75
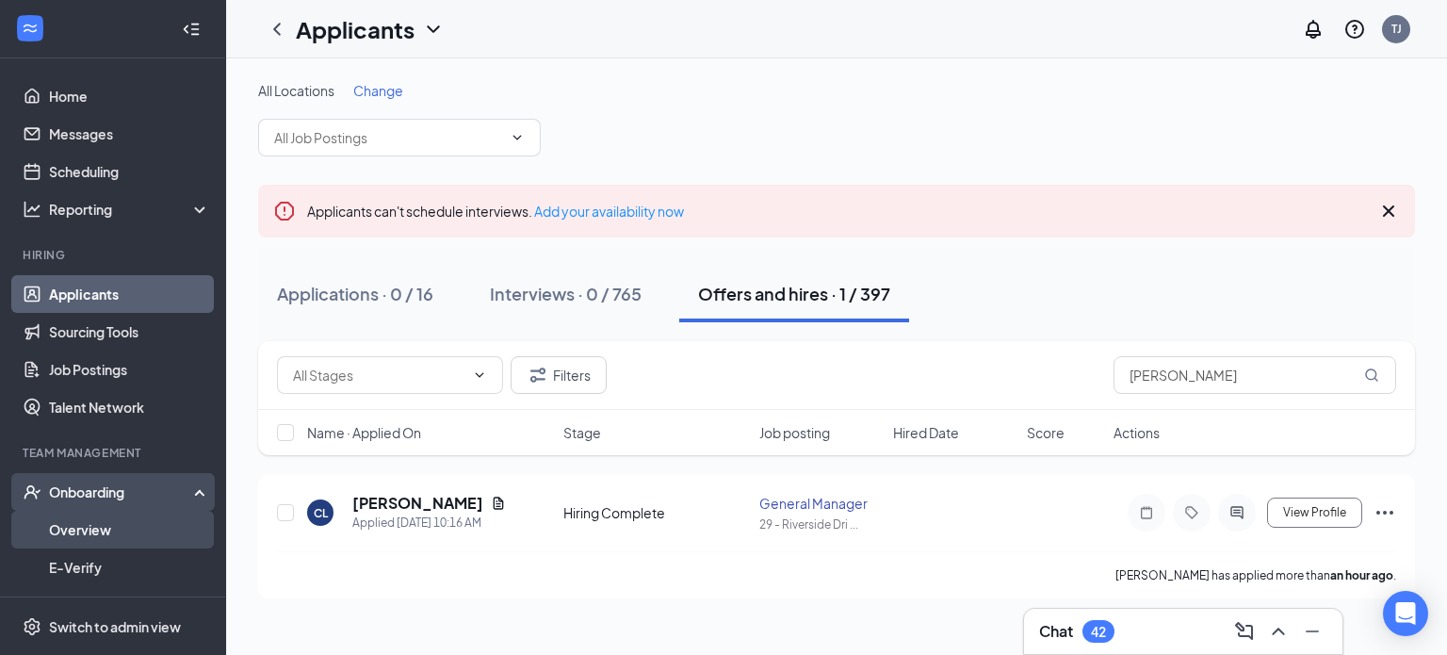
drag, startPoint x: 68, startPoint y: 492, endPoint x: 55, endPoint y: 528, distance: 38.2
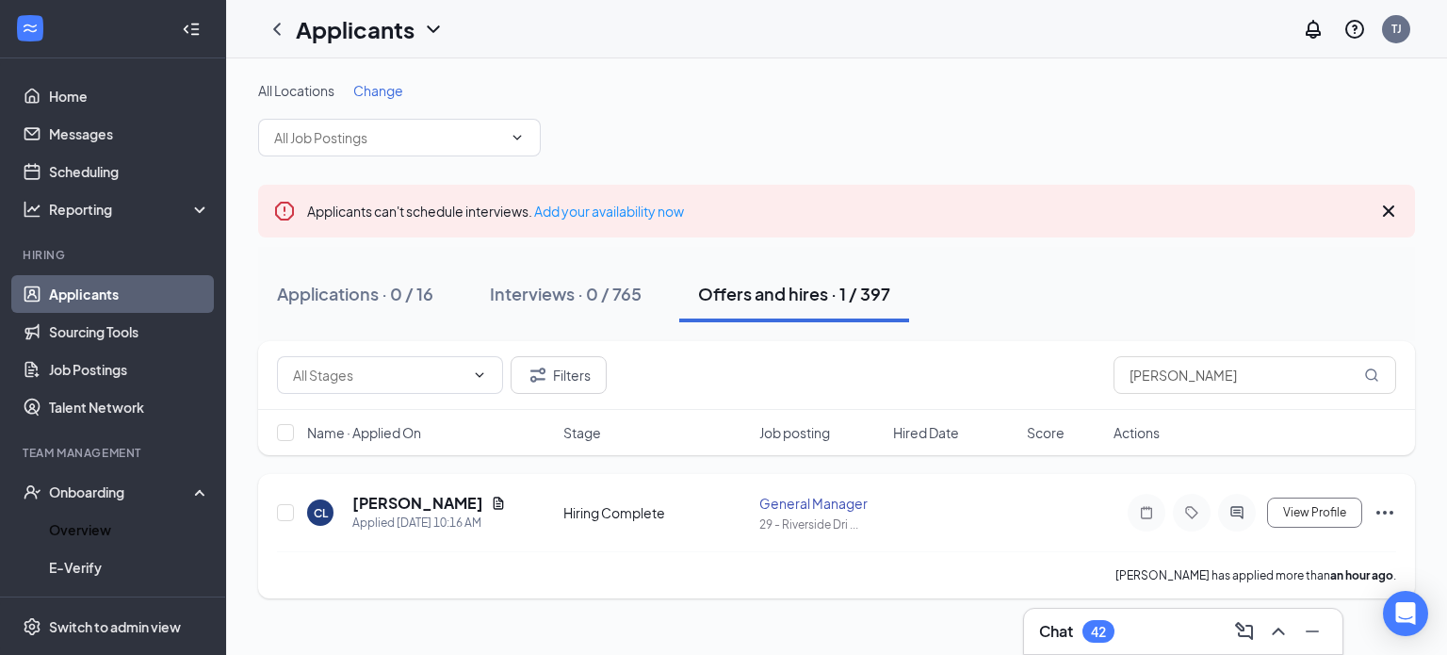
drag, startPoint x: 55, startPoint y: 528, endPoint x: 273, endPoint y: 550, distance: 219.8
drag, startPoint x: 273, startPoint y: 550, endPoint x: 103, endPoint y: 487, distance: 181.8
drag, startPoint x: 103, startPoint y: 487, endPoint x: 238, endPoint y: 546, distance: 148.1
click at [238, 546] on div "All Locations Change Applicants can't schedule interviews. Add your availabilit…" at bounding box center [836, 339] width 1221 height 562
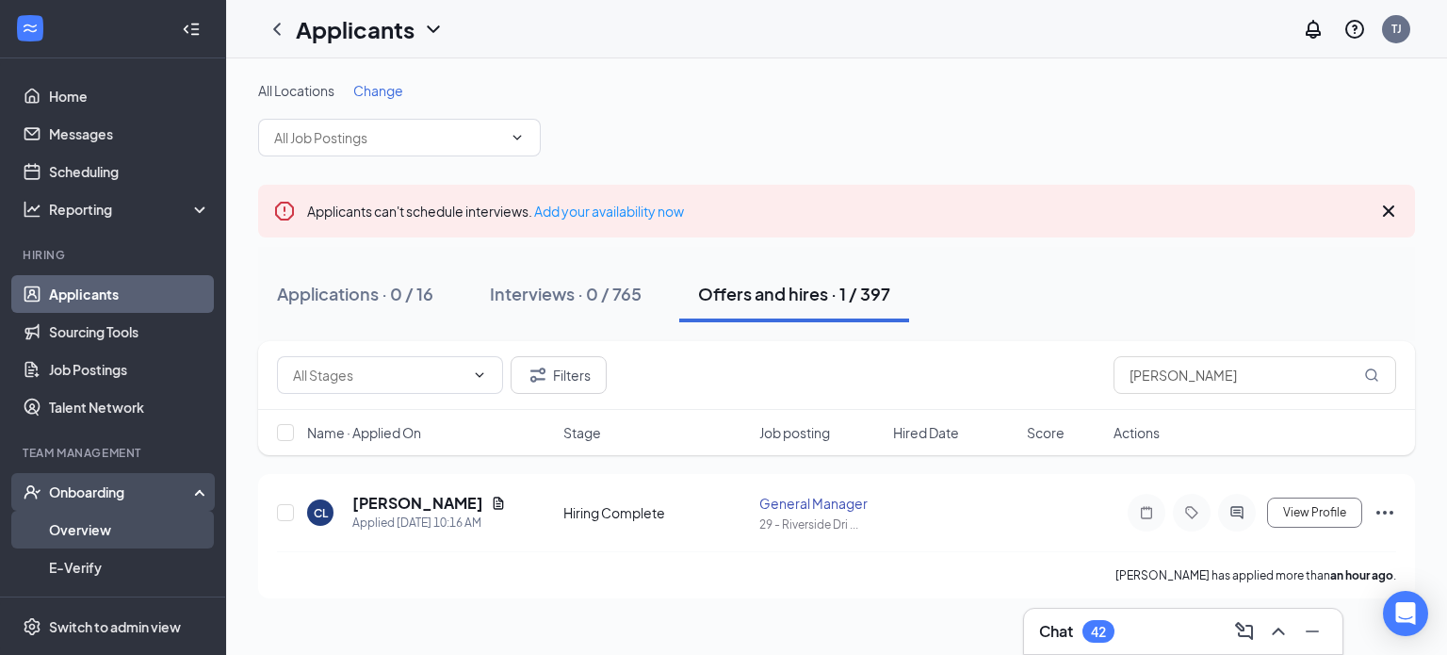
click at [68, 528] on link "Overview" at bounding box center [129, 530] width 161 height 38
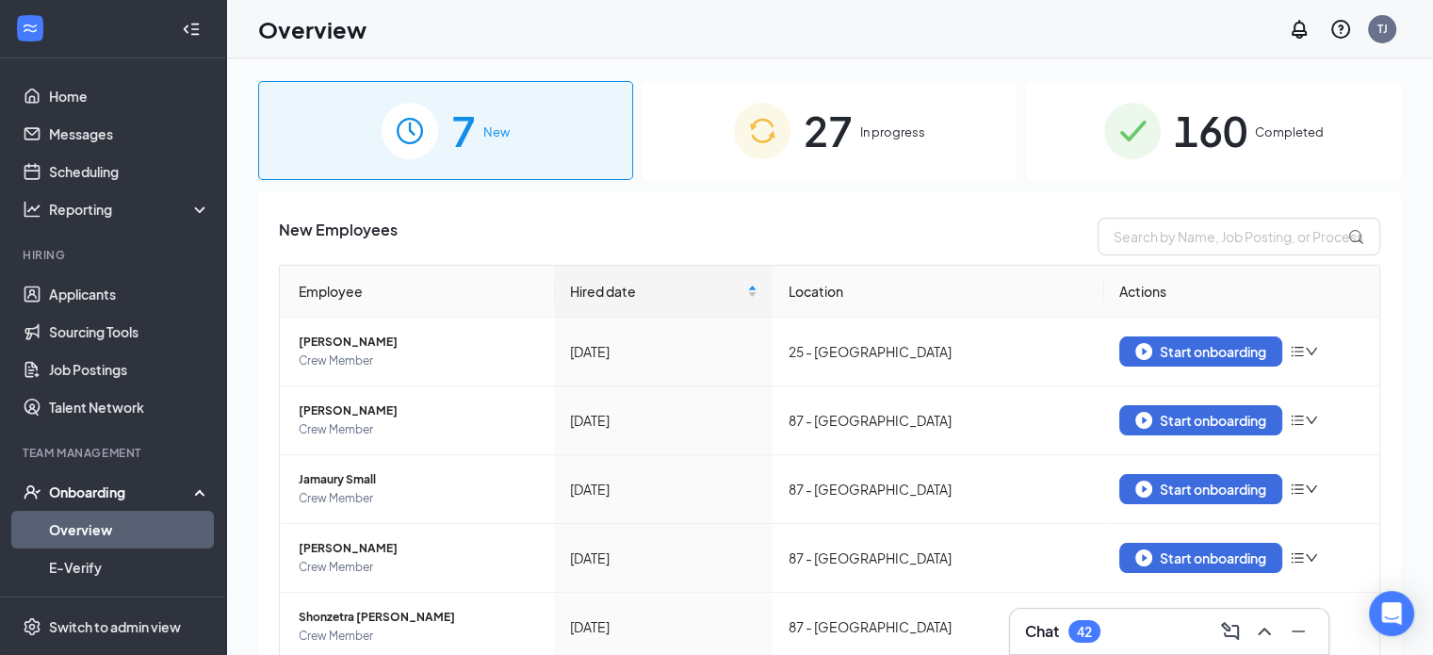
click at [498, 135] on span "New" at bounding box center [496, 131] width 26 height 19
click at [490, 131] on span "New" at bounding box center [496, 131] width 26 height 19
click at [1139, 239] on input "text" at bounding box center [1239, 237] width 283 height 38
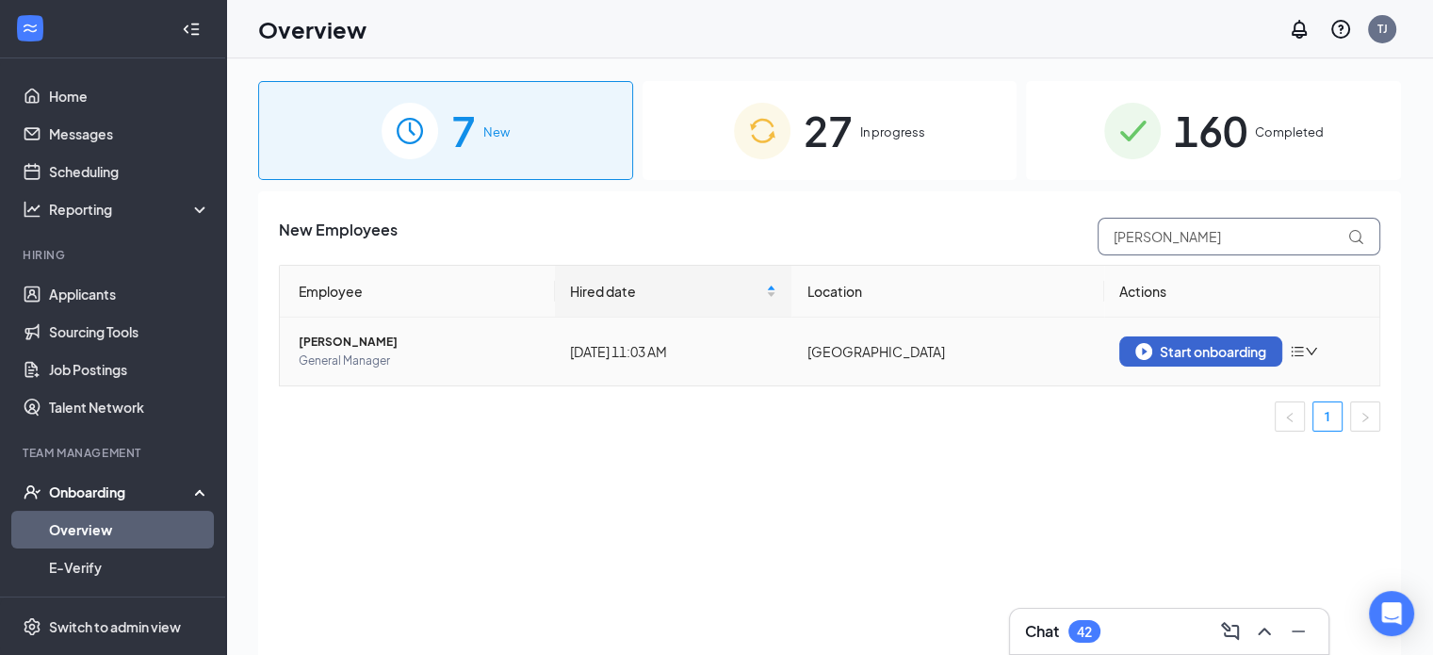
type input "[PERSON_NAME]"
click at [1247, 338] on button "Start onboarding" at bounding box center [1200, 351] width 163 height 30
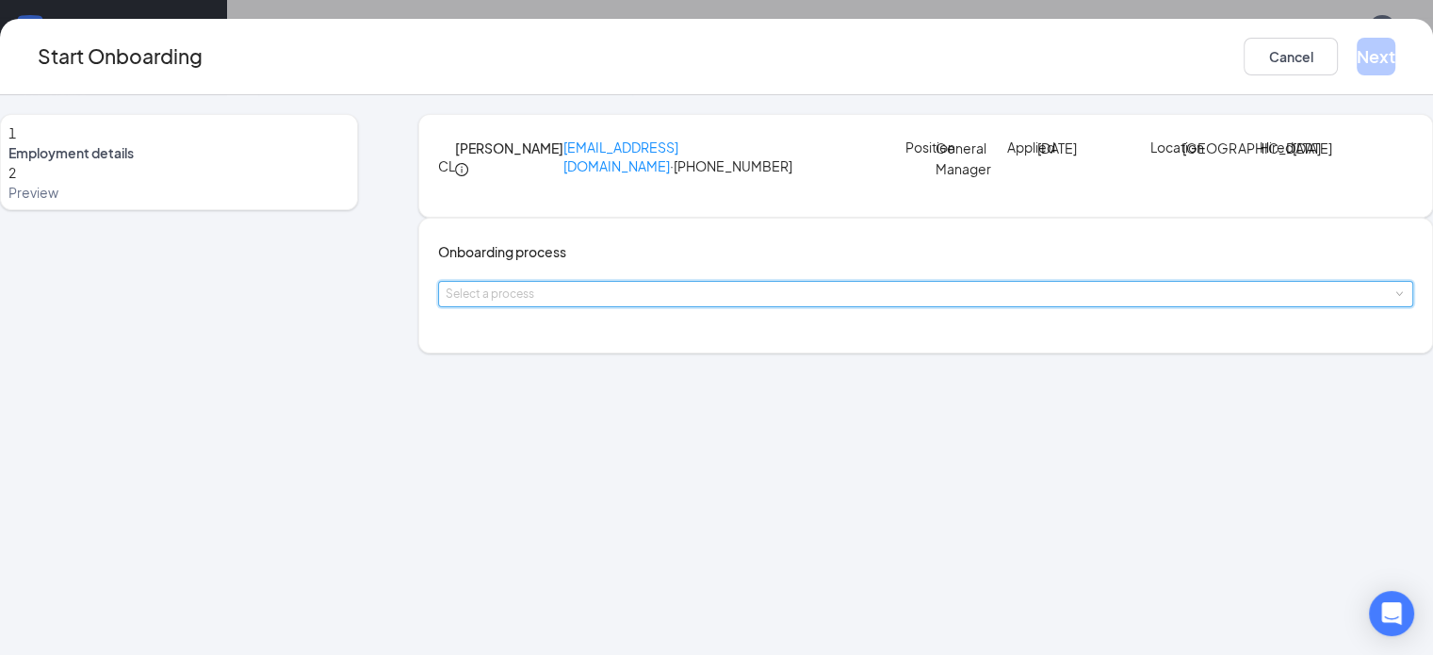
click at [1394, 299] on span at bounding box center [1398, 294] width 8 height 8
click at [568, 416] on span "General Onboarding Process" at bounding box center [551, 420] width 181 height 17
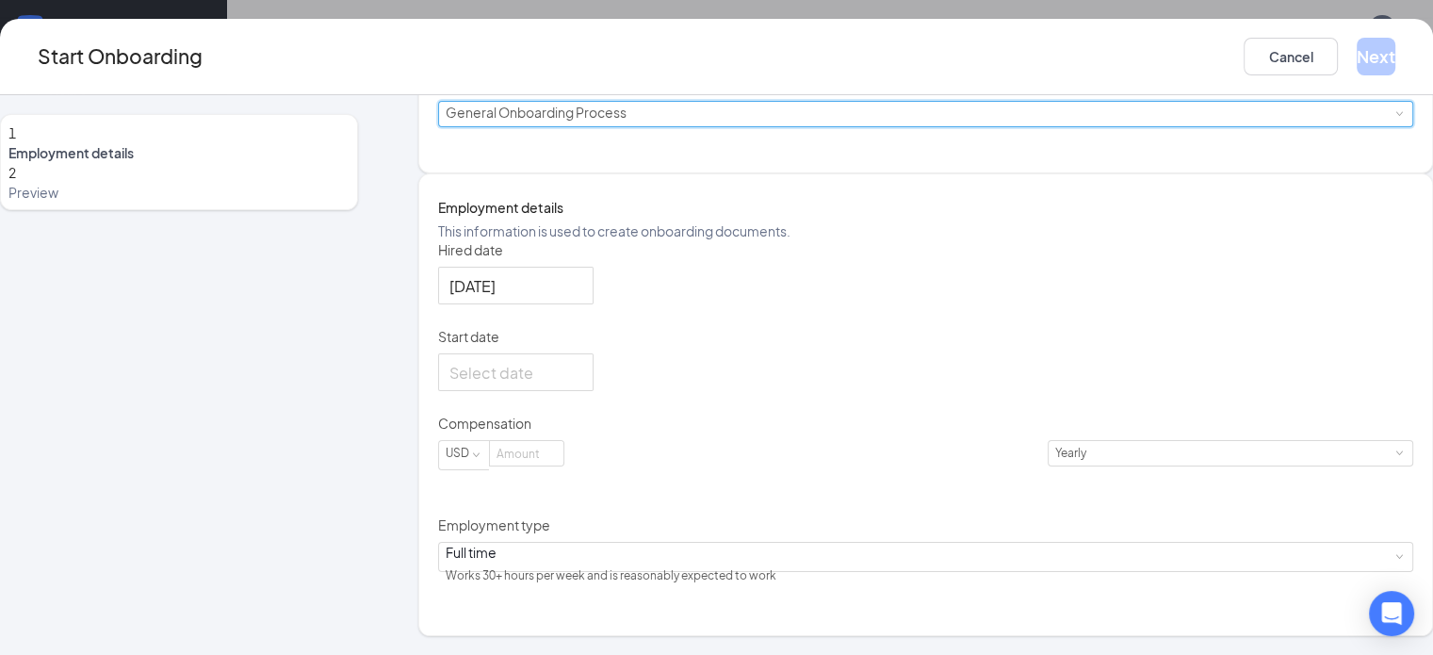
scroll to position [250, 0]
click at [559, 384] on input "Start date" at bounding box center [513, 373] width 129 height 24
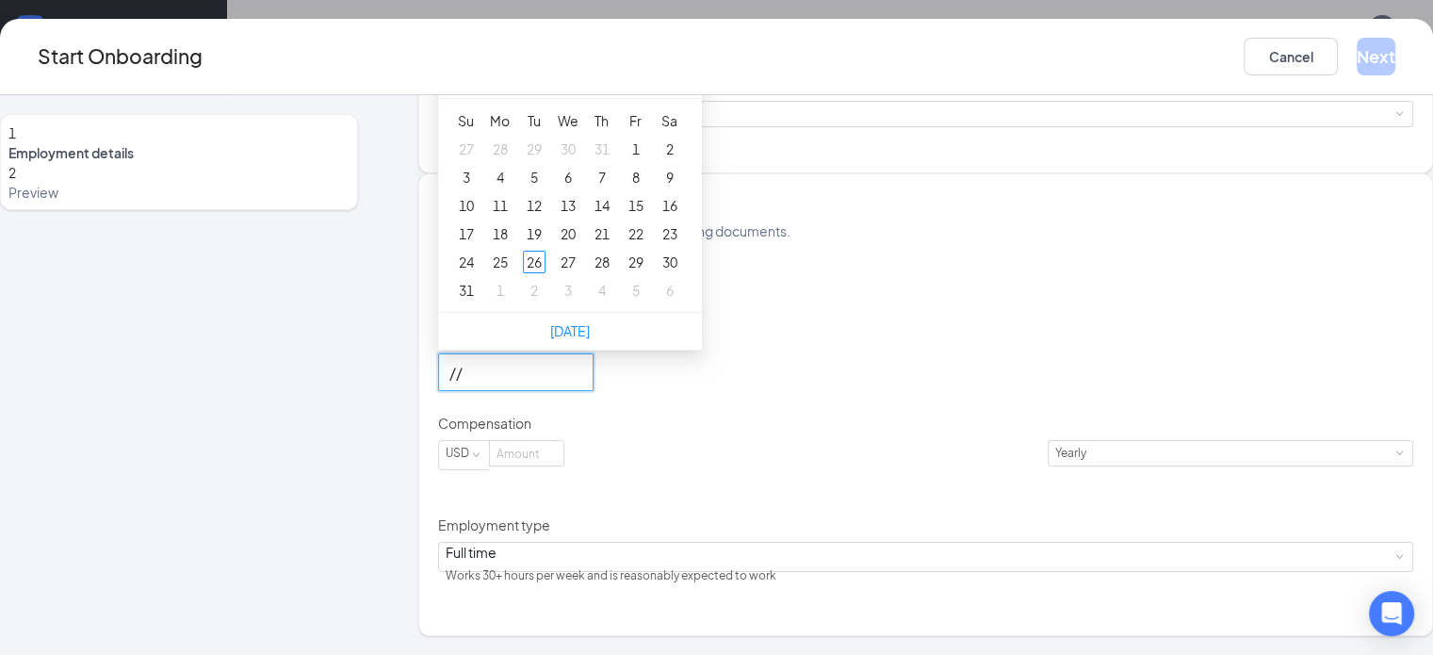
type input "/"
click at [545, 273] on div "26" at bounding box center [534, 262] width 23 height 23
type input "[DATE]"
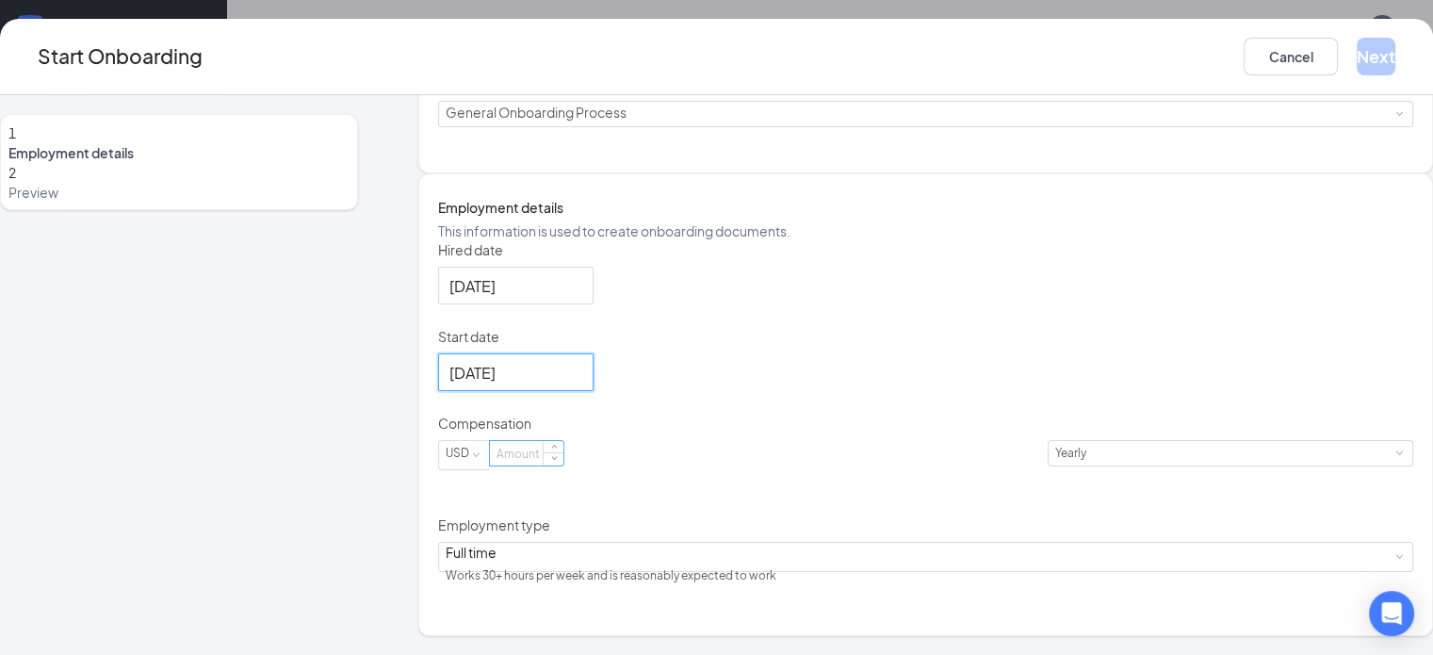
click at [563, 465] on input at bounding box center [526, 453] width 73 height 24
type input "2"
type input "57000"
click at [1348, 210] on div "Employment details This information is used to create onboarding documents. Hir…" at bounding box center [925, 404] width 1015 height 463
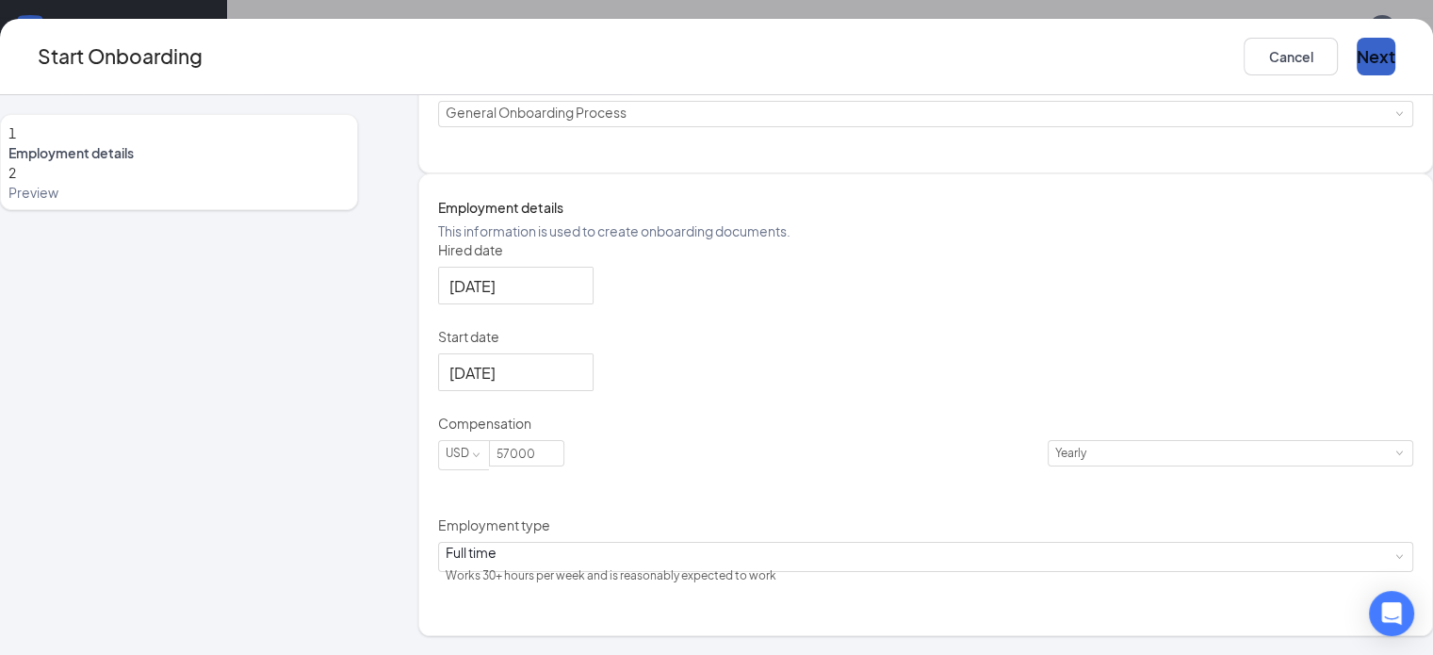
click at [1357, 63] on button "Next" at bounding box center [1376, 57] width 39 height 38
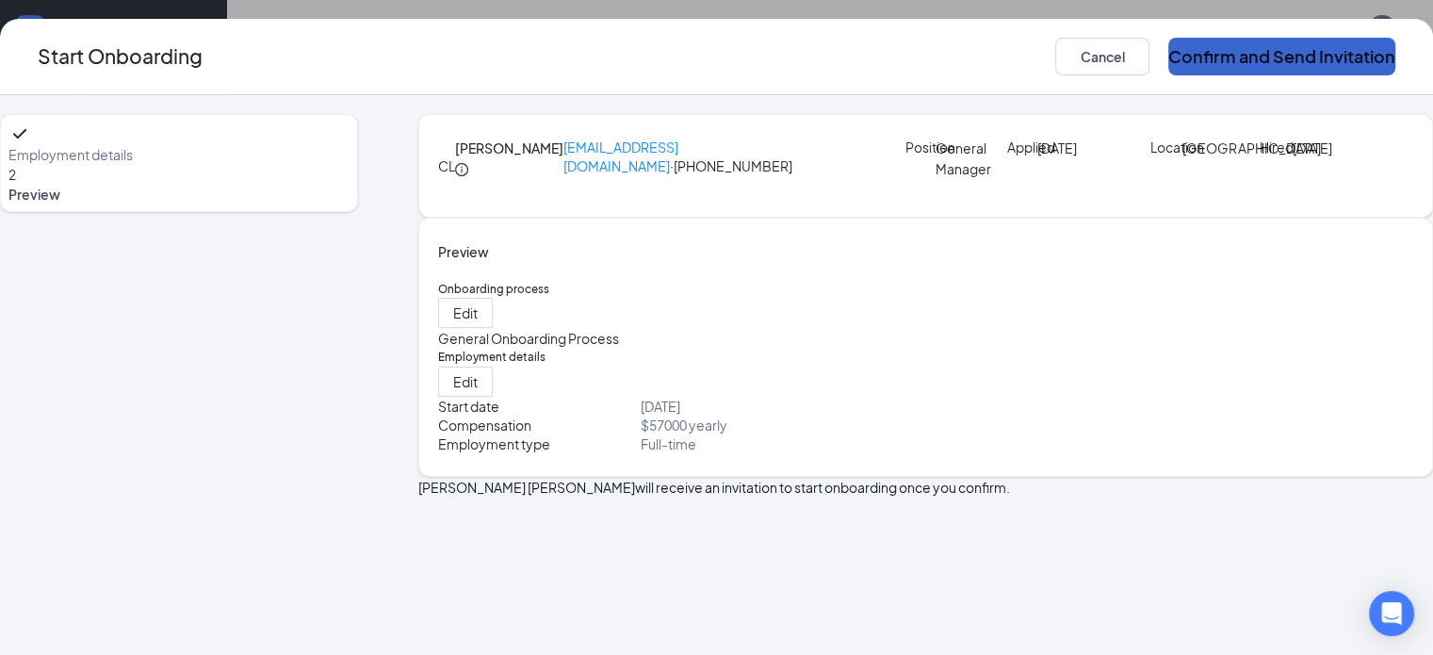
scroll to position [0, 0]
click at [1296, 68] on button "Confirm and Send Invitation" at bounding box center [1281, 57] width 227 height 38
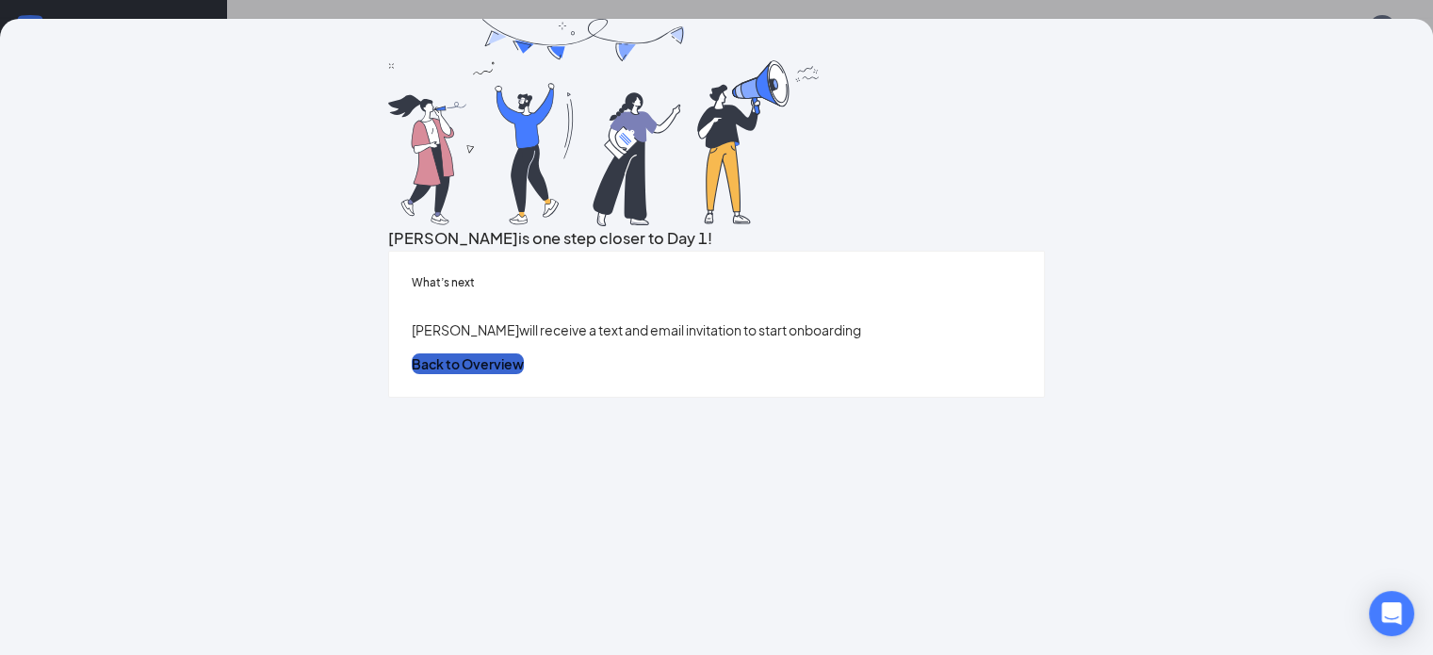
click at [524, 374] on button "Back to Overview" at bounding box center [468, 363] width 112 height 21
